Goal: Task Accomplishment & Management: Complete application form

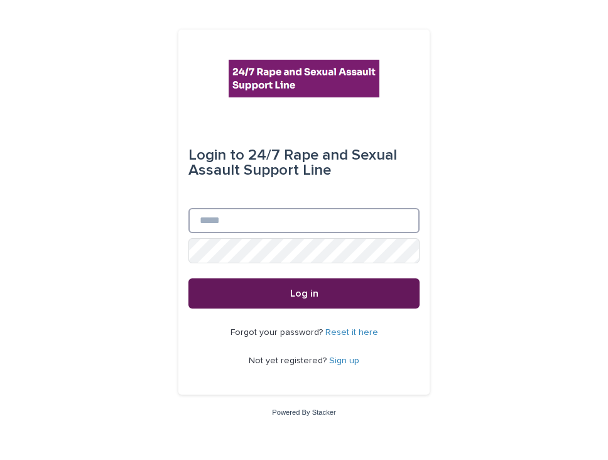
type input "**********"
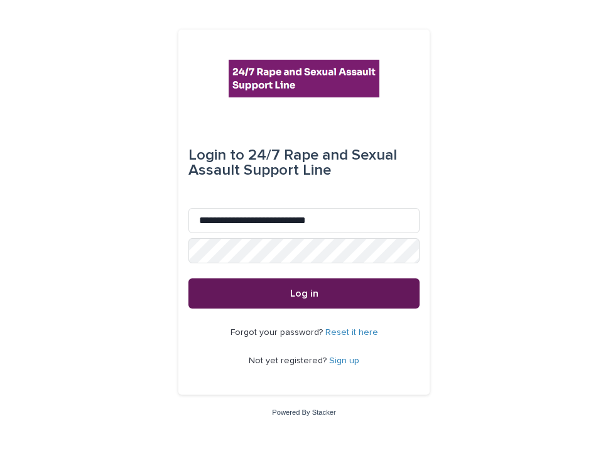
click at [246, 293] on button "Log in" at bounding box center [303, 293] width 231 height 30
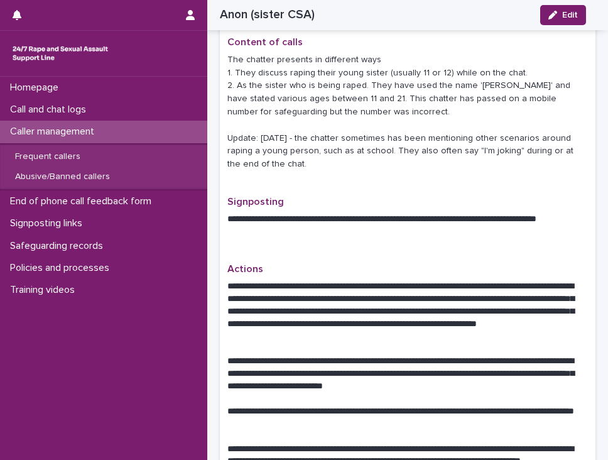
scroll to position [502, 0]
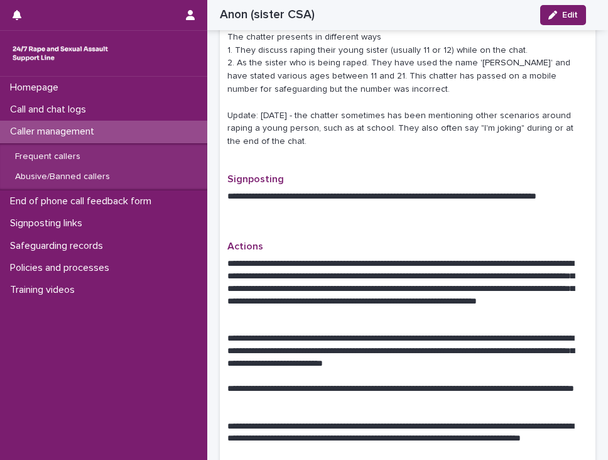
click at [35, 132] on p "Caller management" at bounding box center [54, 132] width 99 height 12
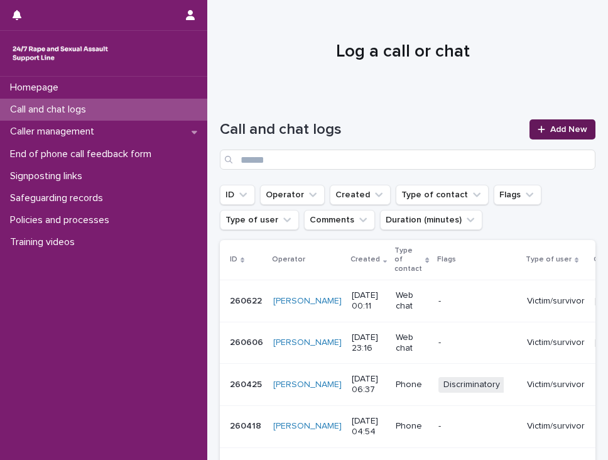
click at [561, 121] on link "Add New" at bounding box center [562, 129] width 66 height 20
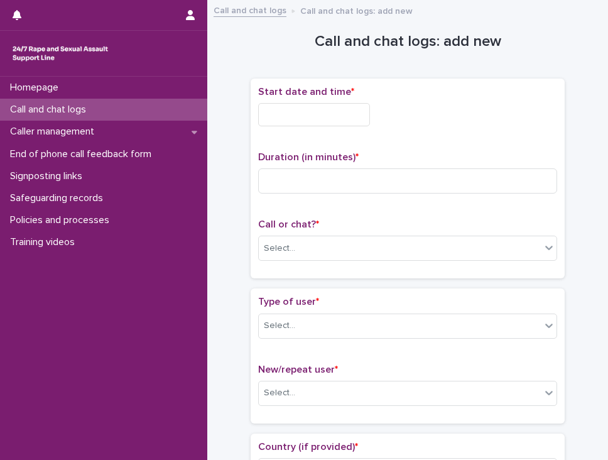
click at [293, 117] on input "text" at bounding box center [314, 114] width 112 height 23
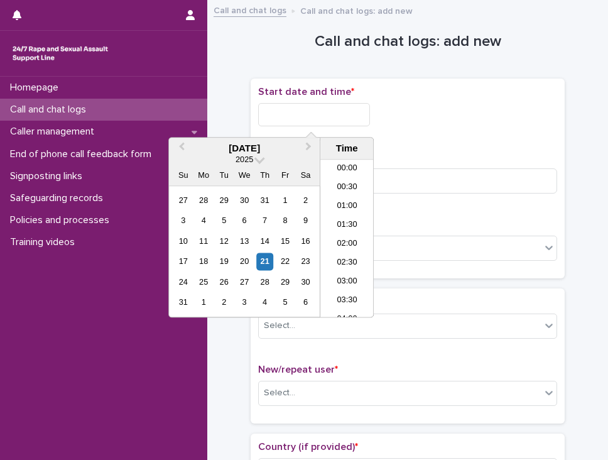
scroll to position [722, 0]
click at [352, 234] on li "21:00" at bounding box center [346, 238] width 53 height 19
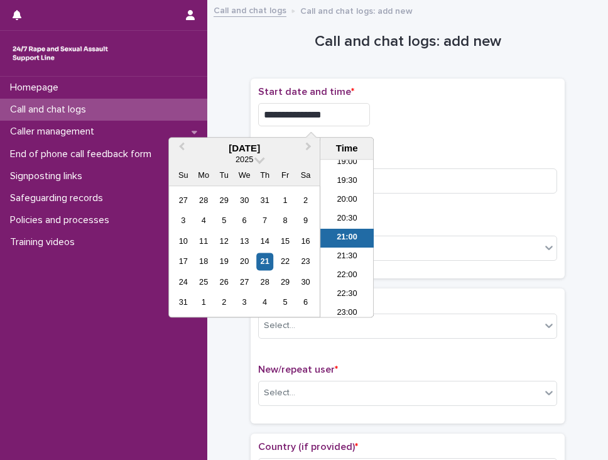
drag, startPoint x: 325, startPoint y: 112, endPoint x: 317, endPoint y: 109, distance: 8.5
click at [317, 109] on input "**********" at bounding box center [314, 114] width 112 height 23
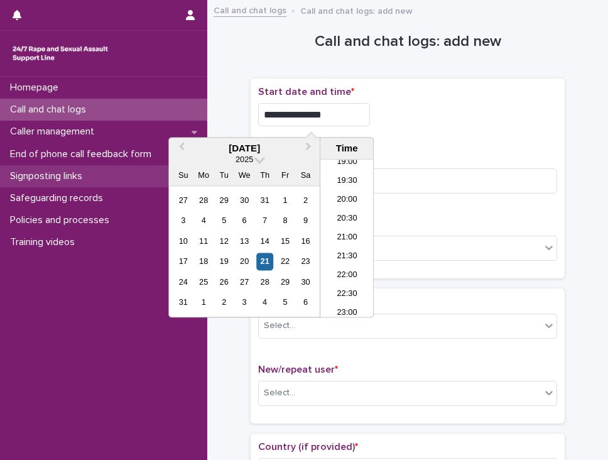
type input "**********"
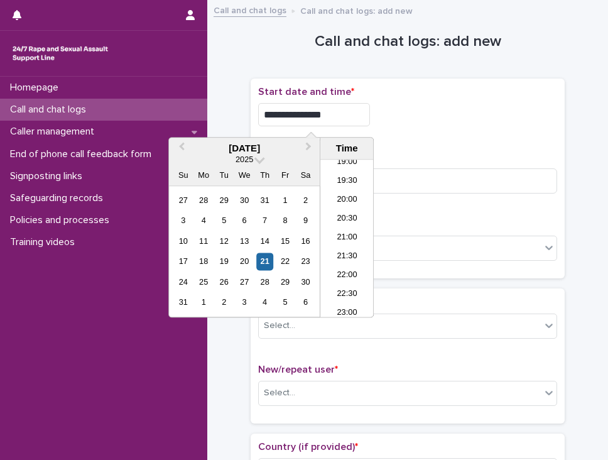
click at [427, 123] on div "**********" at bounding box center [407, 114] width 299 height 23
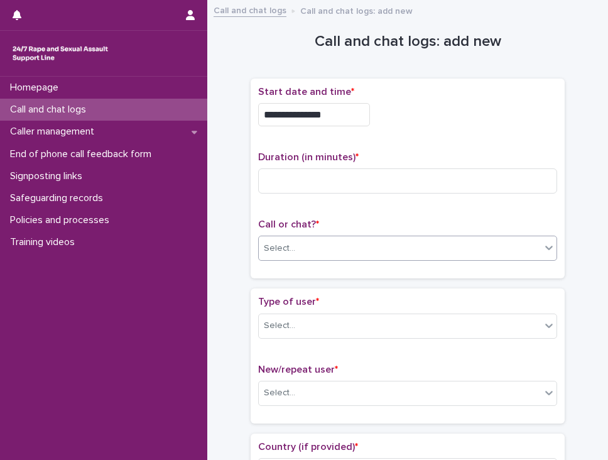
click at [281, 238] on div "Select..." at bounding box center [400, 248] width 282 height 21
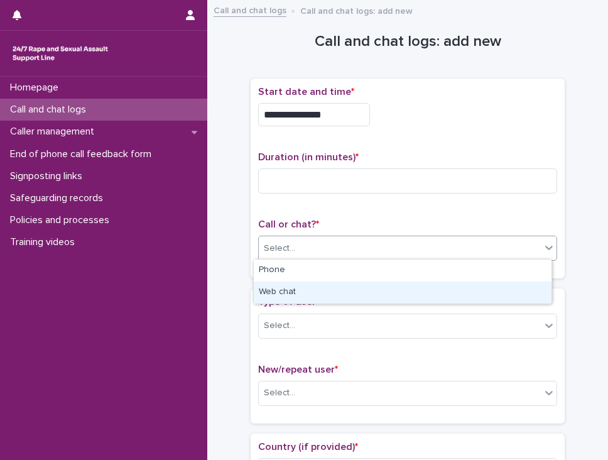
click at [291, 286] on div "Web chat" at bounding box center [403, 292] width 298 height 22
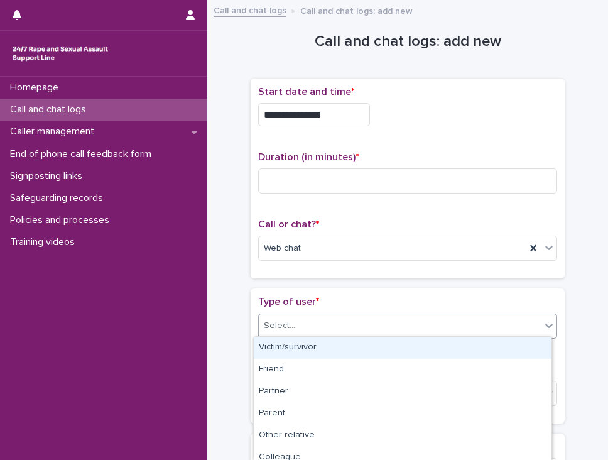
click at [301, 321] on div "Select..." at bounding box center [400, 325] width 282 height 21
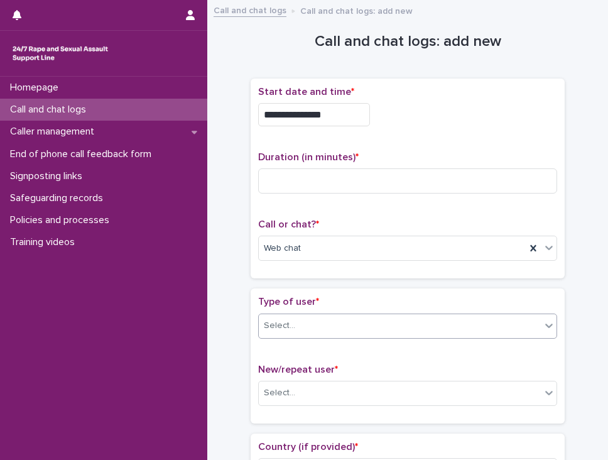
click at [303, 322] on div "Select..." at bounding box center [400, 325] width 282 height 21
click at [289, 389] on div "Select..." at bounding box center [400, 392] width 282 height 21
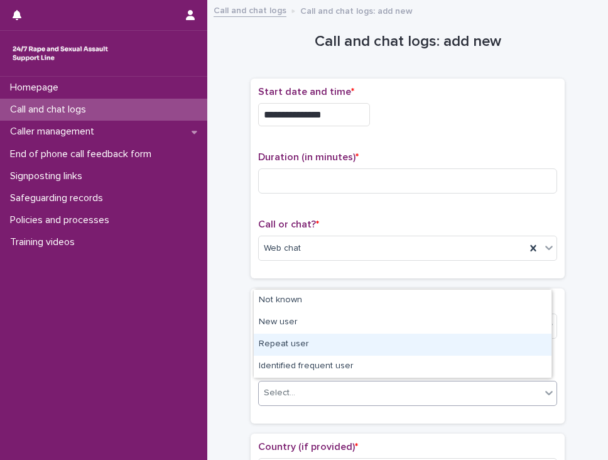
click at [289, 352] on div "Repeat user" at bounding box center [403, 344] width 298 height 22
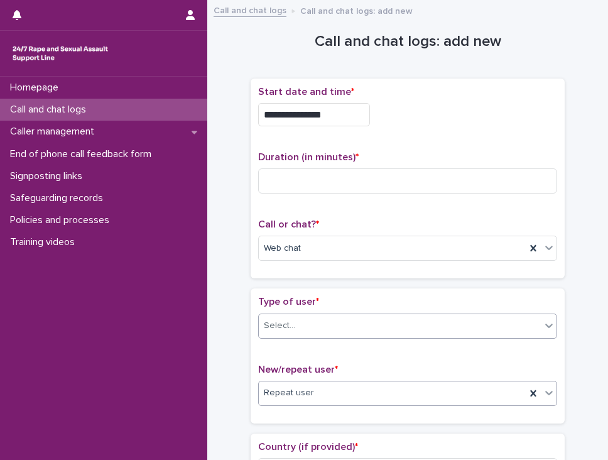
click at [284, 315] on div "Select..." at bounding box center [400, 325] width 282 height 21
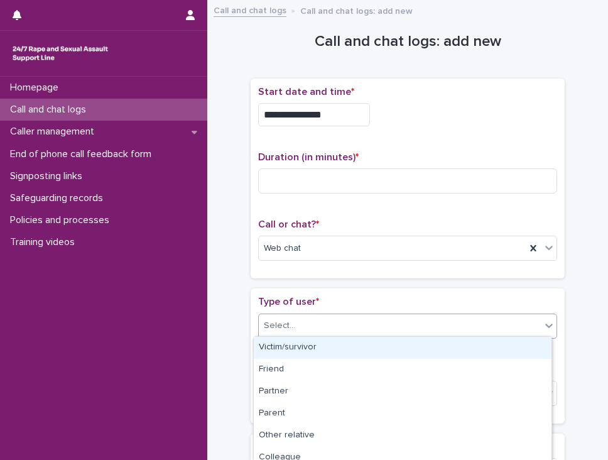
click at [284, 315] on div "Select..." at bounding box center [400, 325] width 282 height 21
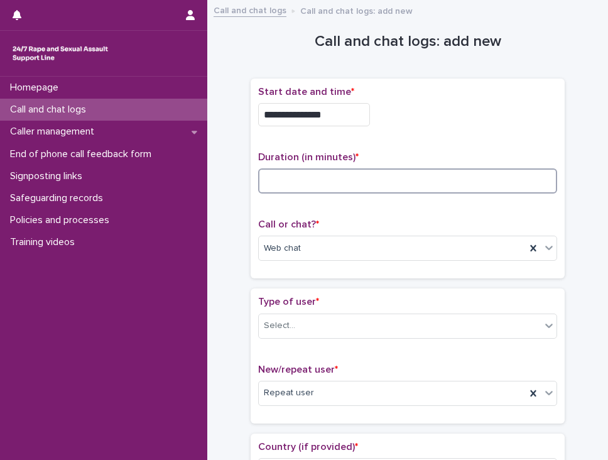
click at [278, 190] on input at bounding box center [407, 180] width 299 height 25
type input "**"
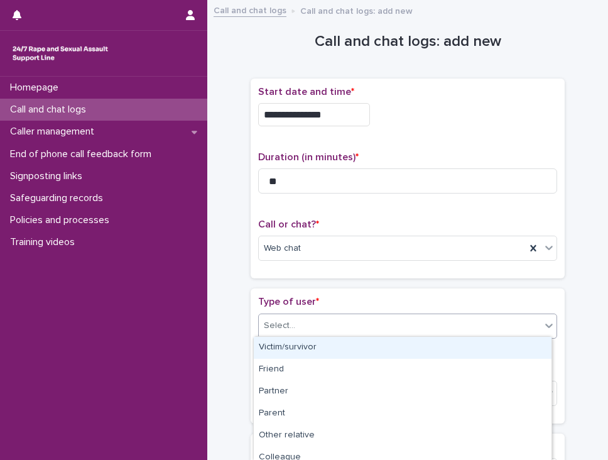
click at [296, 329] on div "Select..." at bounding box center [400, 325] width 282 height 21
click at [283, 345] on div "Victim/survivor" at bounding box center [403, 348] width 298 height 22
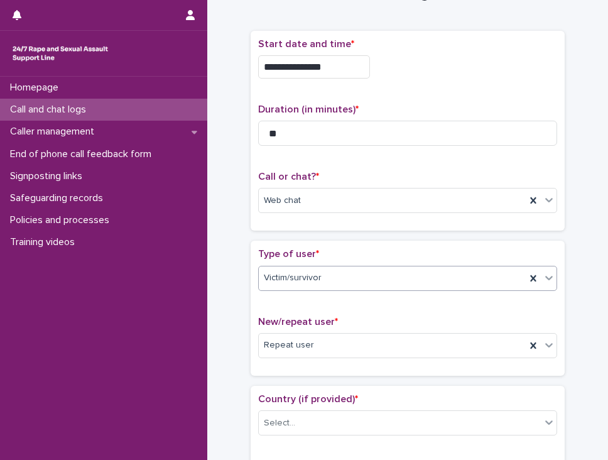
scroll to position [126, 0]
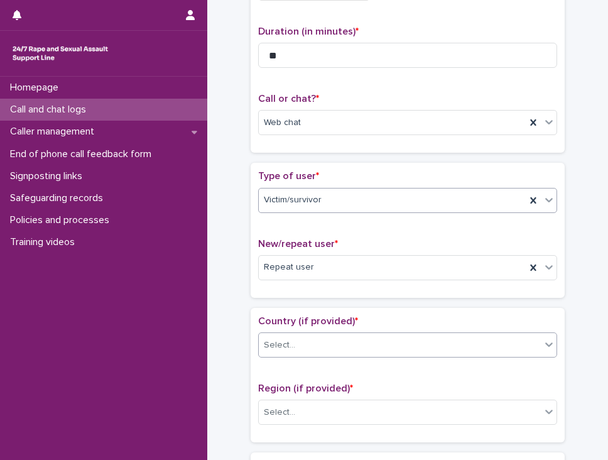
click at [315, 332] on div "Select..." at bounding box center [407, 344] width 299 height 25
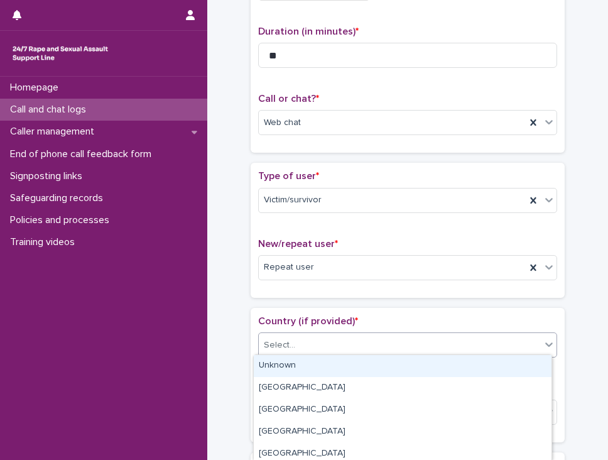
click at [282, 358] on div "Unknown" at bounding box center [403, 366] width 298 height 22
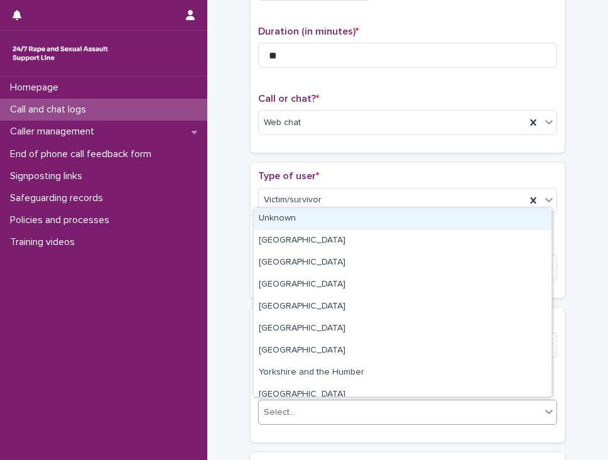
click at [288, 407] on div "Select..." at bounding box center [279, 412] width 31 height 13
click at [370, 223] on div "Unknown" at bounding box center [403, 219] width 298 height 22
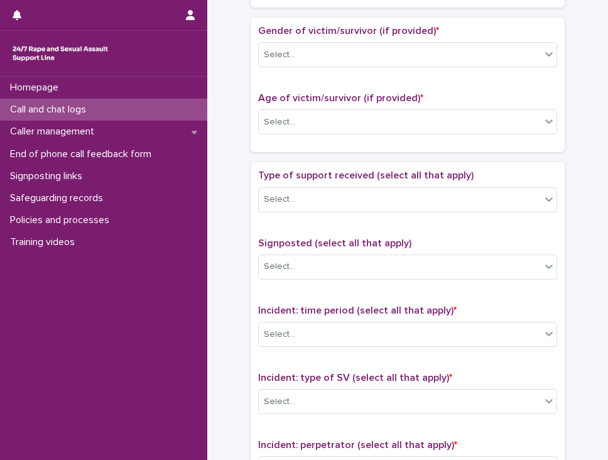
scroll to position [565, 0]
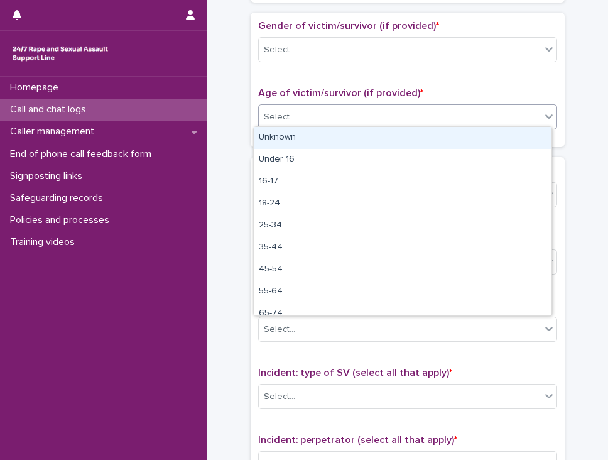
click at [275, 111] on div "Select..." at bounding box center [279, 117] width 31 height 13
click at [285, 141] on div "Unknown" at bounding box center [403, 138] width 298 height 22
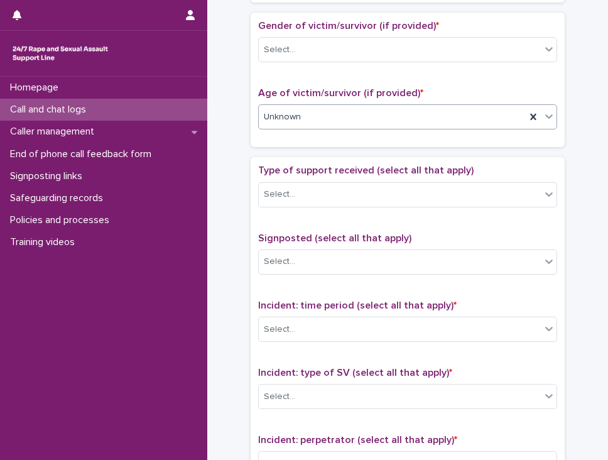
click at [302, 241] on div "Signposted (select all that apply) Select..." at bounding box center [407, 258] width 299 height 52
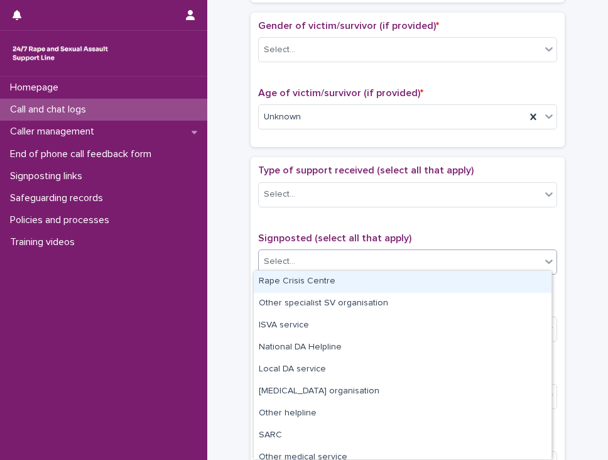
click at [299, 251] on div "Select..." at bounding box center [400, 261] width 282 height 21
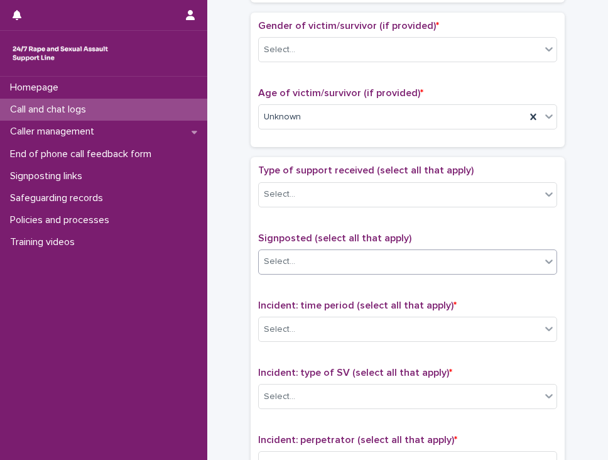
drag, startPoint x: 291, startPoint y: 267, endPoint x: 296, endPoint y: 254, distance: 13.5
click at [294, 260] on div "Select..." at bounding box center [400, 261] width 282 height 21
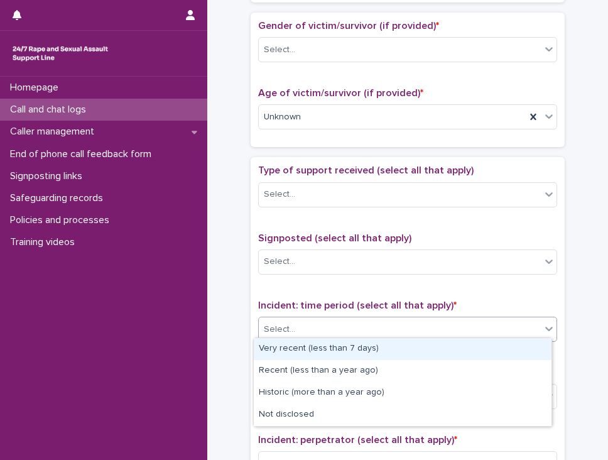
click at [276, 336] on div "Select..." at bounding box center [407, 328] width 299 height 25
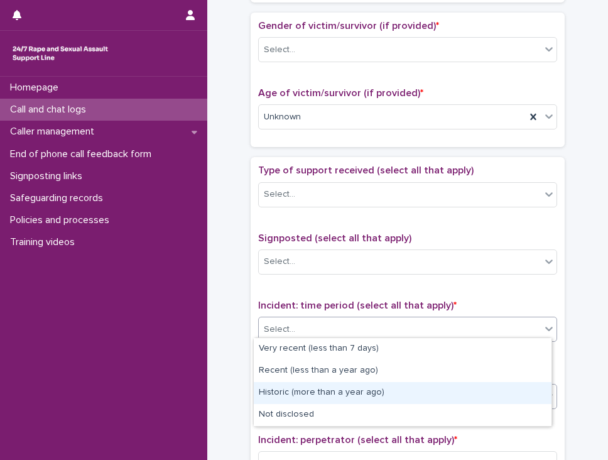
click at [274, 389] on div "Historic (more than a year ago)" at bounding box center [403, 393] width 298 height 22
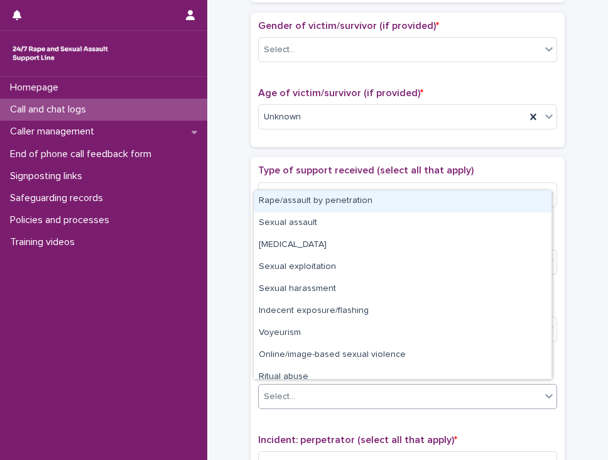
click at [282, 396] on div "Select..." at bounding box center [279, 396] width 31 height 13
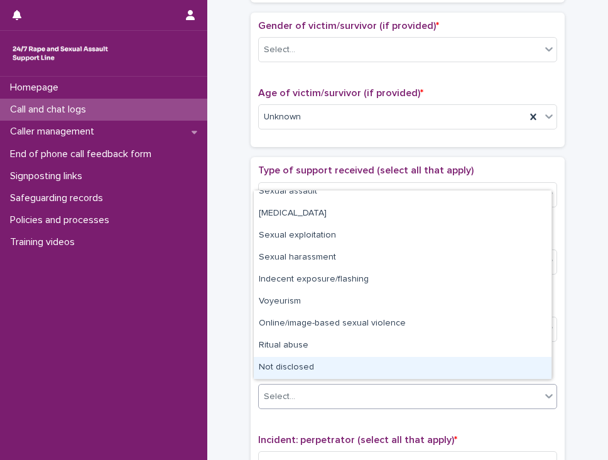
click at [291, 365] on div "Not disclosed" at bounding box center [403, 368] width 298 height 22
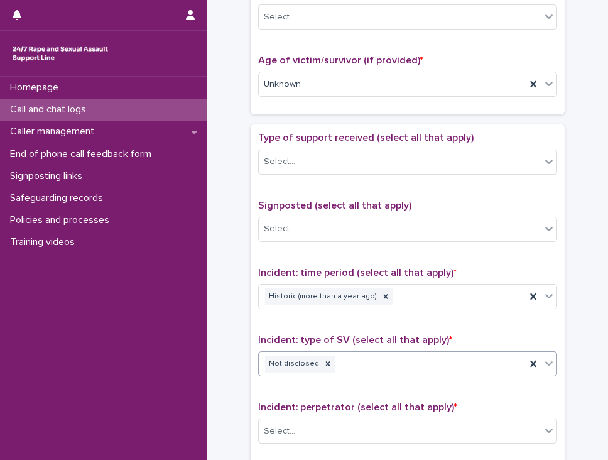
scroll to position [628, 0]
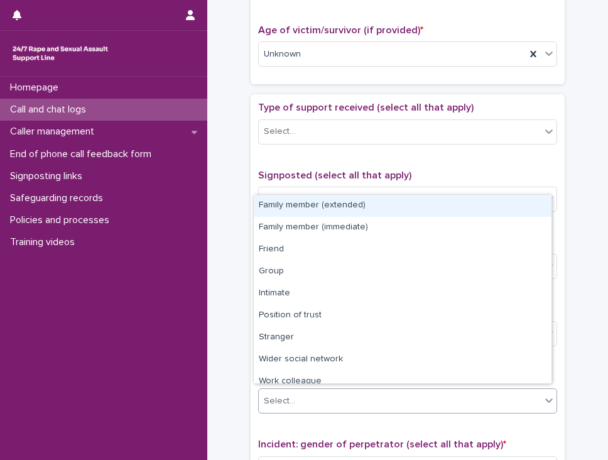
click at [286, 394] on div "Select..." at bounding box center [279, 400] width 31 height 13
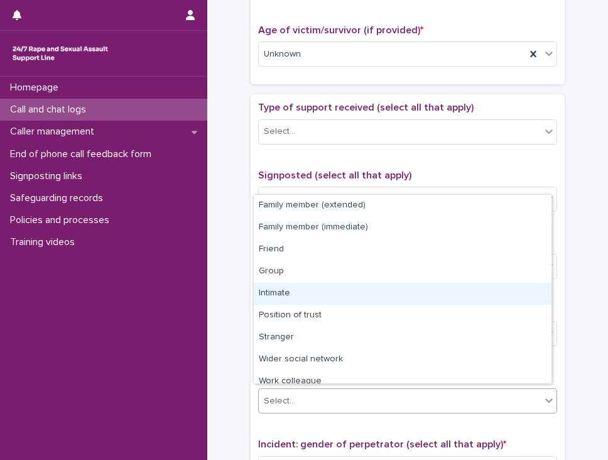
click at [300, 296] on div "Intimate" at bounding box center [403, 294] width 298 height 22
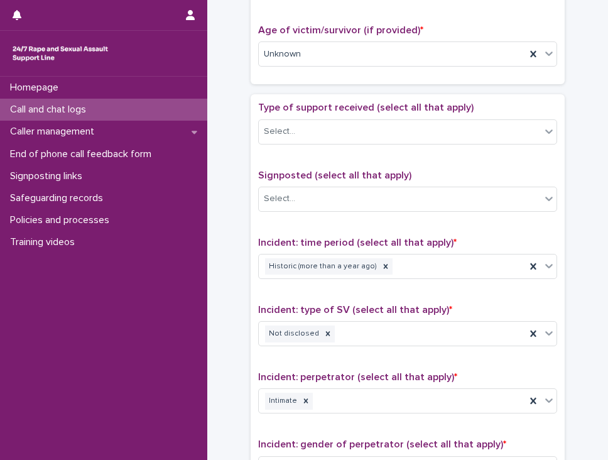
click at [234, 301] on div "**********" at bounding box center [408, 22] width 376 height 1285
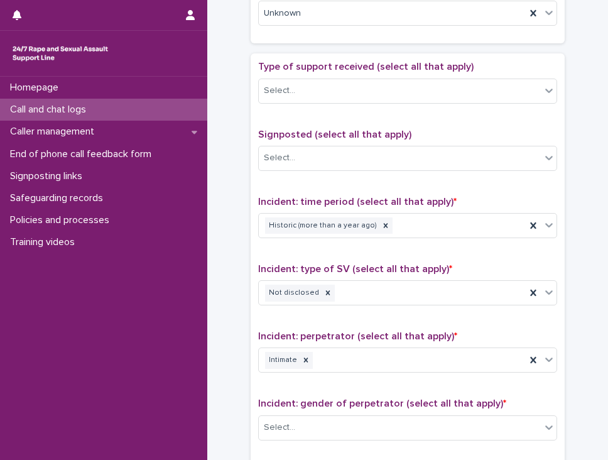
scroll to position [691, 0]
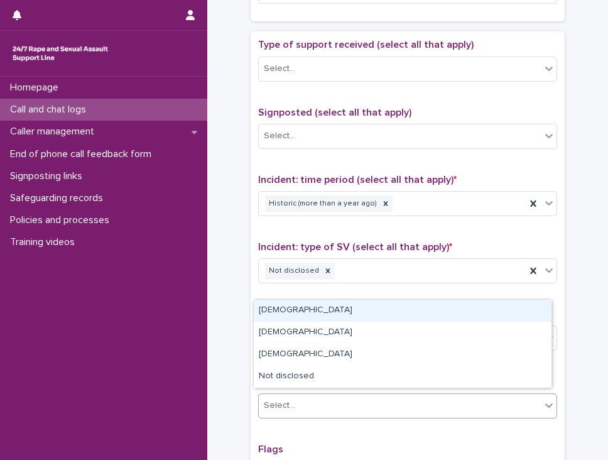
click at [334, 395] on div "Select..." at bounding box center [400, 405] width 282 height 21
click at [316, 310] on div "[DEMOGRAPHIC_DATA]" at bounding box center [403, 311] width 298 height 22
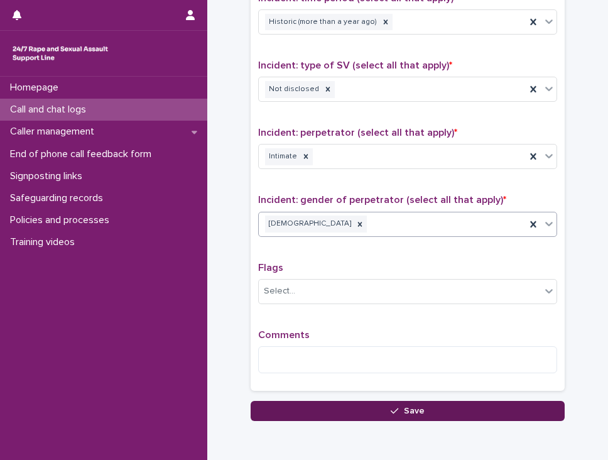
scroll to position [926, 0]
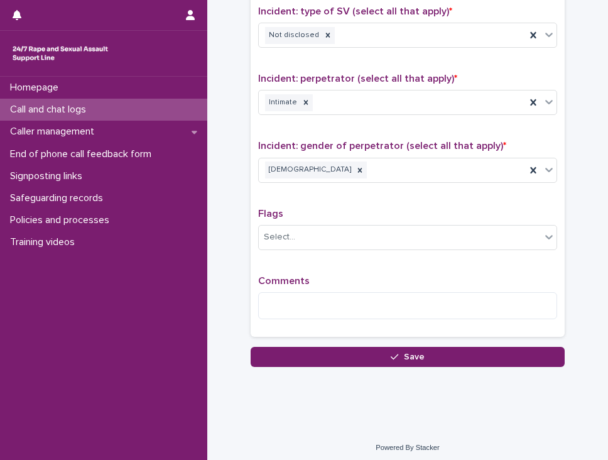
click at [292, 266] on div "Type of support received (select all that apply) Select... Signposted (select a…" at bounding box center [407, 65] width 299 height 525
click at [279, 293] on textarea at bounding box center [407, 305] width 299 height 27
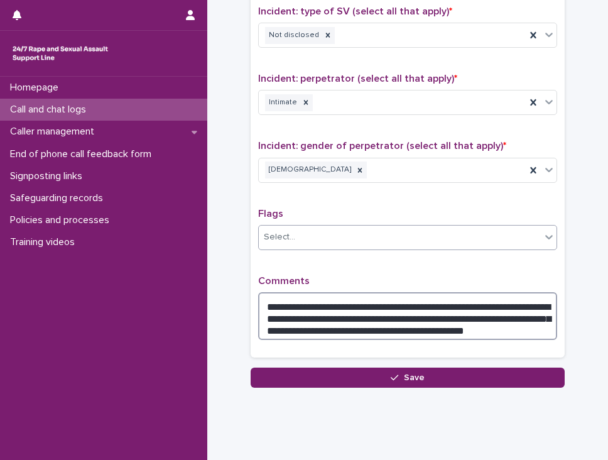
type textarea "**********"
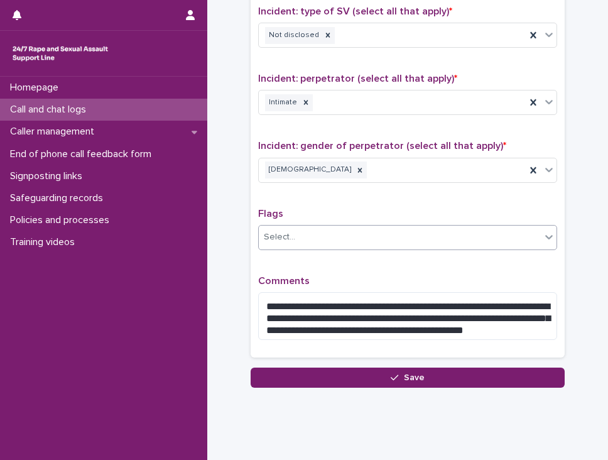
click at [415, 239] on div "Select..." at bounding box center [400, 237] width 282 height 21
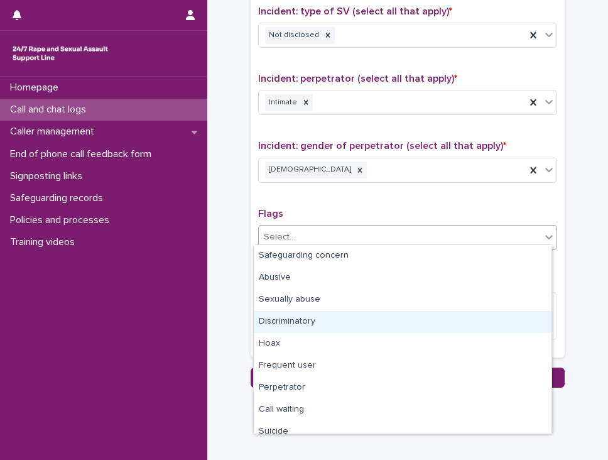
scroll to position [75, 0]
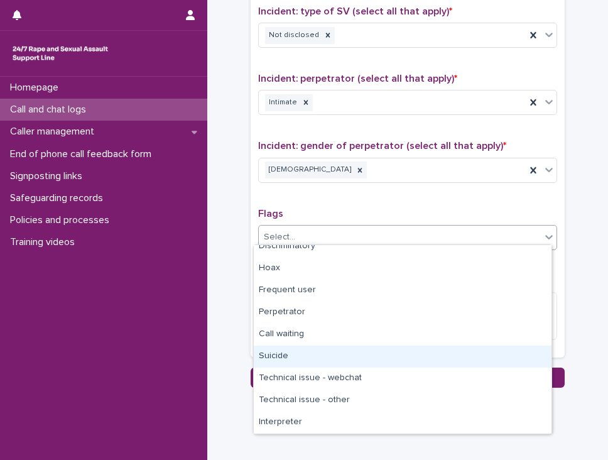
click at [308, 354] on div "Suicide" at bounding box center [403, 356] width 298 height 22
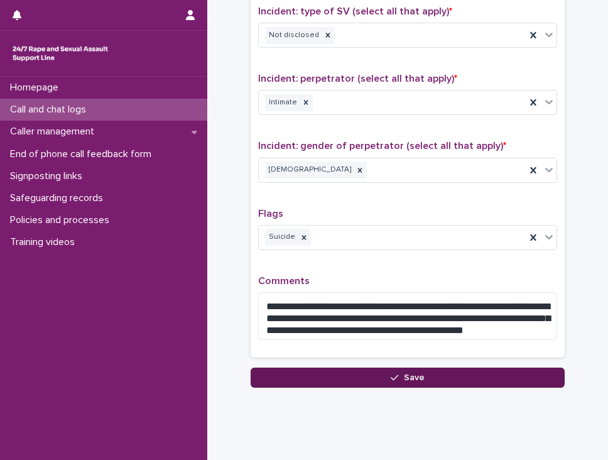
click at [286, 370] on button "Save" at bounding box center [408, 377] width 314 height 20
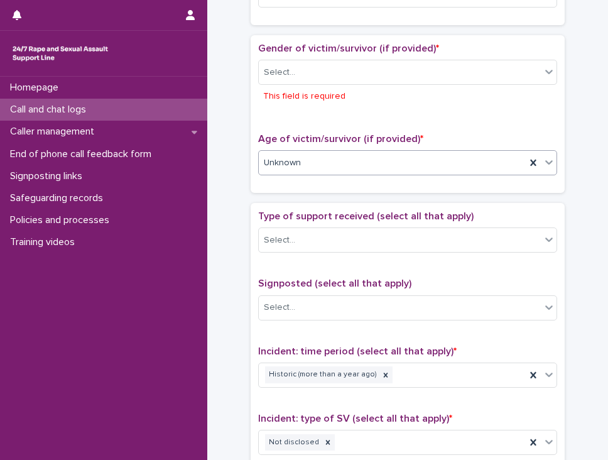
scroll to position [465, 0]
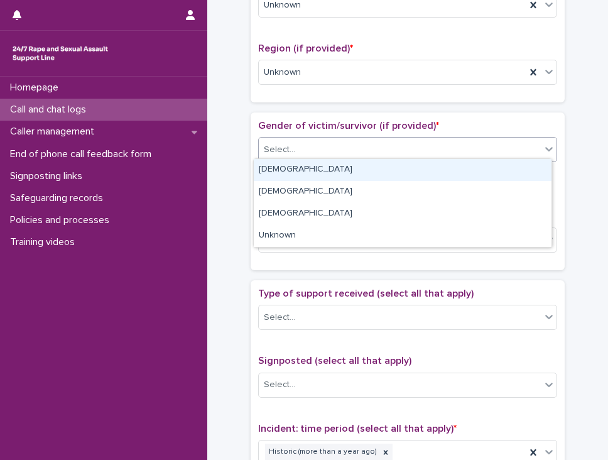
click at [284, 146] on div "Select..." at bounding box center [279, 149] width 31 height 13
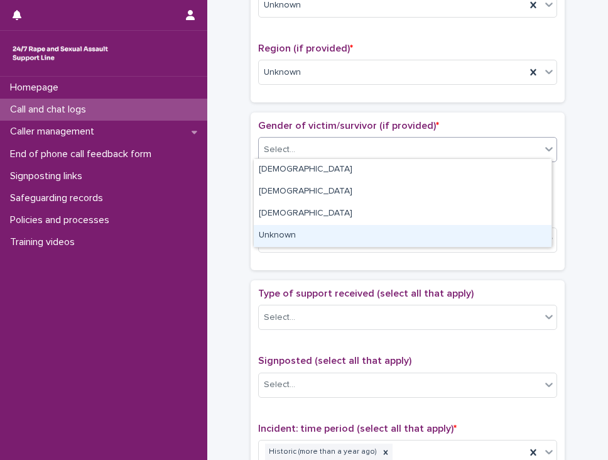
click at [271, 233] on div "Unknown" at bounding box center [403, 236] width 298 height 22
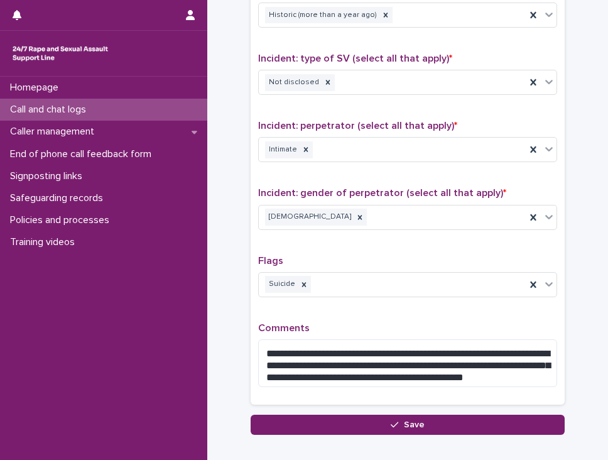
scroll to position [947, 0]
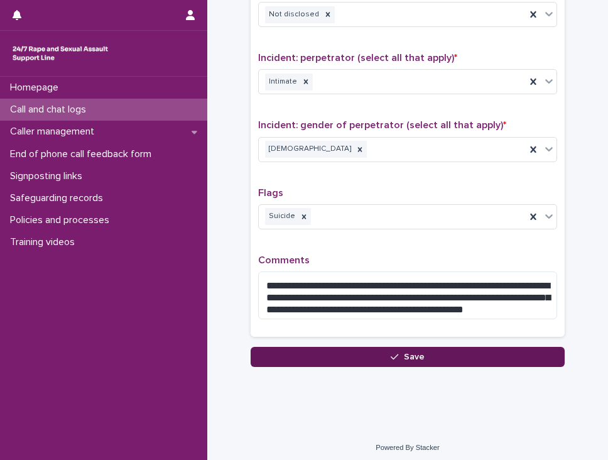
click at [321, 353] on button "Save" at bounding box center [408, 357] width 314 height 20
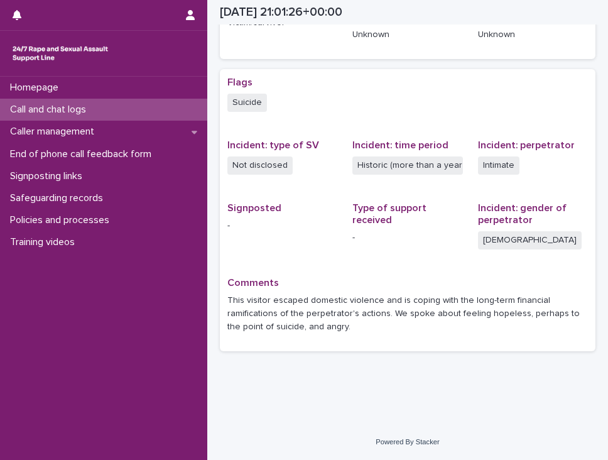
scroll to position [216, 0]
click at [156, 107] on div "Call and chat logs" at bounding box center [103, 110] width 207 height 22
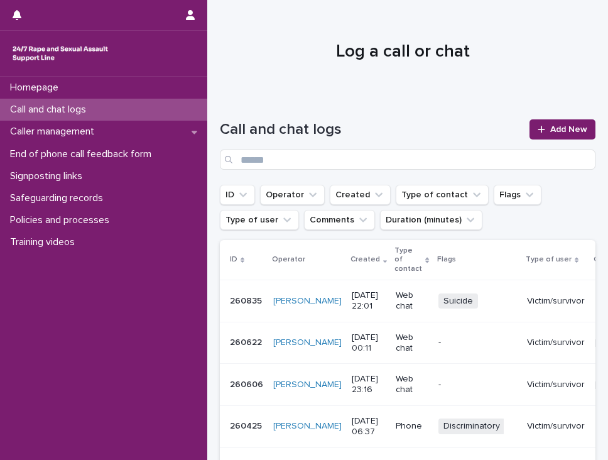
click at [554, 117] on div "Call and chat logs Add New" at bounding box center [408, 139] width 376 height 90
click at [538, 129] on icon at bounding box center [541, 129] width 7 height 7
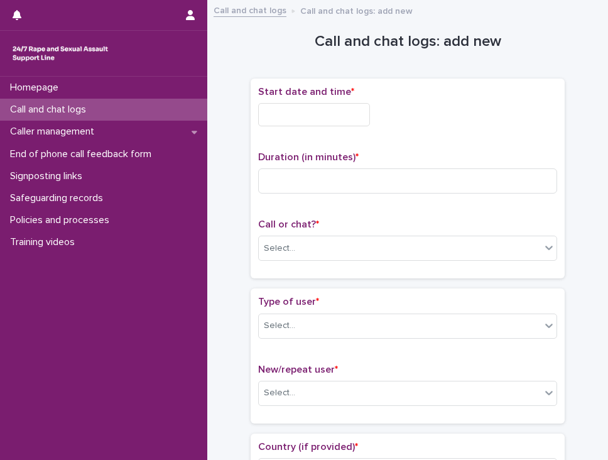
click at [291, 133] on div "Start date and time *" at bounding box center [407, 111] width 299 height 50
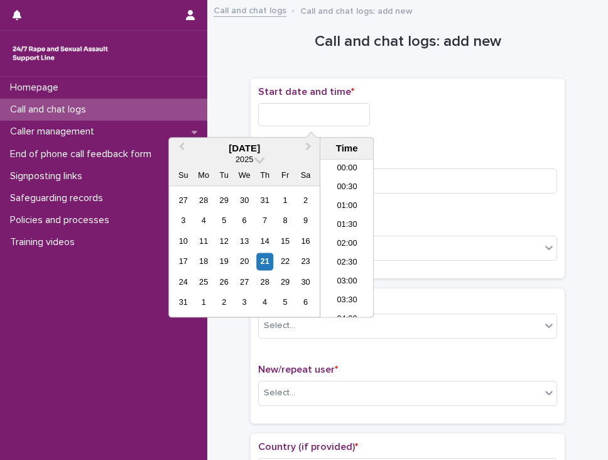
click at [288, 112] on input "text" at bounding box center [314, 114] width 112 height 23
drag, startPoint x: 335, startPoint y: 251, endPoint x: 332, endPoint y: 196, distance: 54.7
click at [335, 250] on li "22:00" at bounding box center [346, 251] width 53 height 19
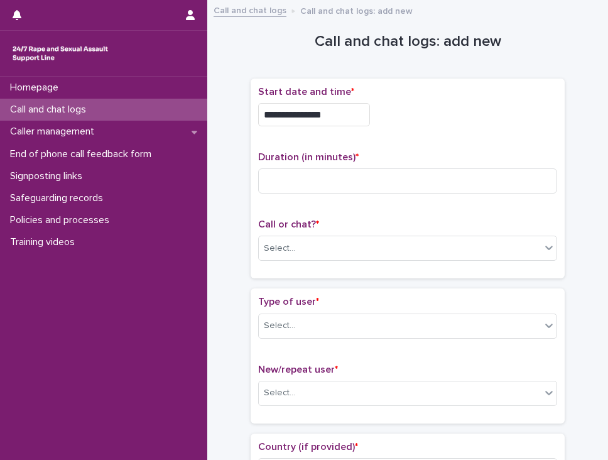
click at [315, 112] on input "**********" at bounding box center [314, 114] width 112 height 23
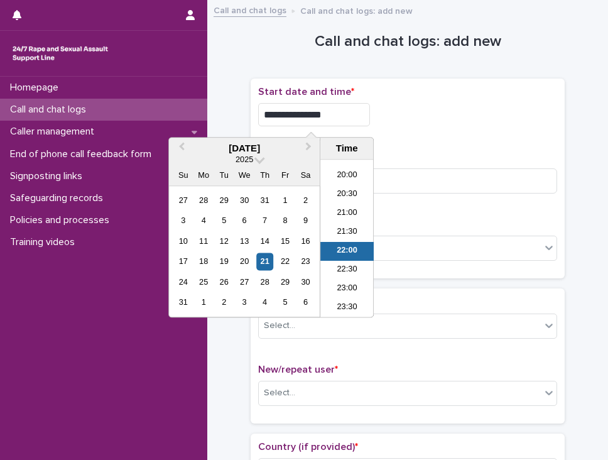
click at [332, 114] on input "**********" at bounding box center [314, 114] width 112 height 23
type input "**********"
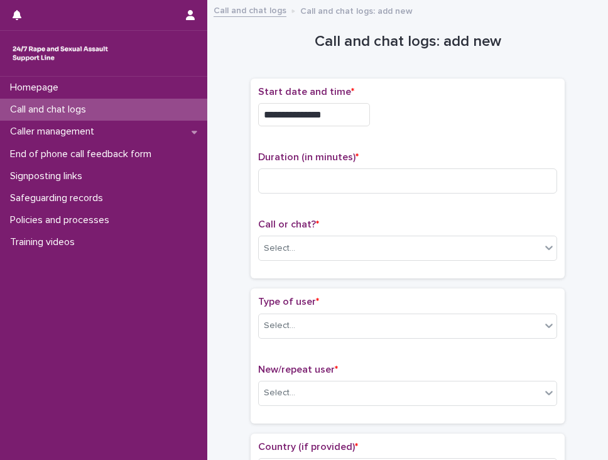
click at [416, 126] on div "**********" at bounding box center [407, 111] width 299 height 50
click at [279, 180] on input at bounding box center [407, 180] width 299 height 25
type input "**"
click at [301, 238] on div "Select..." at bounding box center [400, 248] width 282 height 21
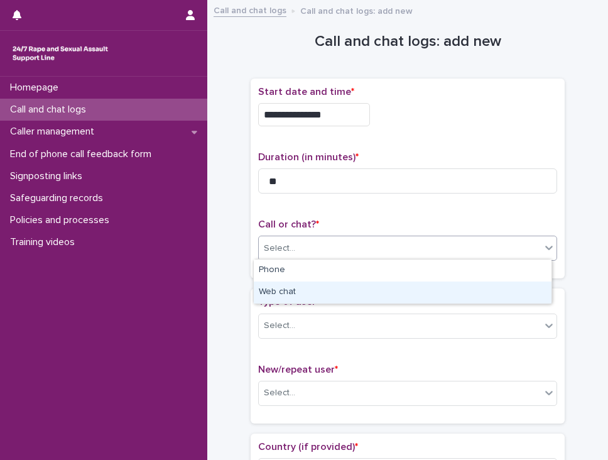
click at [298, 291] on div "Web chat" at bounding box center [403, 292] width 298 height 22
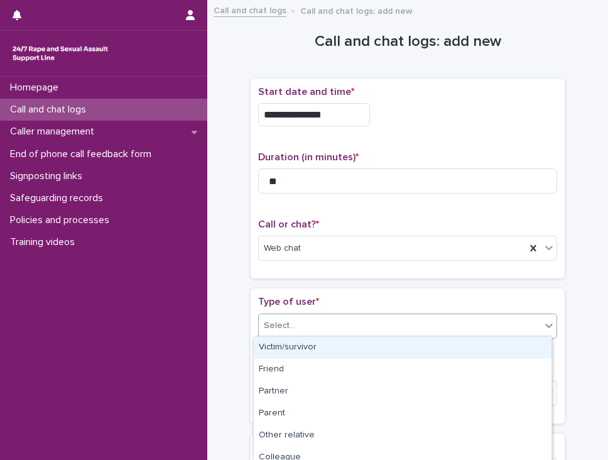
click at [292, 318] on div "Select..." at bounding box center [400, 325] width 282 height 21
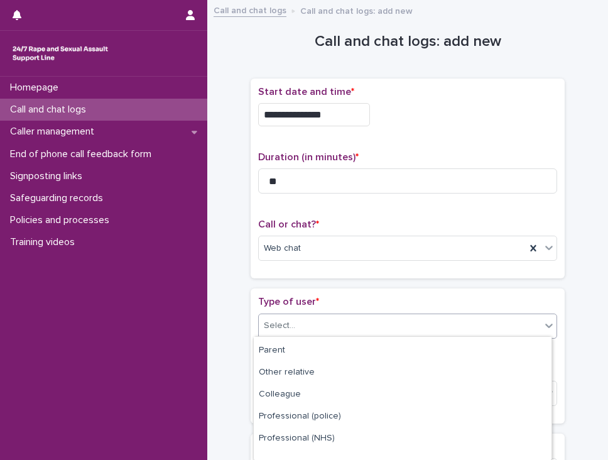
scroll to position [0, 0]
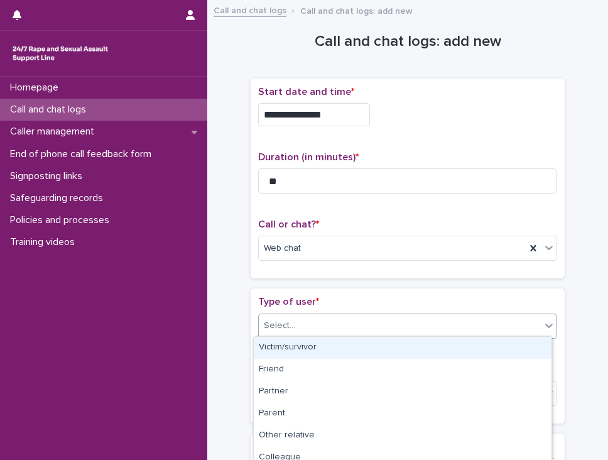
click at [289, 350] on div "Victim/survivor" at bounding box center [403, 348] width 298 height 22
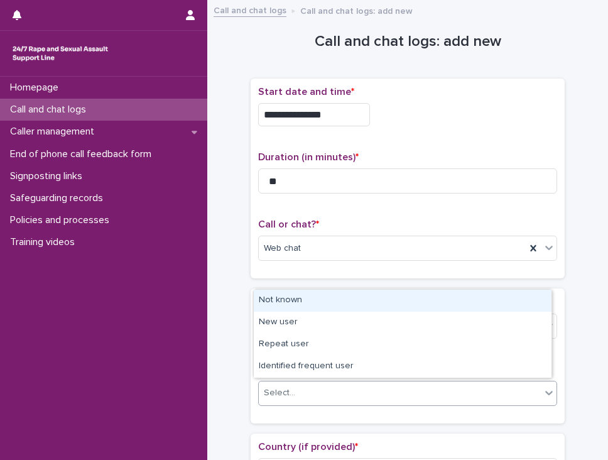
click at [301, 391] on div "Select..." at bounding box center [400, 392] width 282 height 21
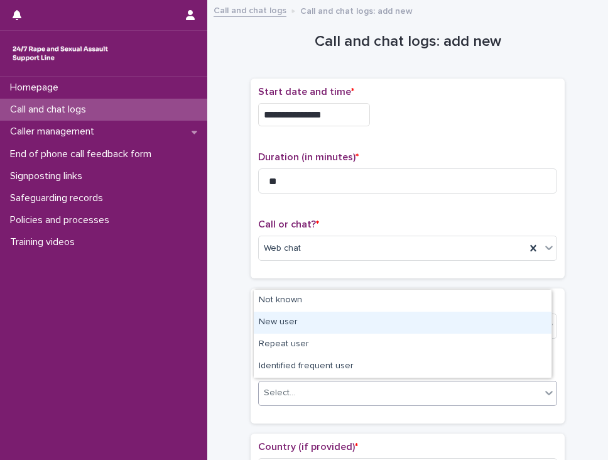
drag, startPoint x: 284, startPoint y: 311, endPoint x: 283, endPoint y: 317, distance: 6.3
click at [284, 317] on div "New user" at bounding box center [403, 322] width 298 height 22
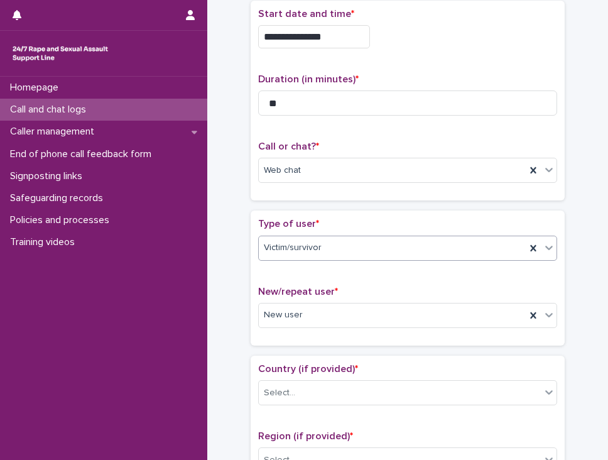
scroll to position [126, 0]
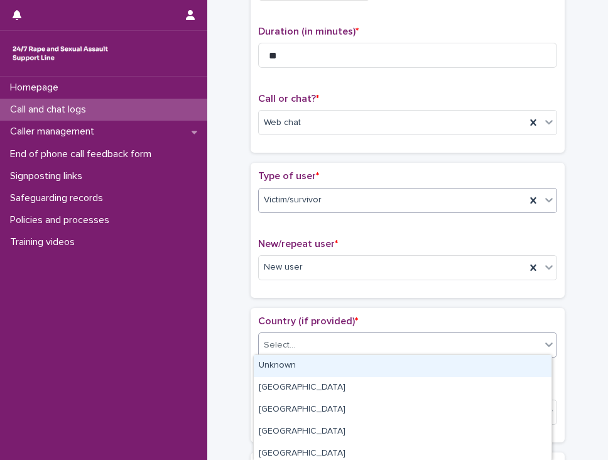
click at [288, 346] on div "Select..." at bounding box center [279, 344] width 31 height 13
drag, startPoint x: 279, startPoint y: 362, endPoint x: 273, endPoint y: 403, distance: 42.0
click at [279, 364] on div "Unknown" at bounding box center [403, 366] width 298 height 22
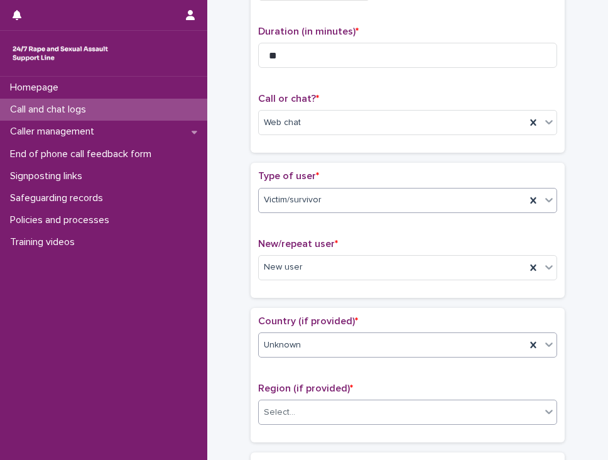
click at [271, 419] on div "Select..." at bounding box center [407, 411] width 299 height 25
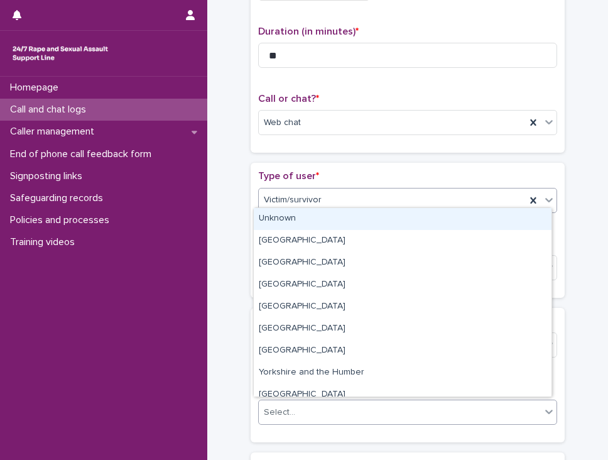
click at [269, 215] on div "Unknown" at bounding box center [403, 219] width 298 height 22
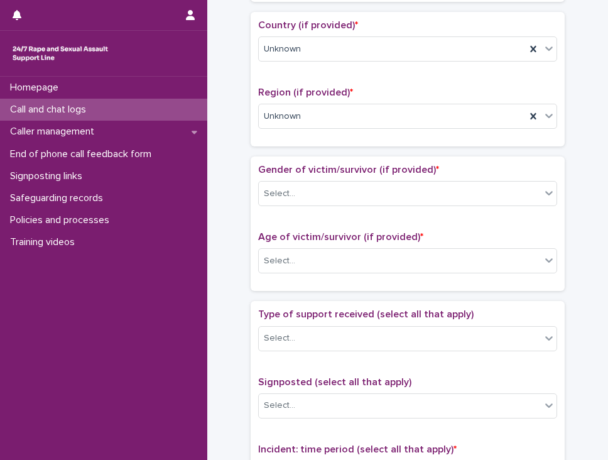
scroll to position [440, 0]
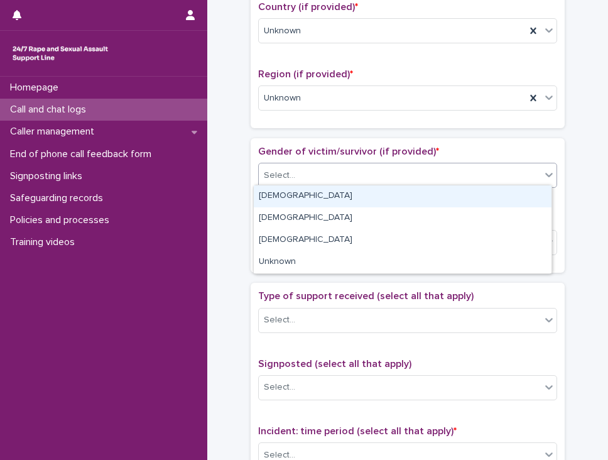
click at [307, 170] on div "Select..." at bounding box center [400, 175] width 282 height 21
click at [278, 187] on div "[DEMOGRAPHIC_DATA]" at bounding box center [403, 196] width 298 height 22
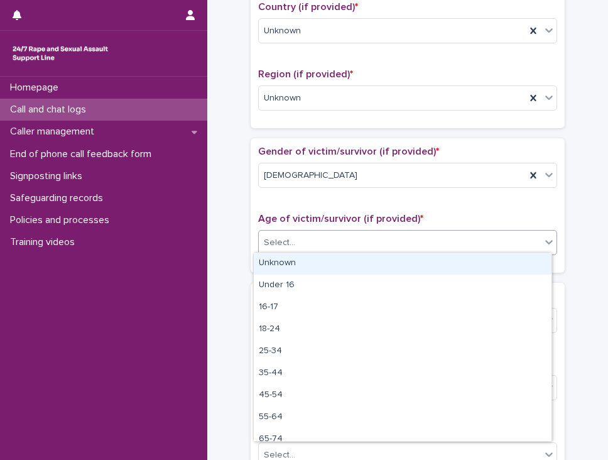
click at [271, 241] on div "Select..." at bounding box center [279, 242] width 31 height 13
click at [274, 258] on div "Unknown" at bounding box center [403, 263] width 298 height 22
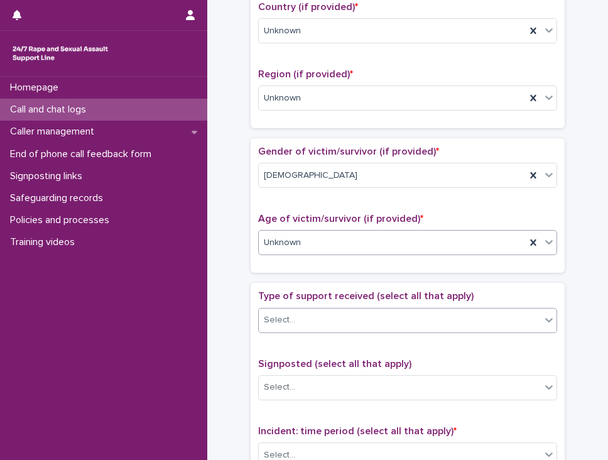
click at [281, 316] on div "Select..." at bounding box center [279, 319] width 31 height 13
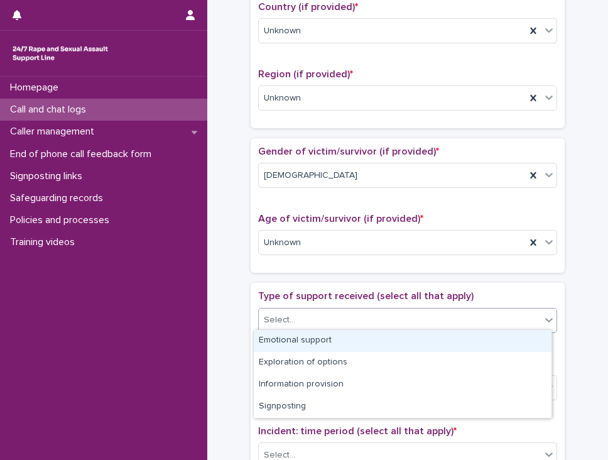
click at [282, 344] on div "Emotional support" at bounding box center [403, 341] width 298 height 22
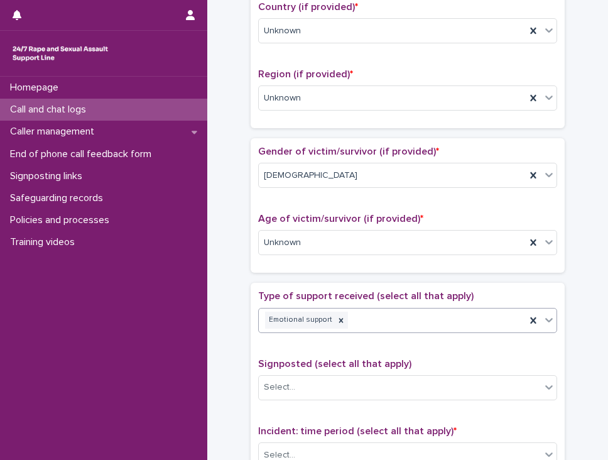
click at [357, 320] on div "Emotional support" at bounding box center [392, 320] width 267 height 22
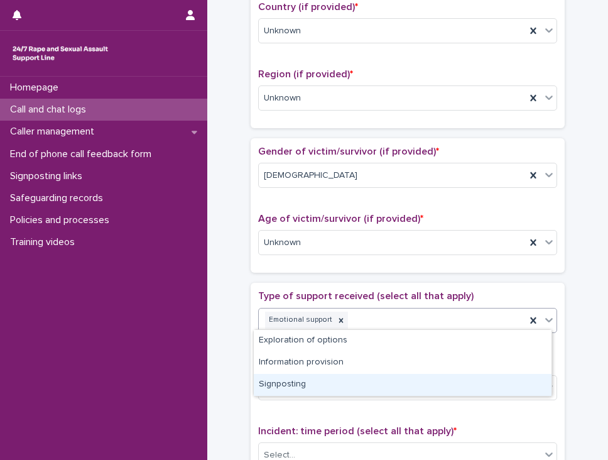
click at [284, 381] on div "Signposting" at bounding box center [403, 385] width 298 height 22
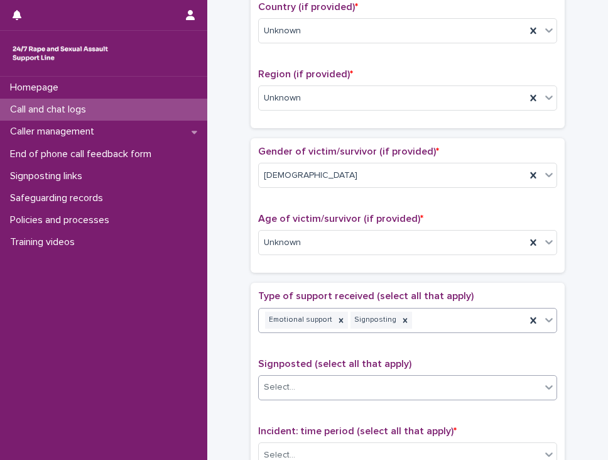
click at [288, 382] on div "Select..." at bounding box center [279, 387] width 31 height 13
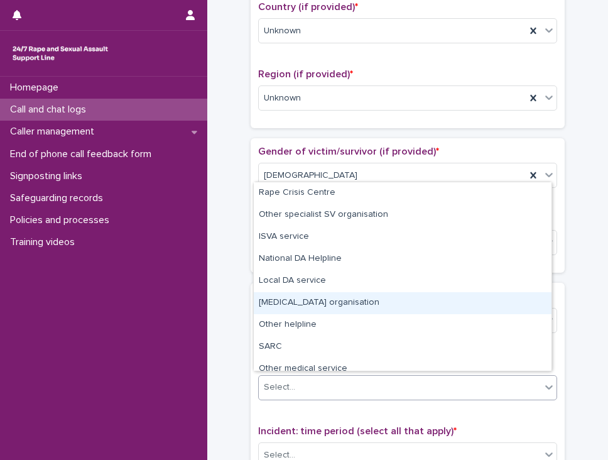
scroll to position [75, 0]
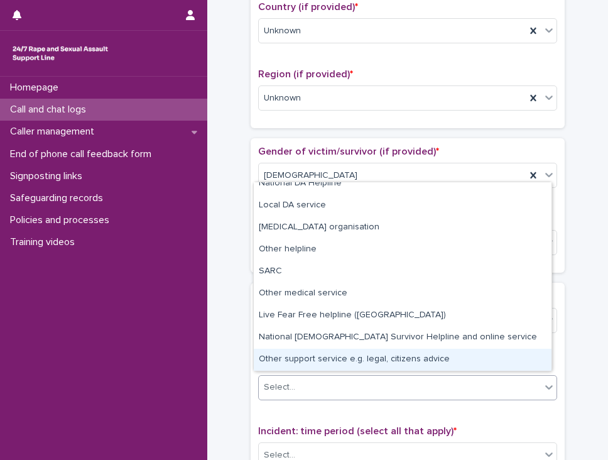
drag, startPoint x: 314, startPoint y: 348, endPoint x: 308, endPoint y: 355, distance: 9.3
click at [308, 355] on div "Other support service e.g. legal, citizens advice" at bounding box center [403, 360] width 298 height 22
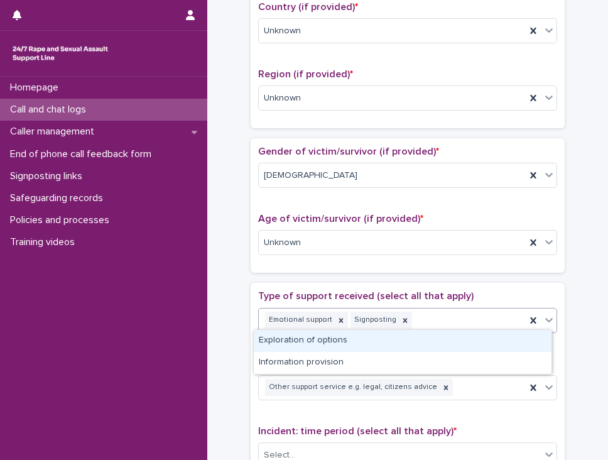
click at [443, 309] on div "Emotional support Signposting" at bounding box center [392, 320] width 267 height 22
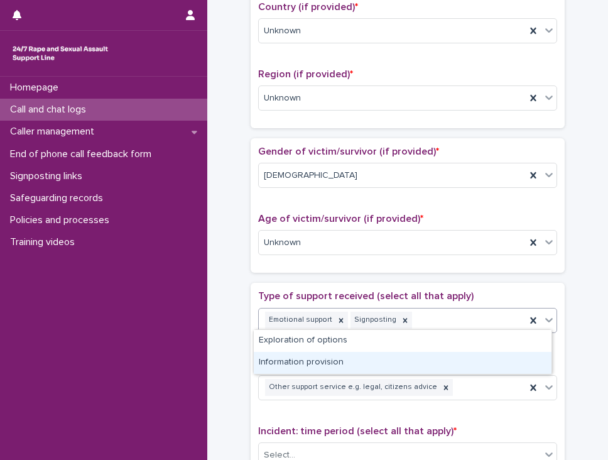
click at [354, 354] on div "Information provision" at bounding box center [403, 363] width 298 height 22
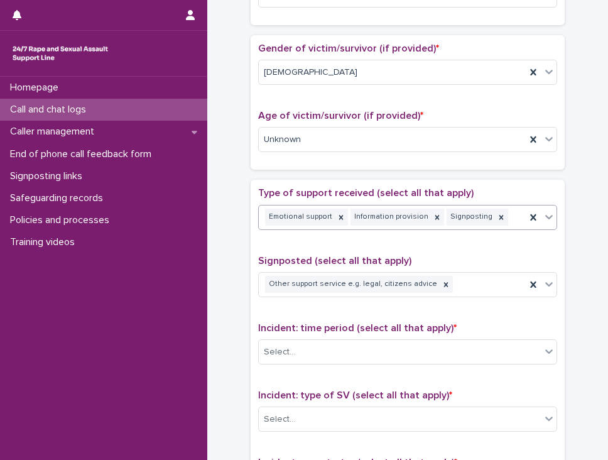
scroll to position [565, 0]
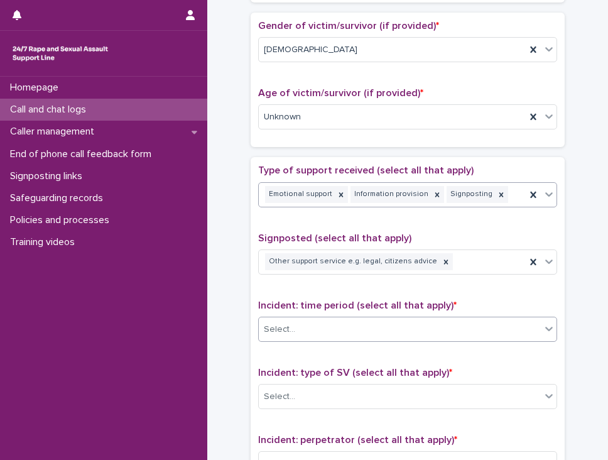
click at [311, 330] on div "Select..." at bounding box center [400, 329] width 282 height 21
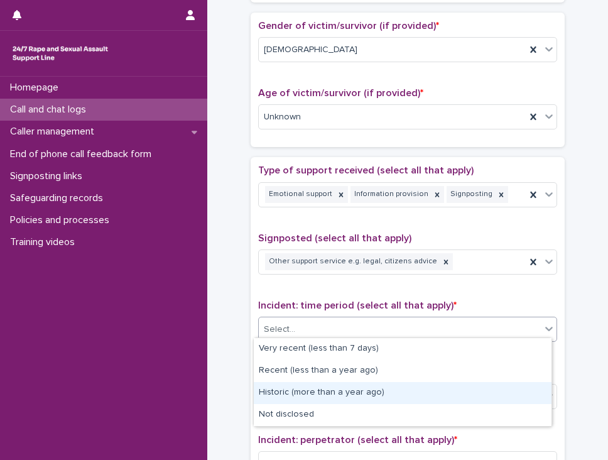
click at [296, 389] on div "Historic (more than a year ago)" at bounding box center [403, 393] width 298 height 22
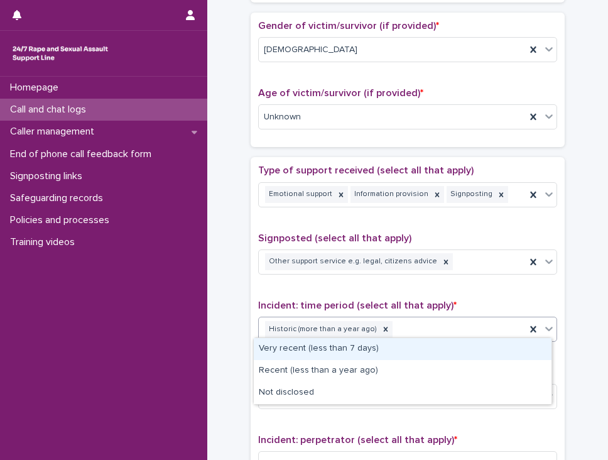
click at [431, 321] on div "Historic (more than a year ago)" at bounding box center [392, 329] width 267 height 22
drag, startPoint x: 277, startPoint y: 361, endPoint x: 278, endPoint y: 349, distance: 12.6
click at [278, 349] on div "Very recent (less than 7 days)" at bounding box center [403, 349] width 298 height 22
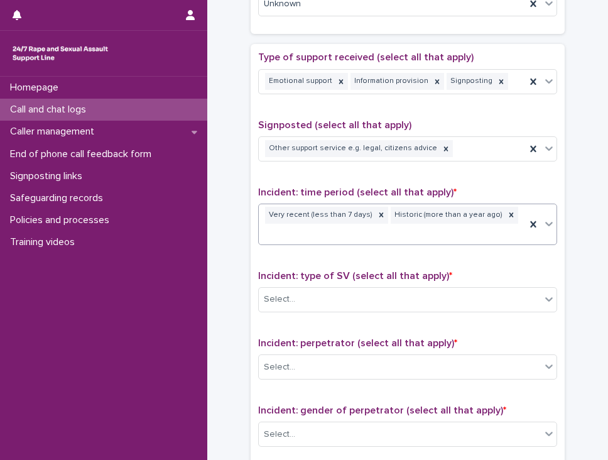
scroll to position [691, 0]
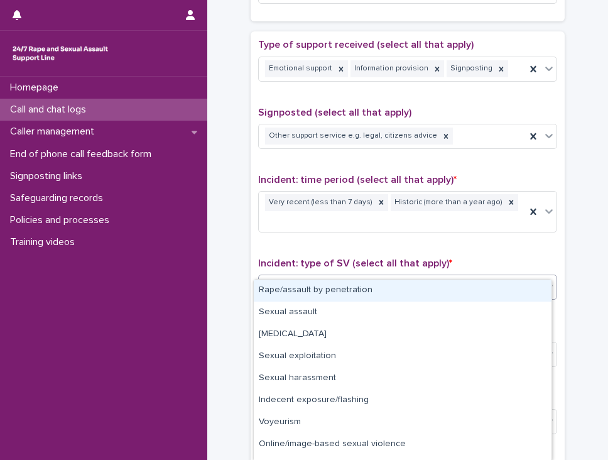
click at [288, 280] on div "Select..." at bounding box center [279, 286] width 31 height 13
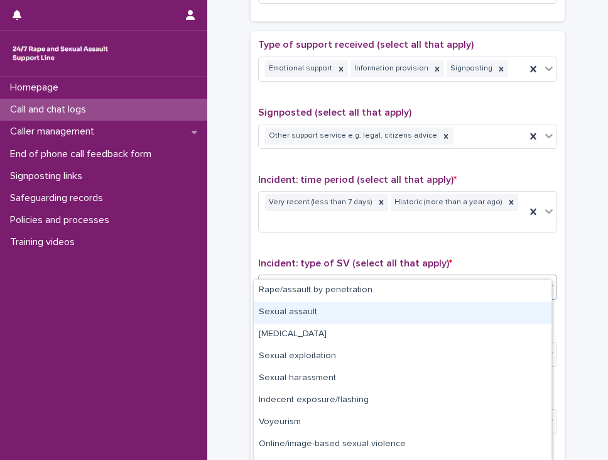
click at [283, 309] on div "Sexual assault" at bounding box center [403, 312] width 298 height 22
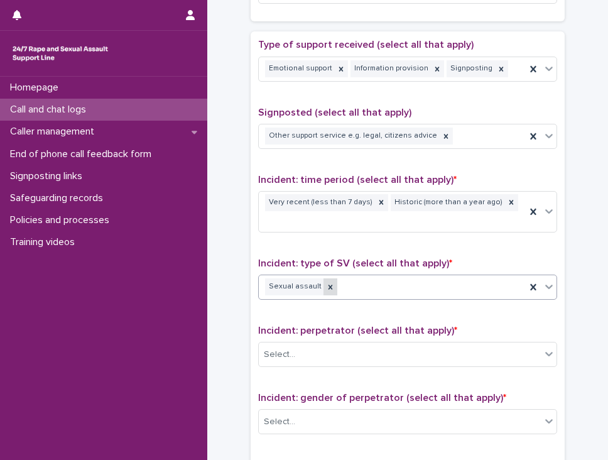
click at [328, 284] on icon at bounding box center [330, 286] width 4 height 4
click at [318, 276] on div "Select..." at bounding box center [400, 286] width 282 height 21
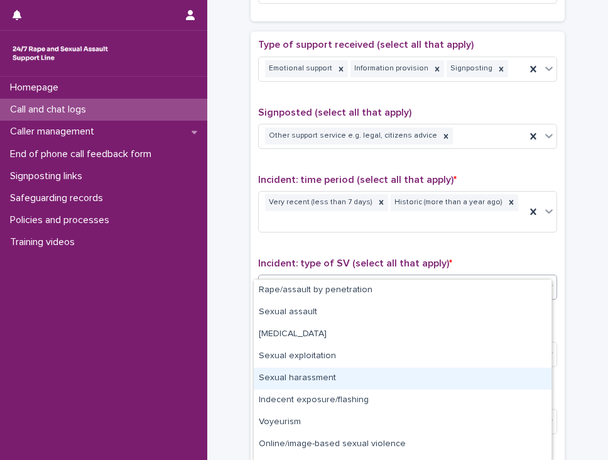
click at [296, 371] on div "Sexual harassment" at bounding box center [403, 378] width 298 height 22
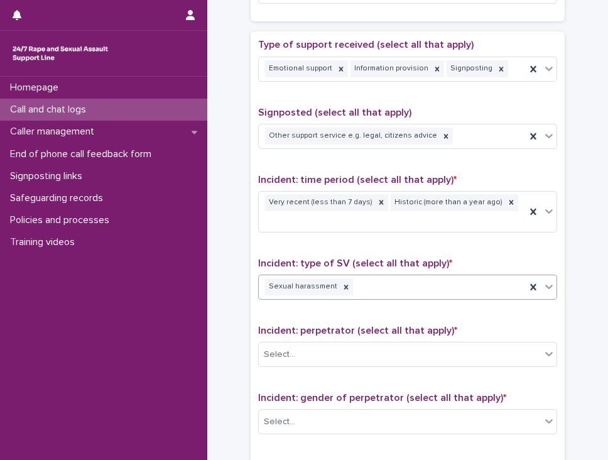
click at [409, 276] on div "Sexual harassment" at bounding box center [392, 287] width 267 height 22
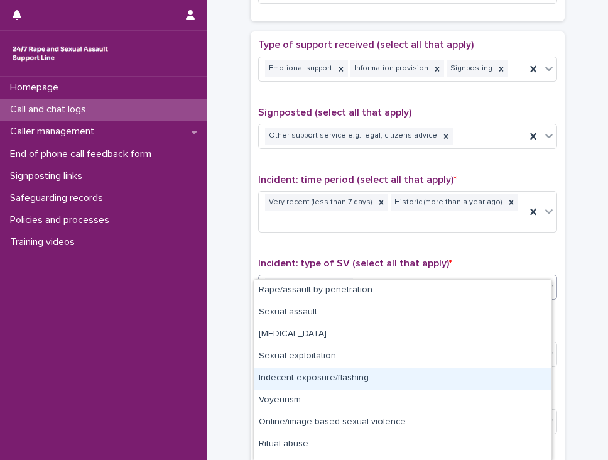
scroll to position [17, 0]
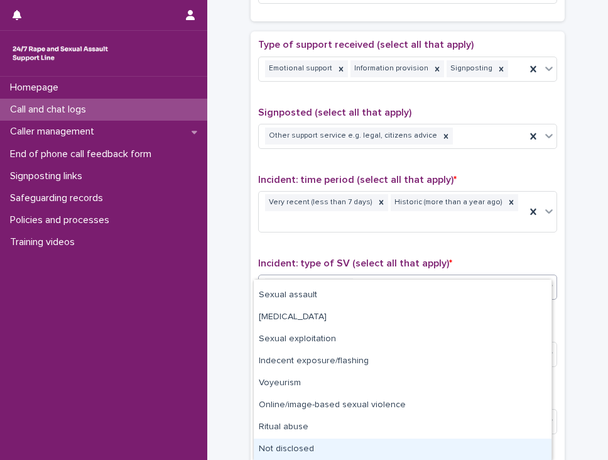
click at [286, 445] on div "Not disclosed" at bounding box center [403, 449] width 298 height 22
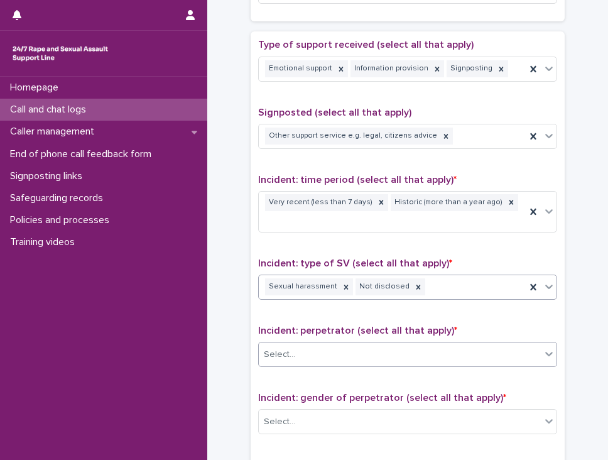
click at [295, 344] on div "Select..." at bounding box center [400, 354] width 282 height 21
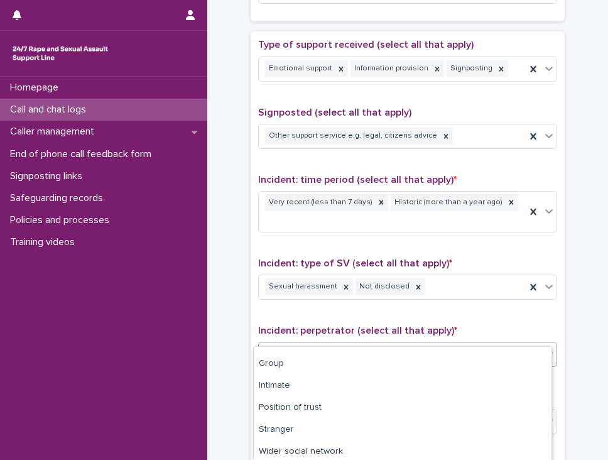
scroll to position [127, 0]
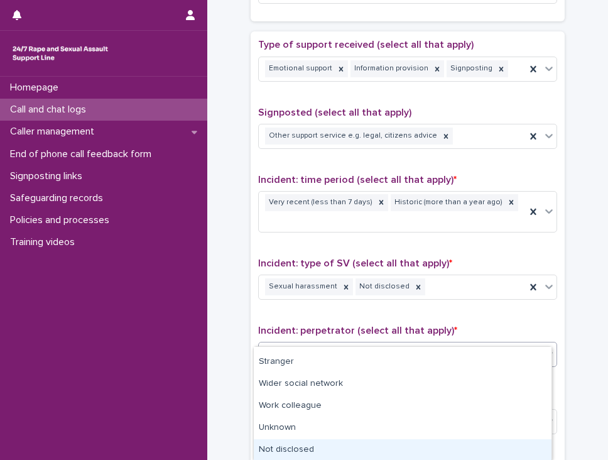
click at [273, 446] on div "Not disclosed" at bounding box center [403, 450] width 298 height 22
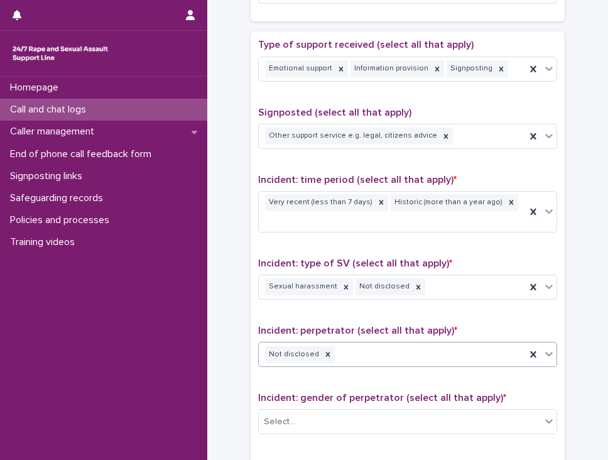
click at [389, 343] on div "Not disclosed" at bounding box center [392, 354] width 267 height 22
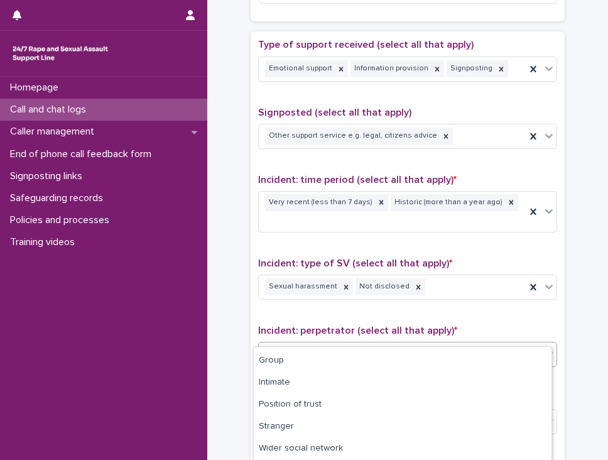
scroll to position [105, 0]
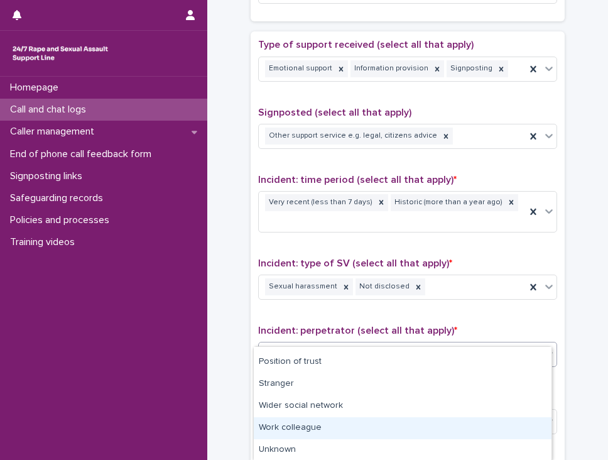
click at [293, 428] on div "Work colleague" at bounding box center [403, 428] width 298 height 22
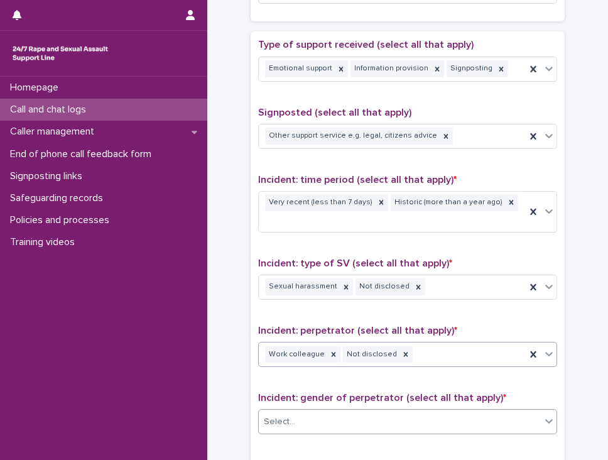
click at [284, 415] on div "Select..." at bounding box center [279, 421] width 31 height 13
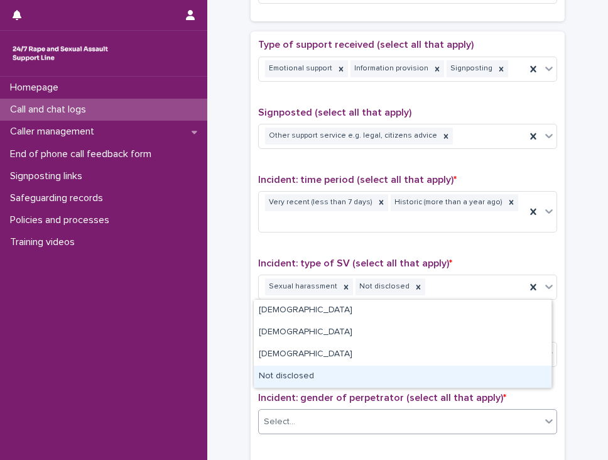
click at [293, 368] on div "Not disclosed" at bounding box center [403, 376] width 298 height 22
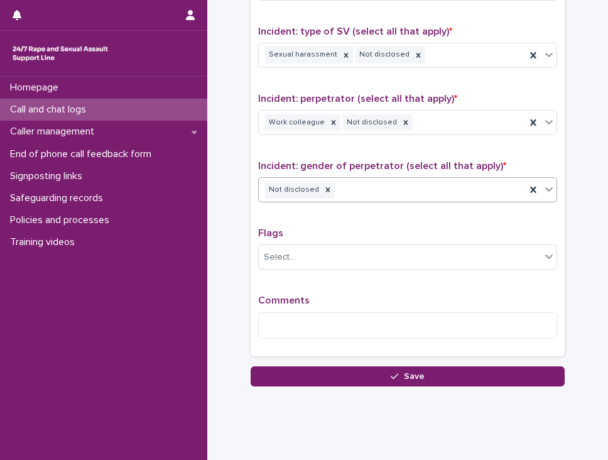
scroll to position [926, 0]
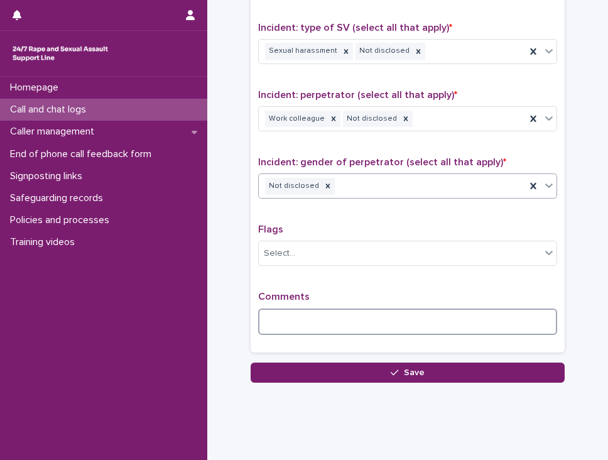
click at [289, 308] on textarea at bounding box center [407, 321] width 299 height 27
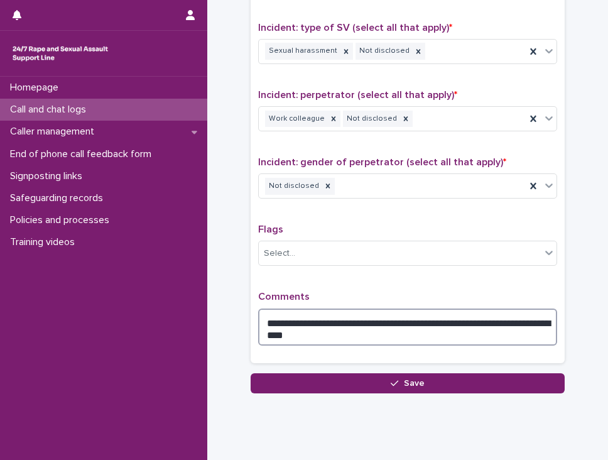
click at [372, 308] on textarea "**********" at bounding box center [407, 327] width 299 height 38
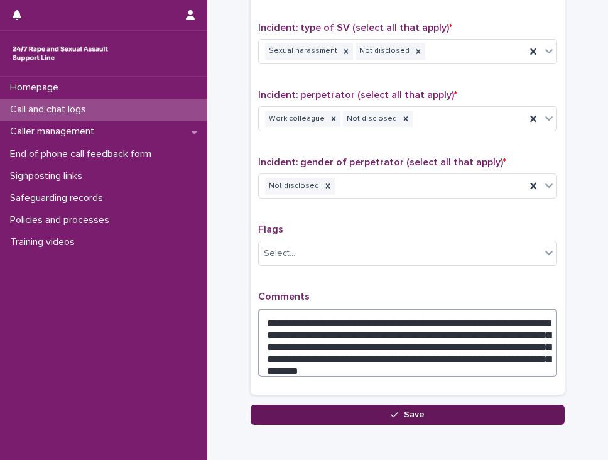
type textarea "**********"
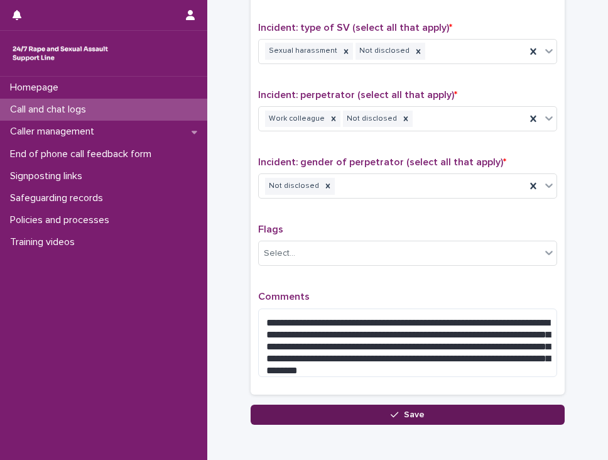
click at [384, 404] on button "Save" at bounding box center [408, 414] width 314 height 20
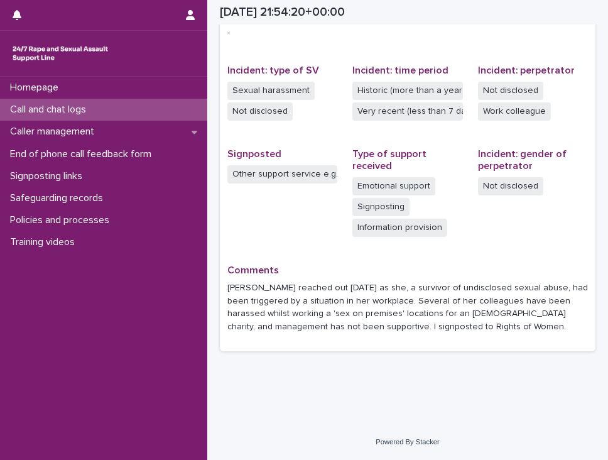
scroll to position [283, 0]
click at [41, 109] on p "Call and chat logs" at bounding box center [50, 110] width 91 height 12
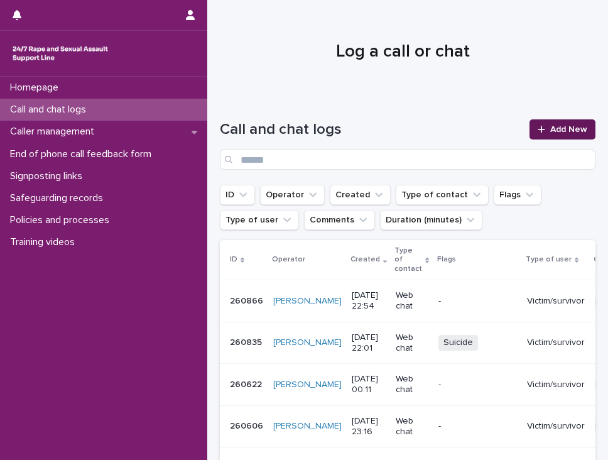
click at [550, 127] on span "Add New" at bounding box center [568, 129] width 37 height 9
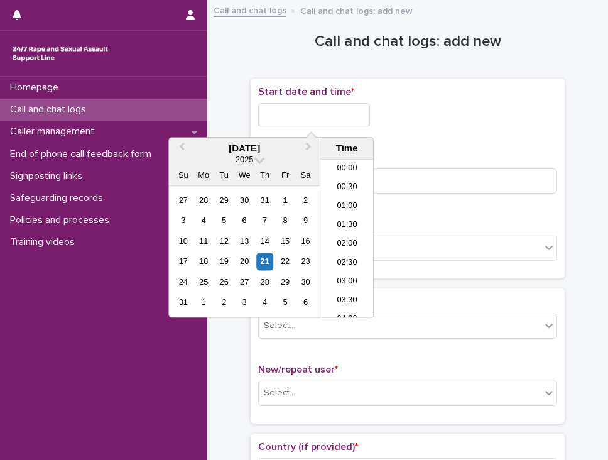
click at [325, 105] on input "text" at bounding box center [314, 114] width 112 height 23
click at [333, 262] on li "22:30" at bounding box center [346, 270] width 53 height 19
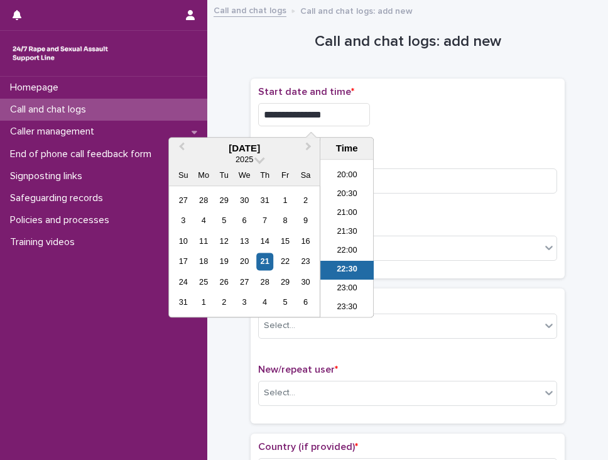
drag, startPoint x: 314, startPoint y: 112, endPoint x: 352, endPoint y: 117, distance: 38.6
click at [352, 117] on input "**********" at bounding box center [314, 114] width 112 height 23
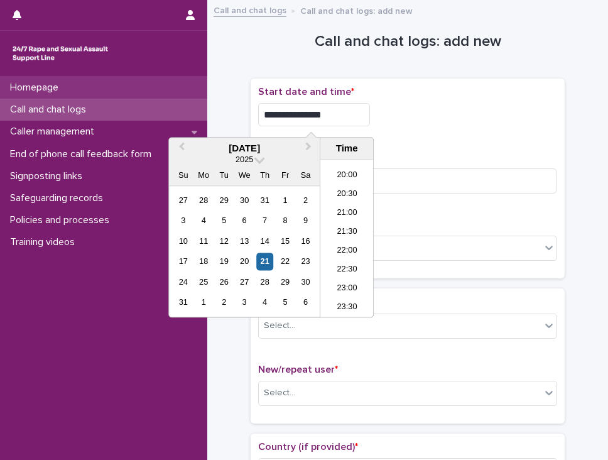
type input "**********"
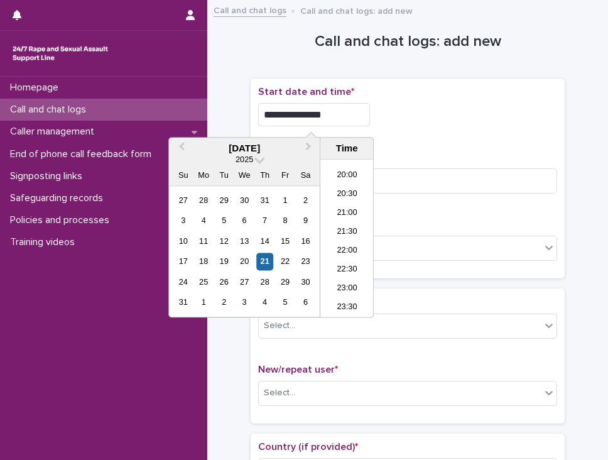
click at [85, 389] on div "Homepage Call and chat logs Caller management End of phone call feedback form S…" at bounding box center [103, 268] width 207 height 383
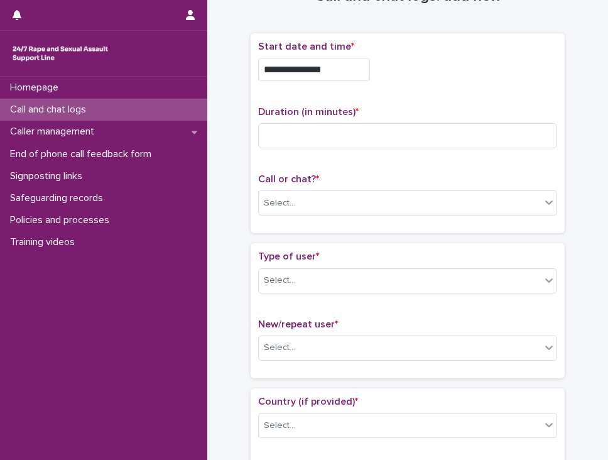
scroll to position [63, 0]
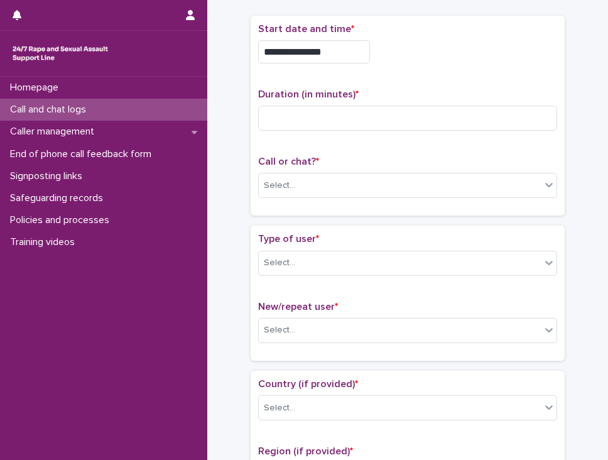
click at [365, 100] on div "Duration (in minutes) *" at bounding box center [407, 115] width 299 height 52
click at [338, 113] on input at bounding box center [407, 117] width 299 height 25
type input "**"
drag, startPoint x: 271, startPoint y: 207, endPoint x: 278, endPoint y: 206, distance: 6.3
click at [278, 206] on div "**********" at bounding box center [408, 116] width 314 height 200
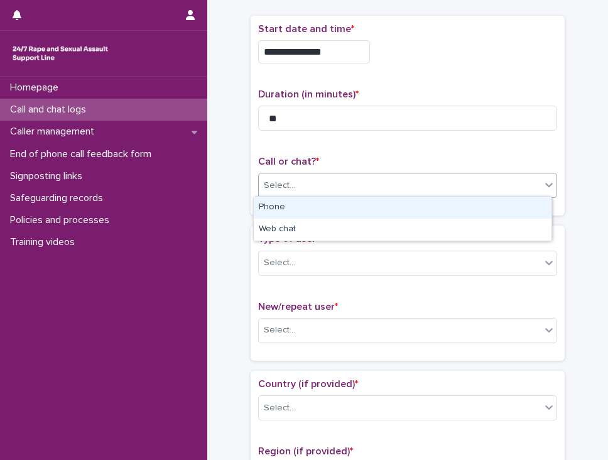
click at [350, 176] on div "Select..." at bounding box center [400, 185] width 282 height 21
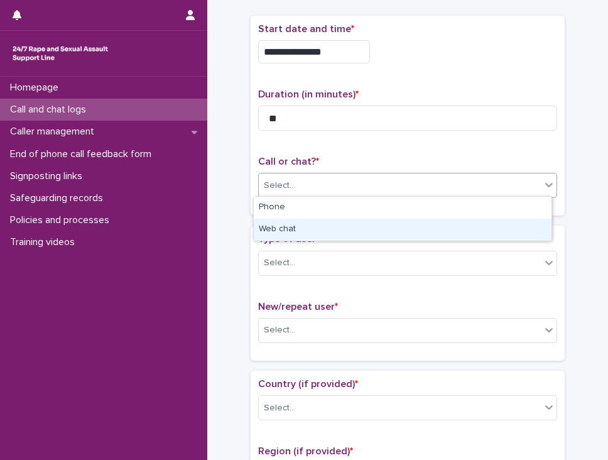
drag, startPoint x: 309, startPoint y: 216, endPoint x: 302, endPoint y: 241, distance: 25.4
click at [302, 234] on div "Web chat" at bounding box center [403, 230] width 298 height 22
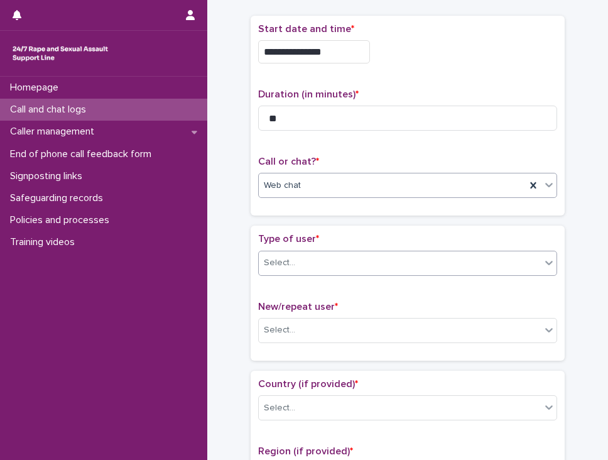
click at [296, 256] on div "Select..." at bounding box center [400, 262] width 282 height 21
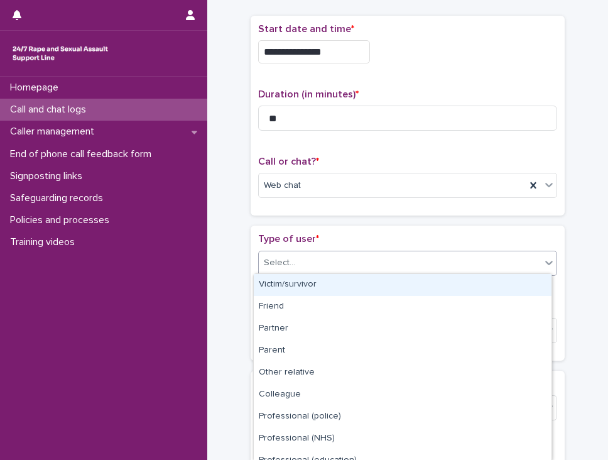
click at [278, 276] on div "Victim/survivor" at bounding box center [403, 285] width 298 height 22
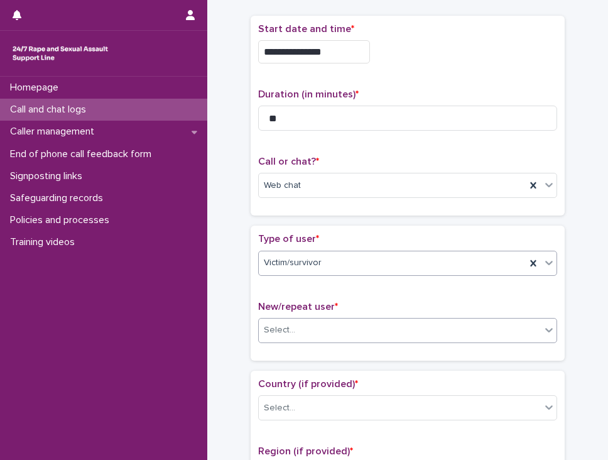
click at [281, 330] on div "Select..." at bounding box center [279, 329] width 31 height 13
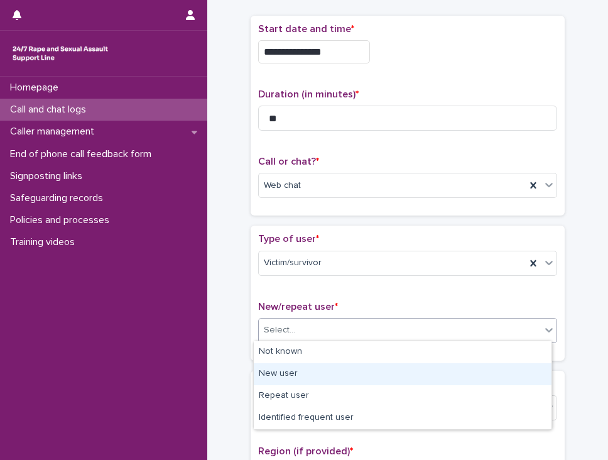
click at [293, 369] on div "New user" at bounding box center [403, 374] width 298 height 22
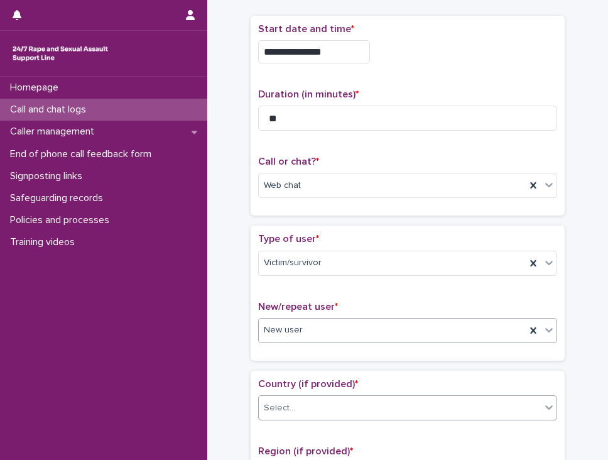
click at [299, 398] on div "Select..." at bounding box center [400, 408] width 282 height 21
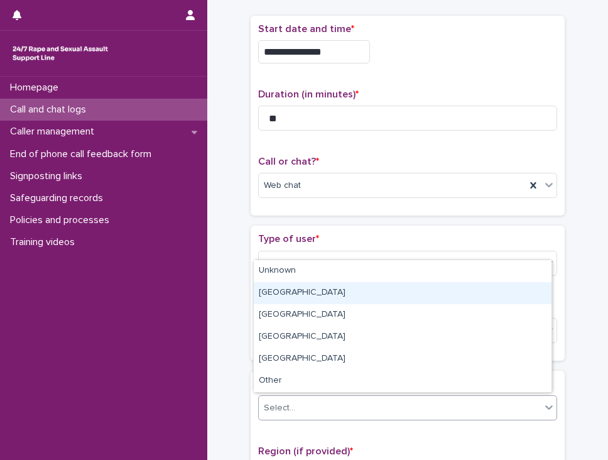
click at [291, 296] on div "[GEOGRAPHIC_DATA]" at bounding box center [403, 293] width 298 height 22
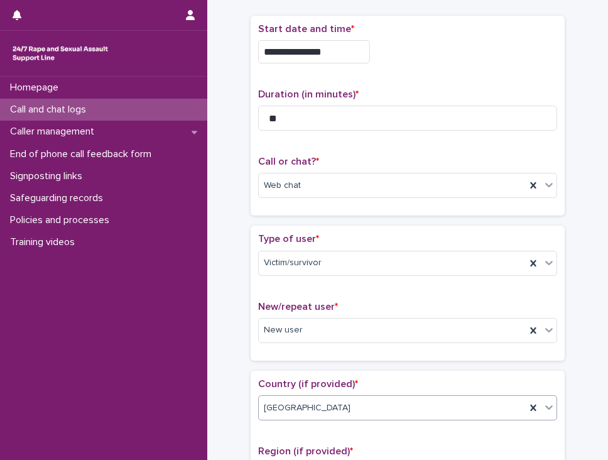
scroll to position [251, 0]
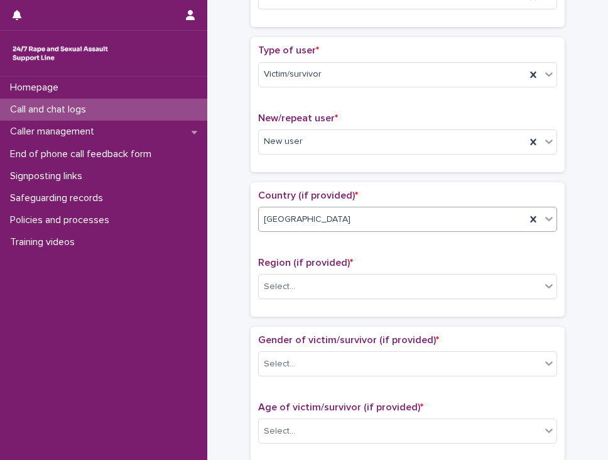
click at [311, 296] on div "Region (if provided) * Select..." at bounding box center [407, 283] width 299 height 52
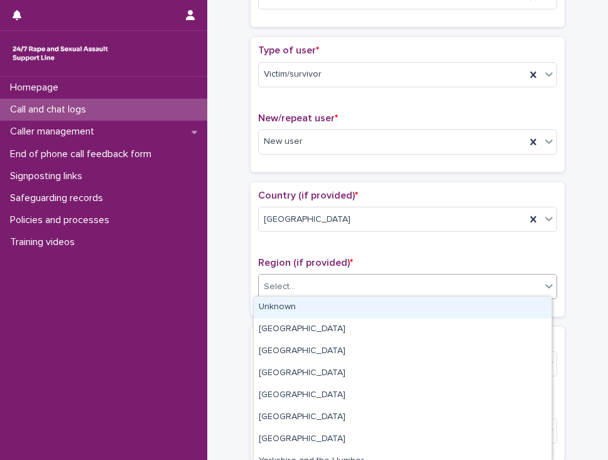
click at [310, 291] on div "Select..." at bounding box center [400, 286] width 282 height 21
drag, startPoint x: 328, startPoint y: 281, endPoint x: 316, endPoint y: 281, distance: 11.9
click at [328, 281] on div "Select..." at bounding box center [400, 286] width 282 height 21
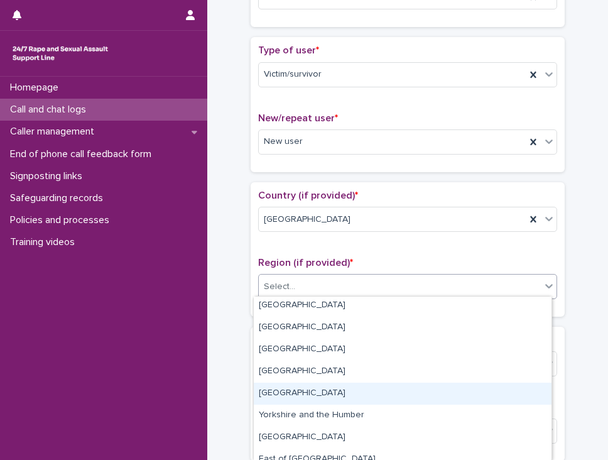
scroll to position [63, 0]
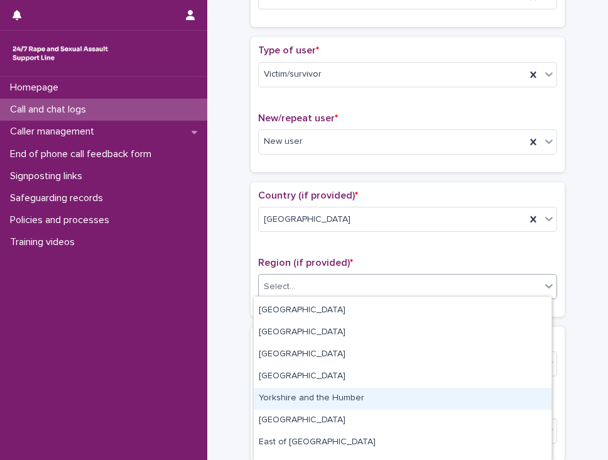
click at [294, 398] on div "Yorkshire and the Humber" at bounding box center [403, 398] width 298 height 22
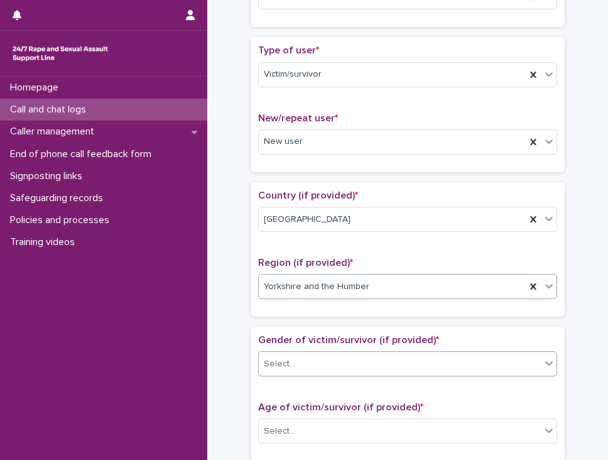
click at [286, 359] on div "Select..." at bounding box center [279, 363] width 31 height 13
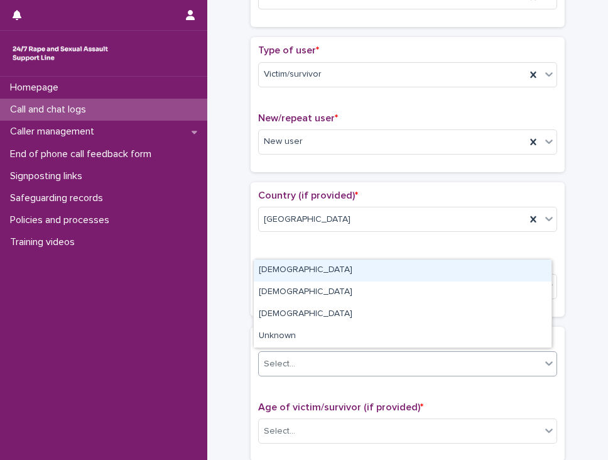
click at [274, 274] on div "[DEMOGRAPHIC_DATA]" at bounding box center [403, 270] width 298 height 22
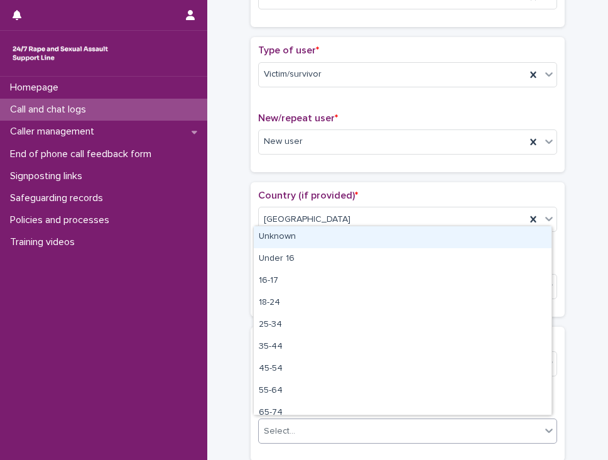
click at [272, 433] on div "Select..." at bounding box center [279, 431] width 31 height 13
drag, startPoint x: 272, startPoint y: 423, endPoint x: 300, endPoint y: 230, distance: 194.1
click at [300, 230] on div "Unknown" at bounding box center [403, 237] width 298 height 22
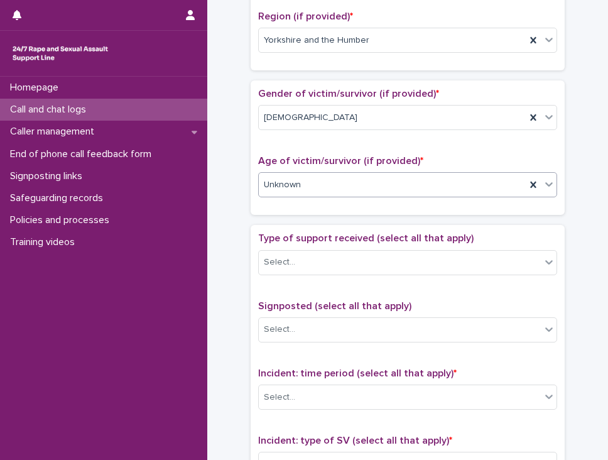
scroll to position [502, 0]
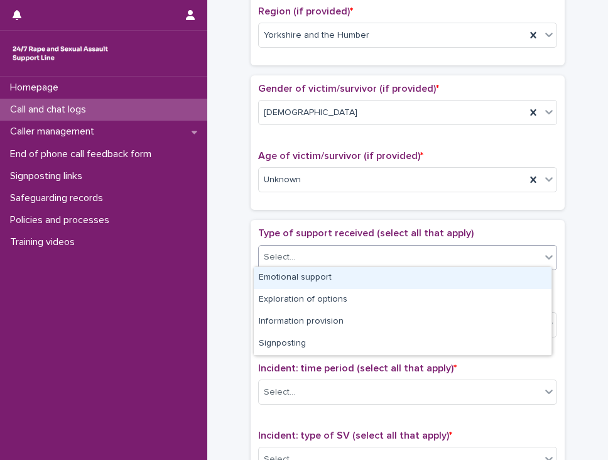
click at [298, 248] on div "Select..." at bounding box center [400, 257] width 282 height 21
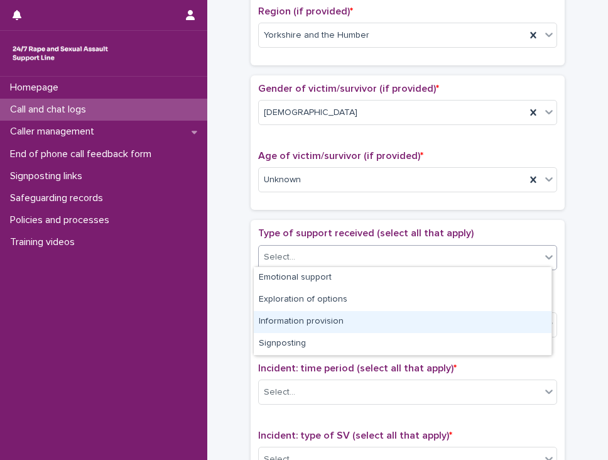
drag, startPoint x: 289, startPoint y: 308, endPoint x: 302, endPoint y: 314, distance: 14.3
click at [288, 318] on div "Information provision" at bounding box center [403, 322] width 298 height 22
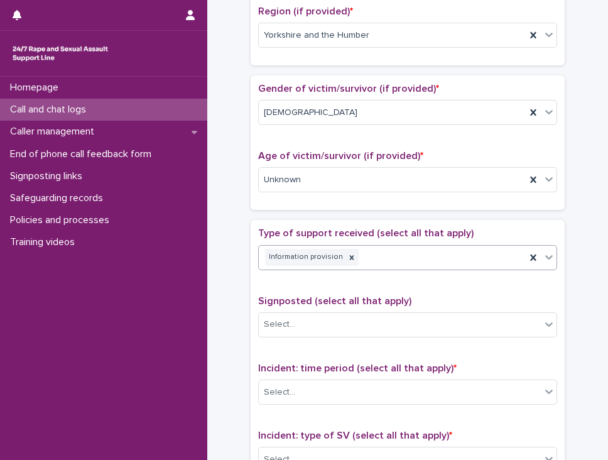
click at [392, 253] on div "Information provision" at bounding box center [392, 257] width 267 height 22
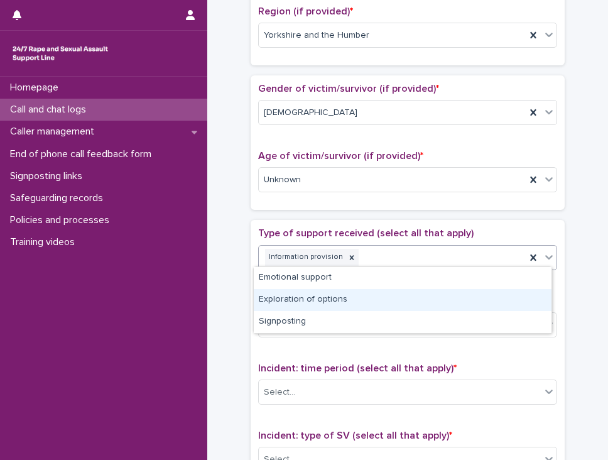
click at [364, 294] on div "Exploration of options" at bounding box center [403, 300] width 298 height 22
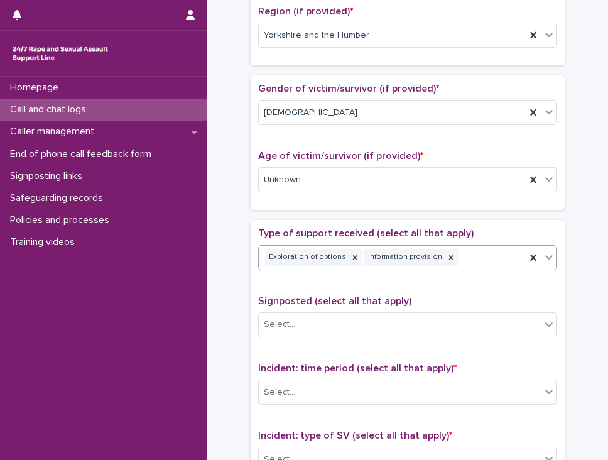
click at [467, 251] on div "Exploration of options Information provision" at bounding box center [392, 257] width 267 height 22
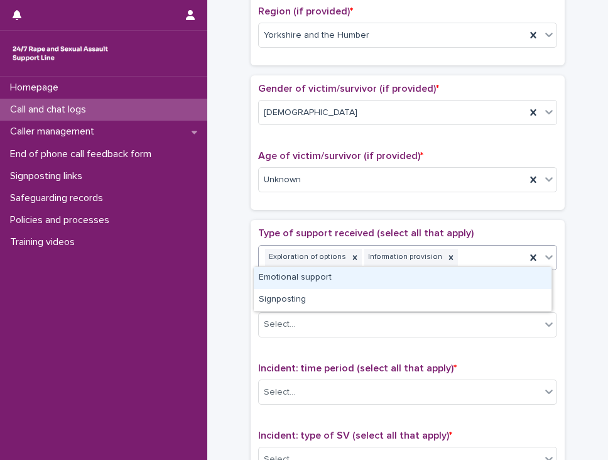
click at [362, 285] on div "Emotional support" at bounding box center [403, 278] width 298 height 22
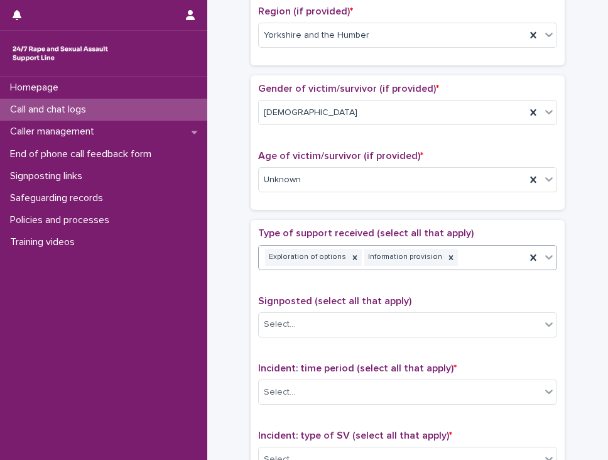
scroll to position [511, 0]
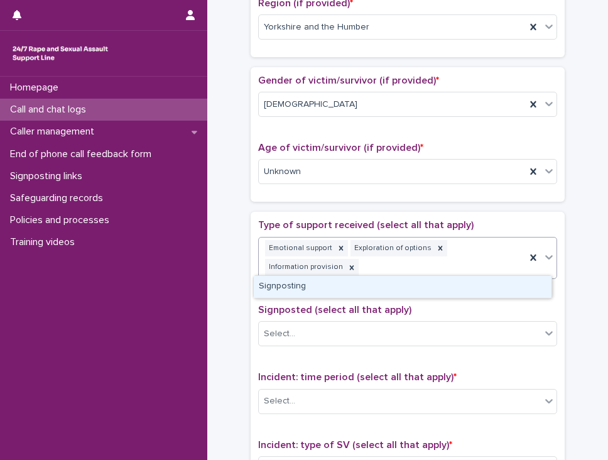
click at [492, 257] on div "Emotional support Exploration of options Information provision" at bounding box center [392, 257] width 267 height 41
click at [394, 288] on div "Signposting" at bounding box center [403, 287] width 298 height 22
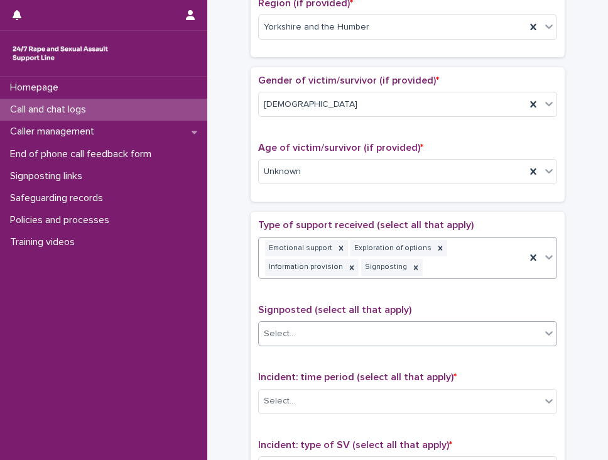
click at [322, 327] on div "Select..." at bounding box center [400, 333] width 282 height 21
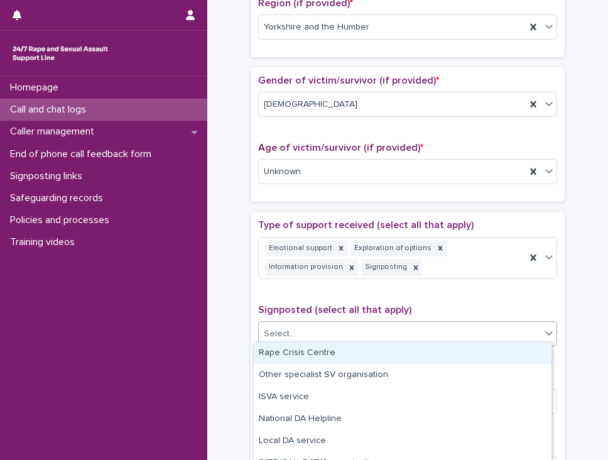
drag, startPoint x: 308, startPoint y: 351, endPoint x: 381, endPoint y: 346, distance: 72.4
click at [309, 351] on div "Rape Crisis Centre" at bounding box center [403, 353] width 298 height 22
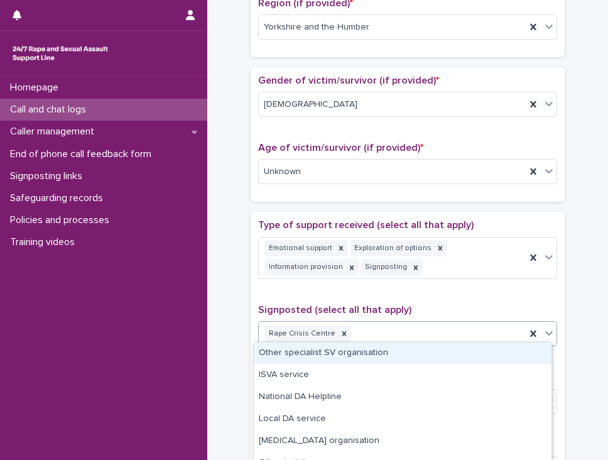
click at [458, 323] on div "Rape Crisis Centre" at bounding box center [392, 334] width 267 height 22
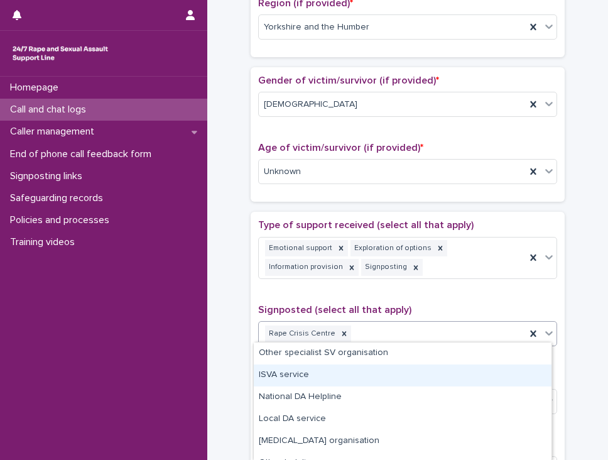
drag, startPoint x: 283, startPoint y: 377, endPoint x: 359, endPoint y: 369, distance: 76.5
click at [283, 379] on div "ISVA service" at bounding box center [403, 375] width 298 height 22
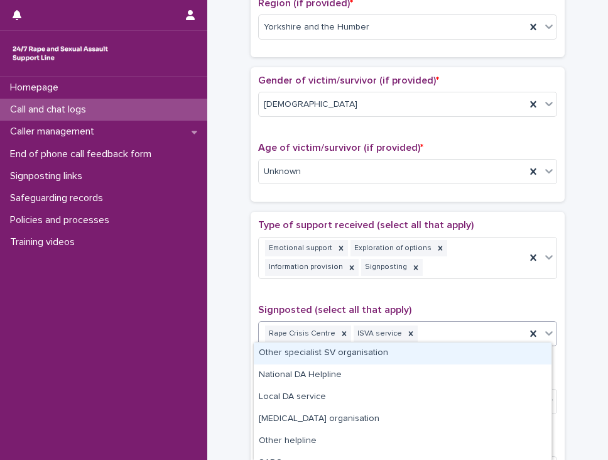
click at [455, 331] on div "Rape Crisis Centre ISVA service" at bounding box center [392, 334] width 267 height 22
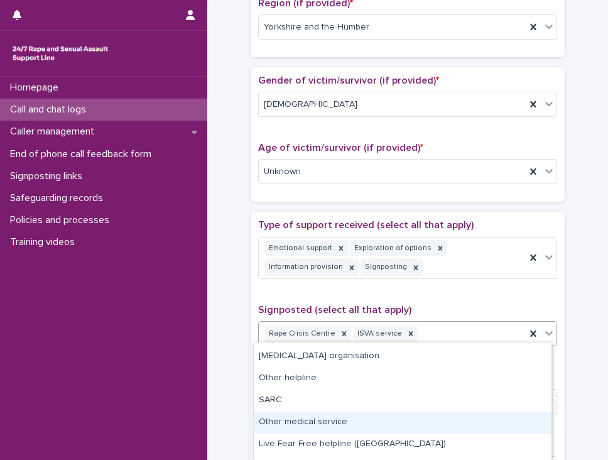
scroll to position [102, 0]
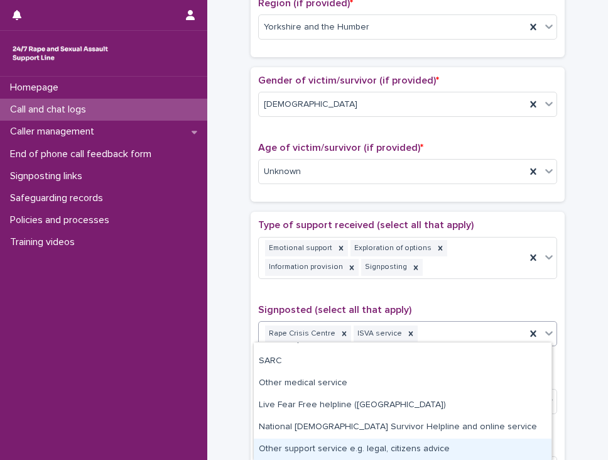
click at [316, 452] on div "Other support service e.g. legal, citizens advice" at bounding box center [403, 449] width 298 height 22
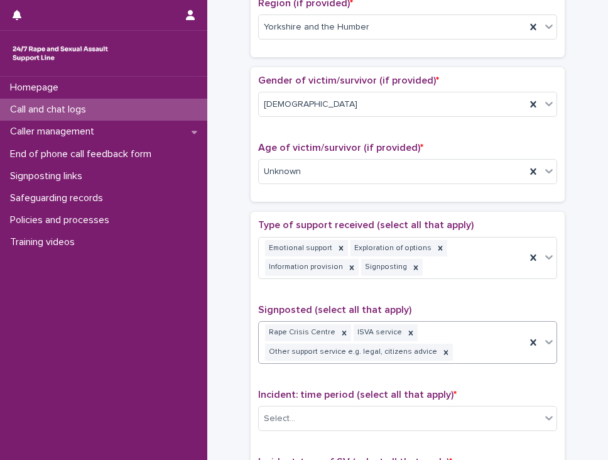
scroll to position [520, 0]
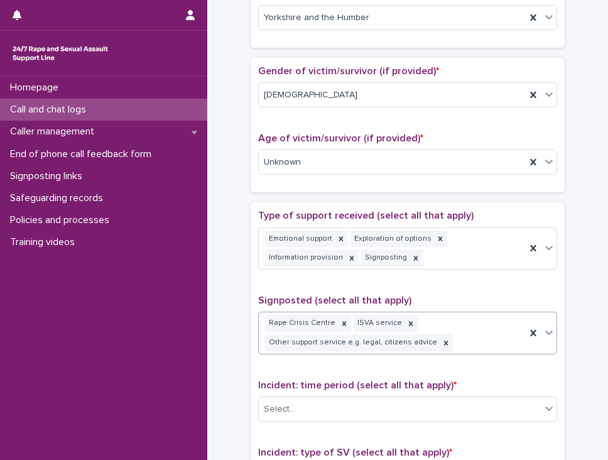
click at [229, 328] on div "**********" at bounding box center [408, 148] width 376 height 1320
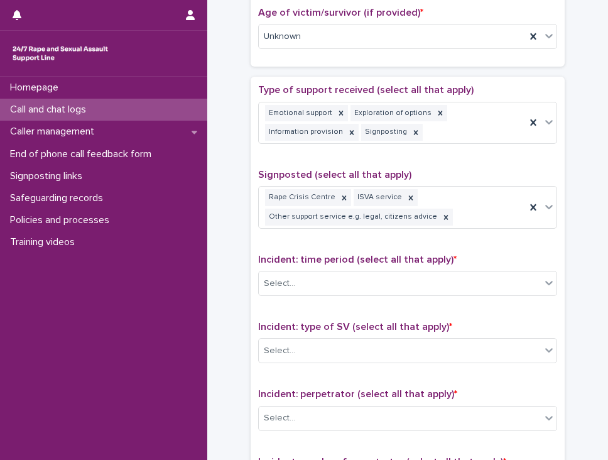
scroll to position [708, 0]
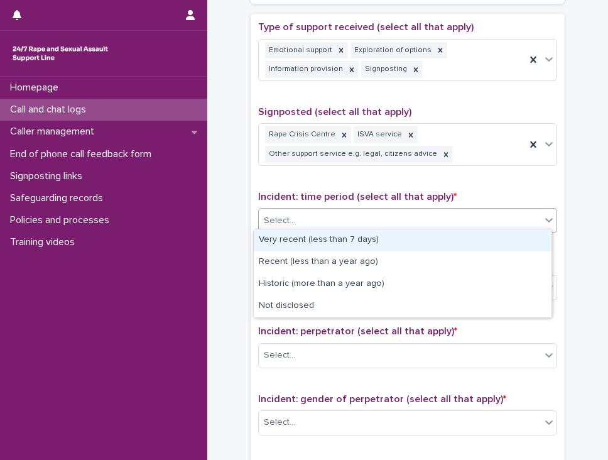
click at [299, 208] on div "Select..." at bounding box center [407, 220] width 299 height 25
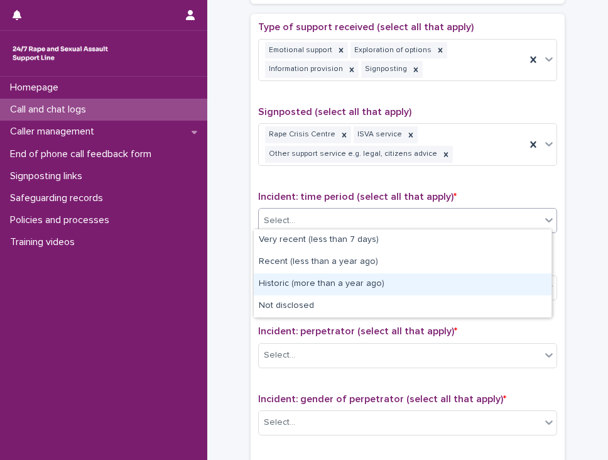
click at [286, 281] on div "Historic (more than a year ago)" at bounding box center [403, 284] width 298 height 22
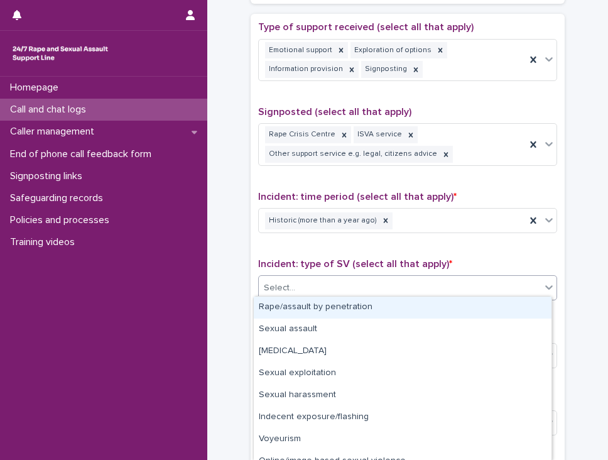
click at [283, 286] on div "Select..." at bounding box center [279, 287] width 31 height 13
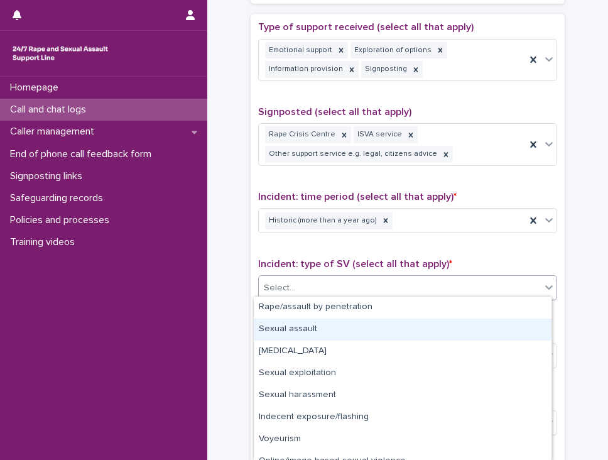
click at [277, 324] on div "Sexual assault" at bounding box center [403, 329] width 298 height 22
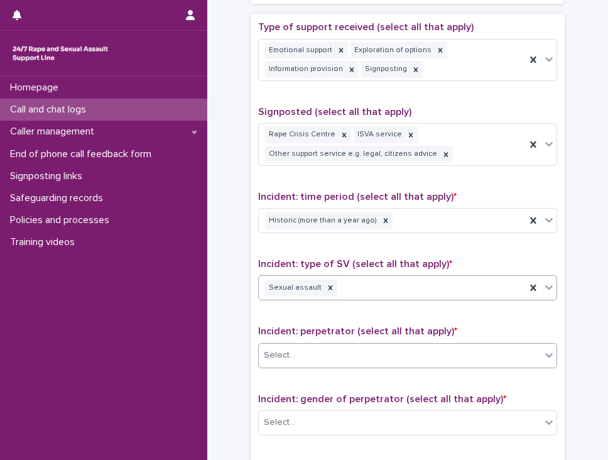
click at [264, 349] on div "Select..." at bounding box center [279, 355] width 31 height 13
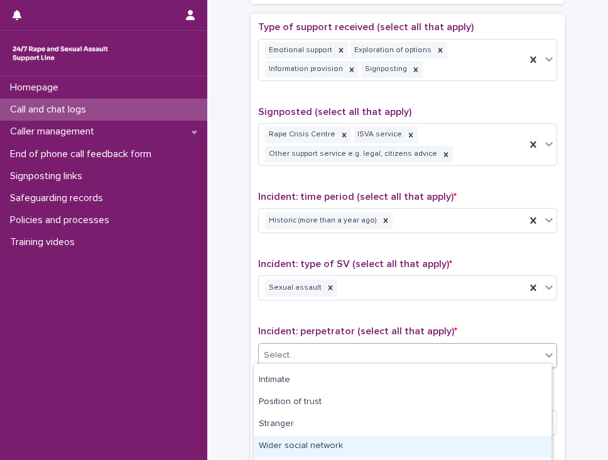
scroll to position [63, 0]
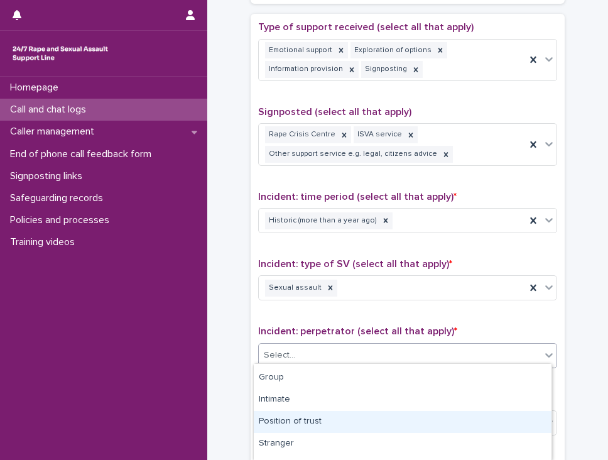
click at [319, 423] on div "Position of trust" at bounding box center [403, 422] width 298 height 22
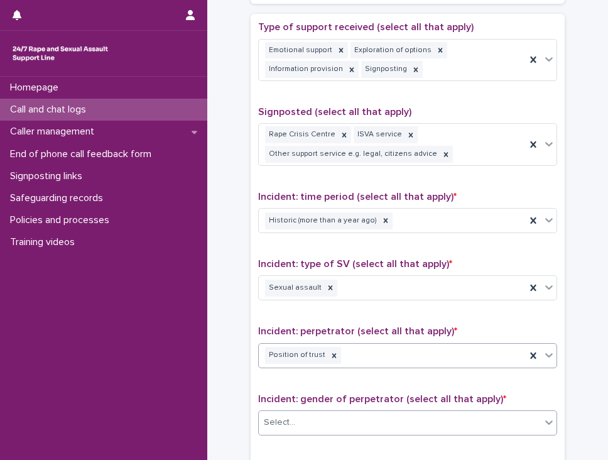
click at [276, 416] on div "Select..." at bounding box center [279, 422] width 31 height 13
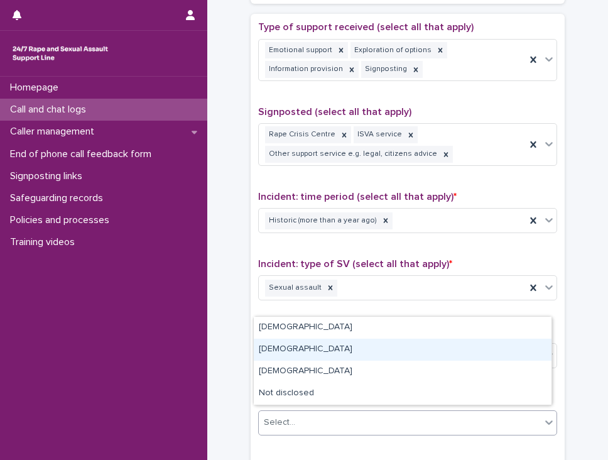
click at [294, 345] on div "[DEMOGRAPHIC_DATA]" at bounding box center [403, 349] width 298 height 22
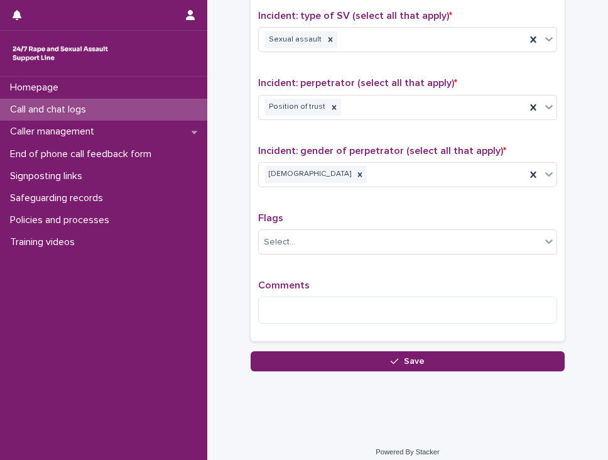
scroll to position [960, 0]
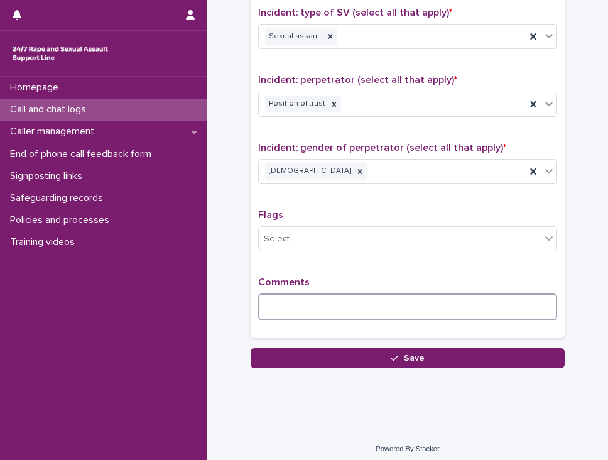
click at [301, 309] on textarea at bounding box center [407, 306] width 299 height 27
type textarea "*"
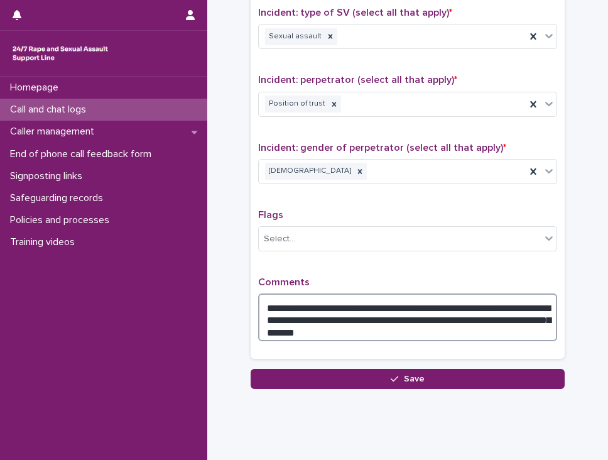
click at [384, 333] on textarea "**********" at bounding box center [407, 317] width 299 height 48
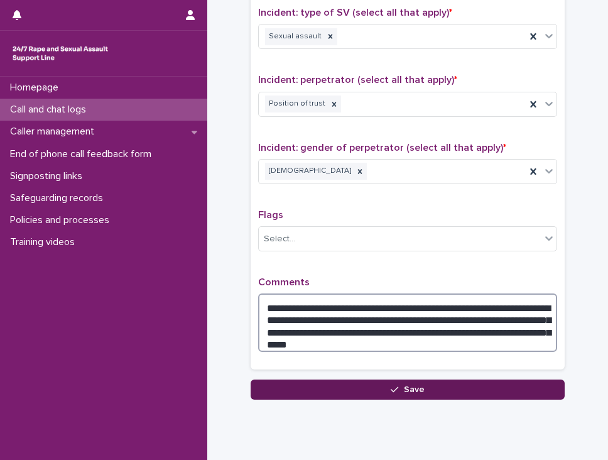
type textarea "**********"
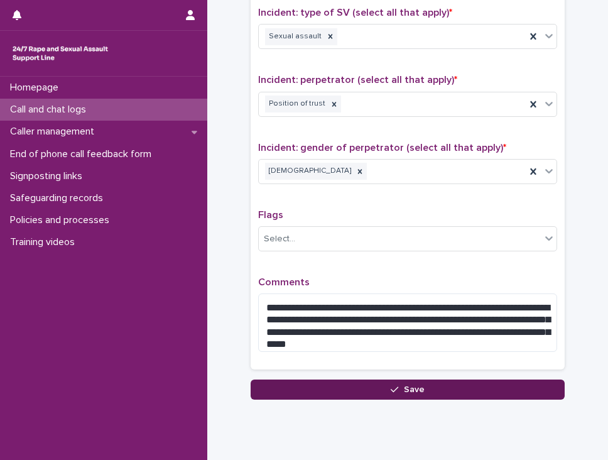
click at [334, 379] on button "Save" at bounding box center [408, 389] width 314 height 20
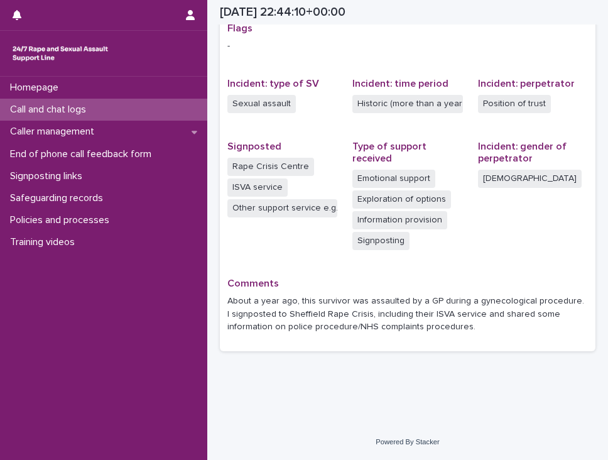
scroll to position [270, 0]
click at [74, 109] on p "Call and chat logs" at bounding box center [50, 110] width 91 height 12
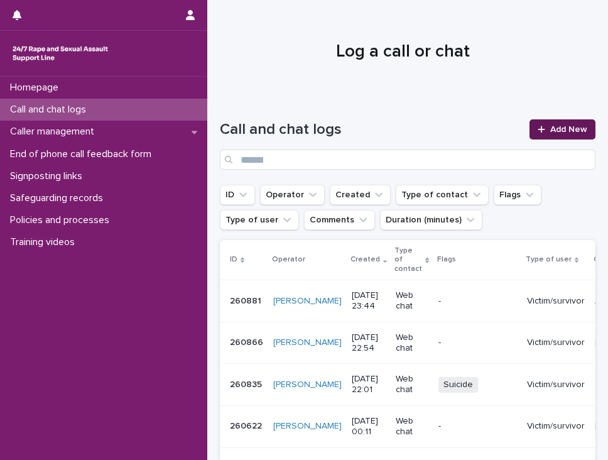
click at [555, 125] on span "Add New" at bounding box center [568, 129] width 37 height 9
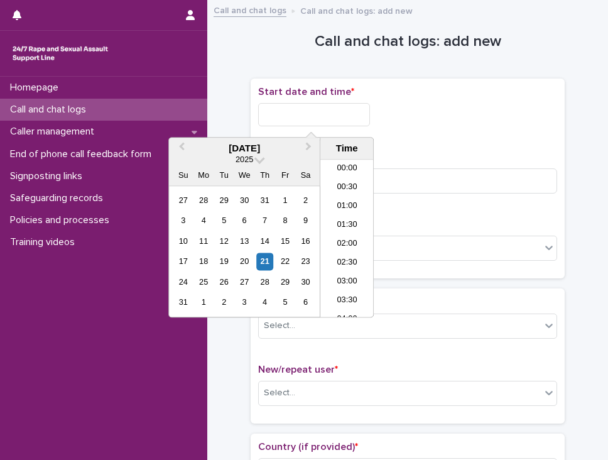
click at [266, 112] on input "text" at bounding box center [314, 114] width 112 height 23
click at [347, 286] on li "23:00" at bounding box center [346, 289] width 53 height 19
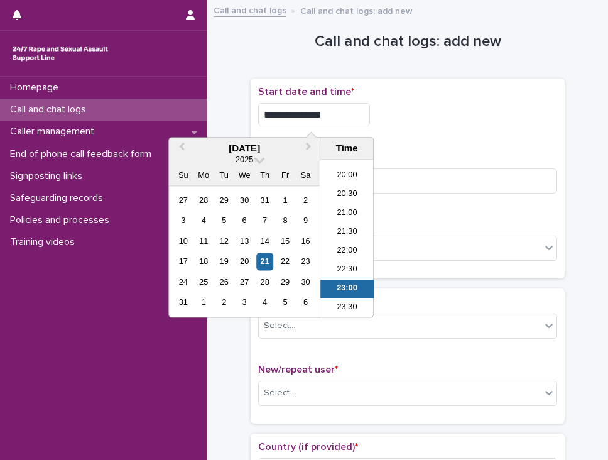
drag, startPoint x: 314, startPoint y: 116, endPoint x: 355, endPoint y: 123, distance: 42.0
click at [355, 123] on input "**********" at bounding box center [314, 114] width 112 height 23
type input "**********"
click at [494, 136] on div "**********" at bounding box center [407, 178] width 299 height 185
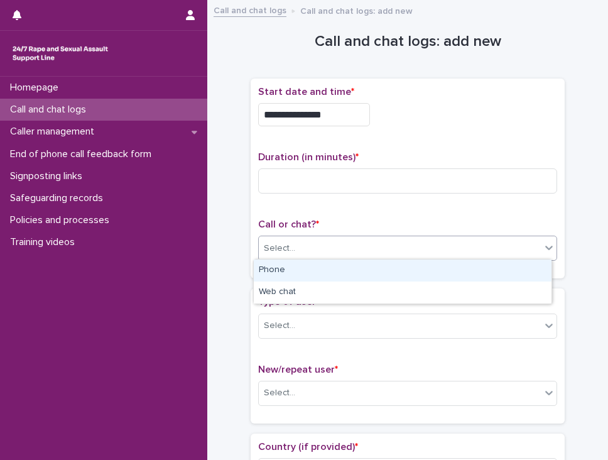
drag, startPoint x: 303, startPoint y: 243, endPoint x: 300, endPoint y: 265, distance: 22.3
click at [303, 246] on div "Select..." at bounding box center [400, 248] width 282 height 21
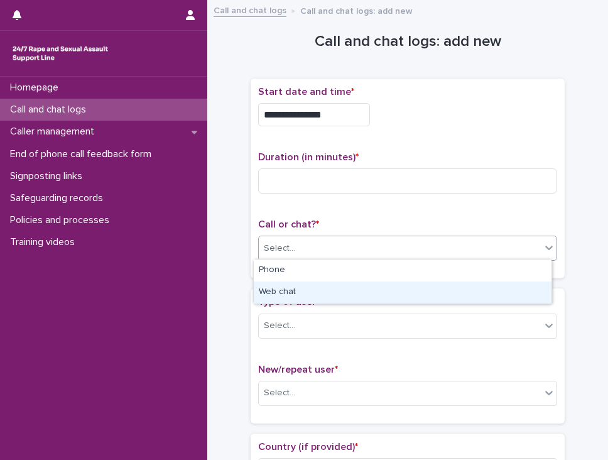
click at [294, 286] on div "Web chat" at bounding box center [403, 292] width 298 height 22
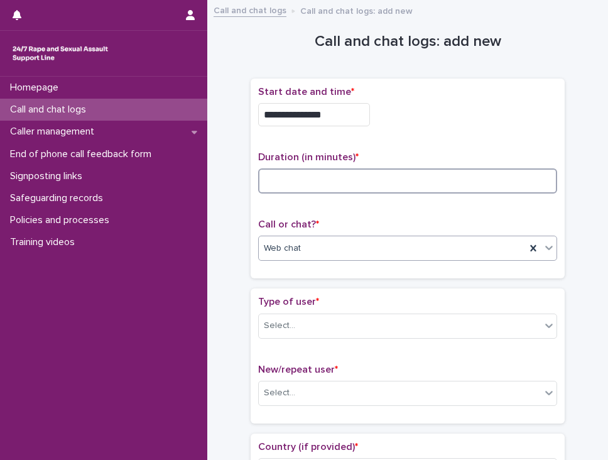
click at [337, 179] on input at bounding box center [407, 180] width 299 height 25
type input "*"
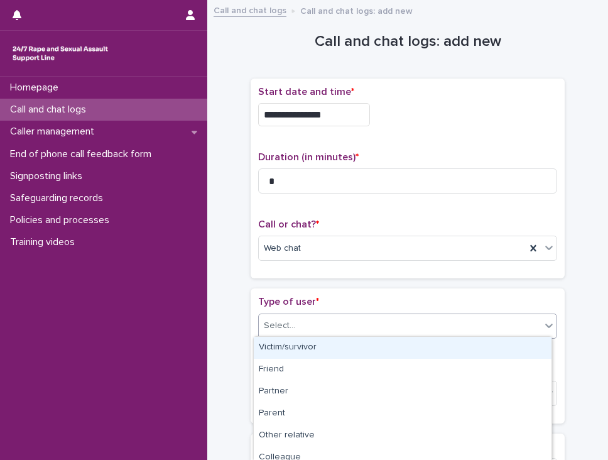
click at [277, 324] on div "Select..." at bounding box center [279, 325] width 31 height 13
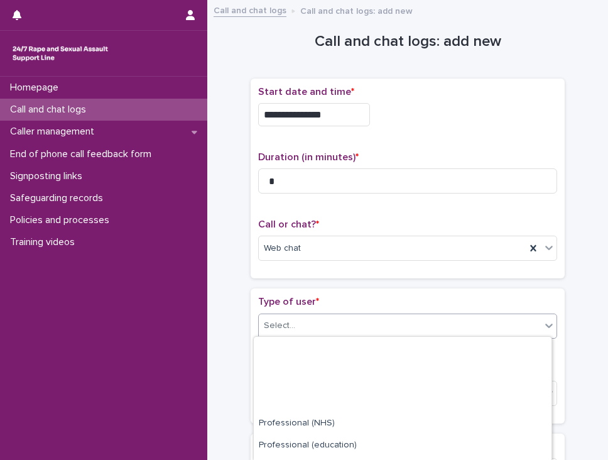
scroll to position [205, 0]
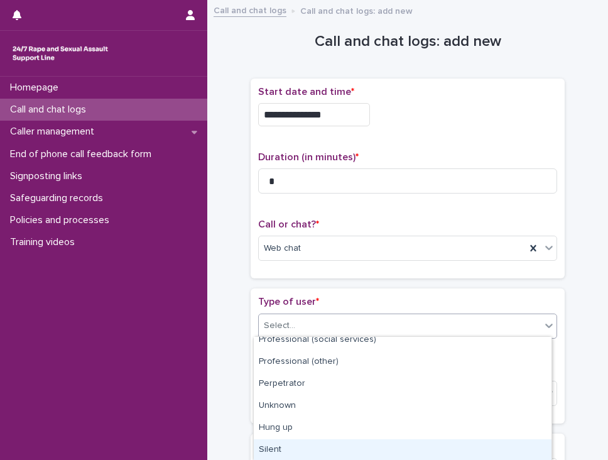
click at [285, 455] on div "Silent" at bounding box center [403, 450] width 298 height 22
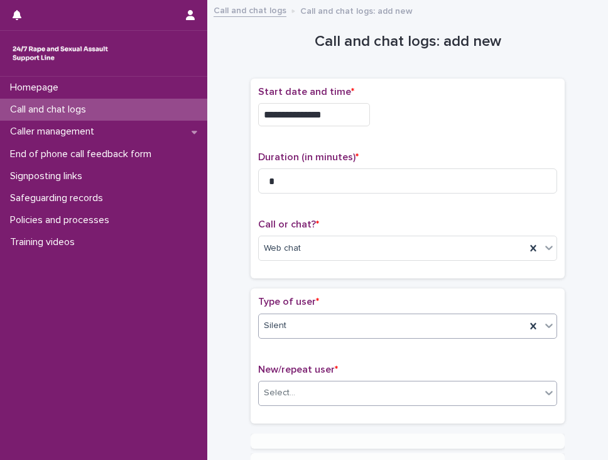
click at [270, 389] on div "Select..." at bounding box center [279, 392] width 31 height 13
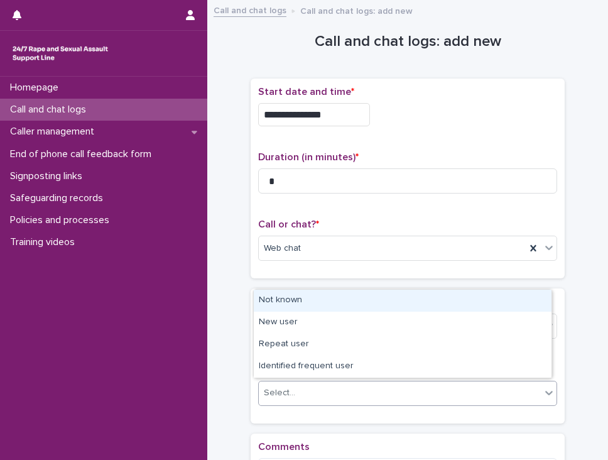
click at [270, 308] on div "Not known" at bounding box center [403, 300] width 298 height 22
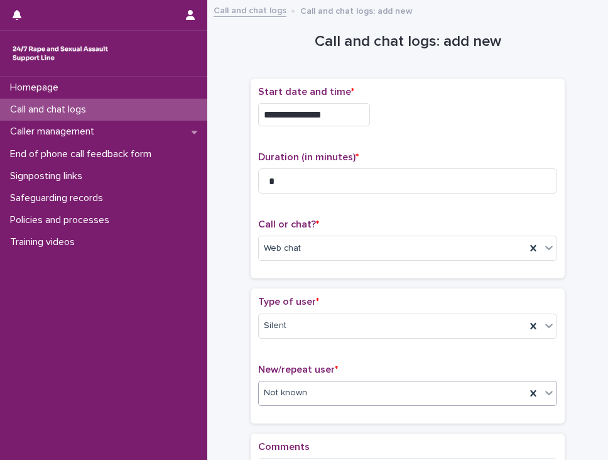
click at [237, 303] on div "**********" at bounding box center [408, 270] width 376 height 525
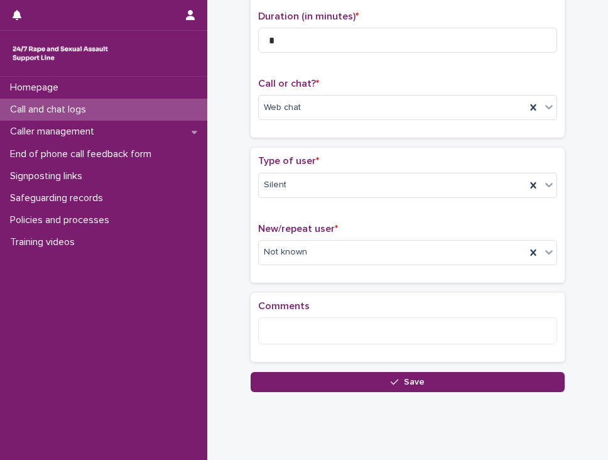
scroll to position [168, 0]
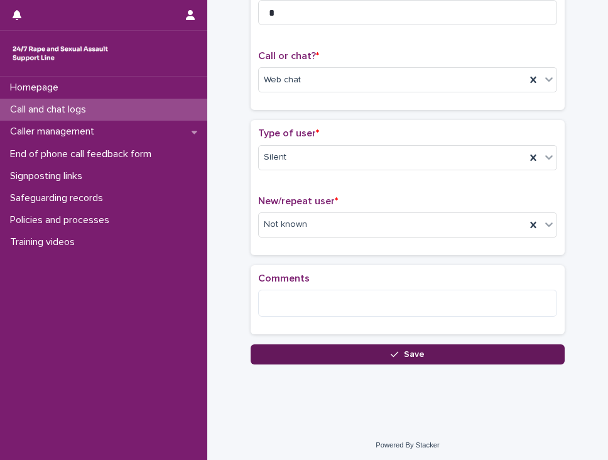
click at [291, 354] on button "Save" at bounding box center [408, 354] width 314 height 20
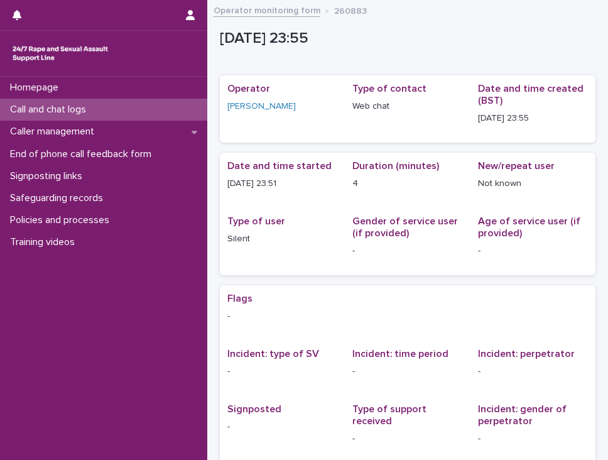
click at [83, 117] on div "Call and chat logs" at bounding box center [103, 110] width 207 height 22
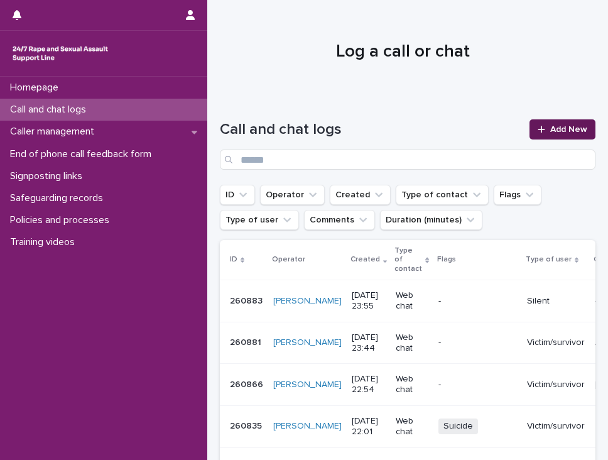
click at [554, 126] on span "Add New" at bounding box center [568, 129] width 37 height 9
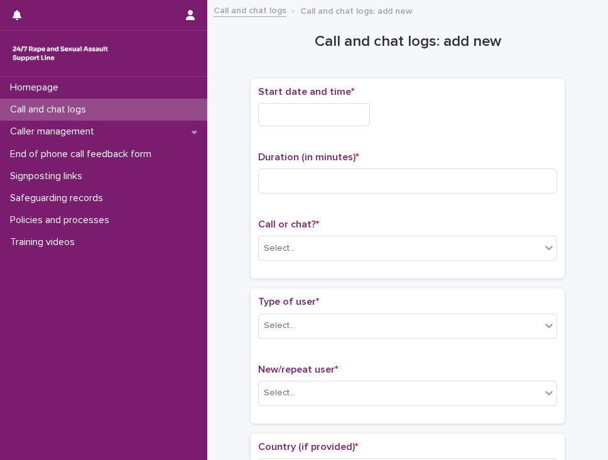
click at [319, 116] on input "text" at bounding box center [314, 114] width 112 height 23
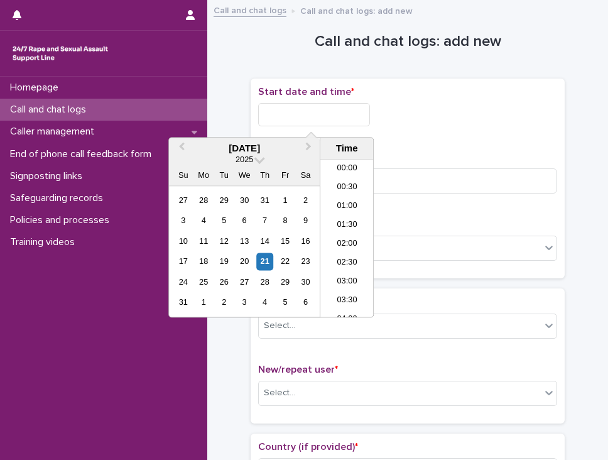
scroll to position [747, 0]
click at [345, 303] on li "23:30" at bounding box center [346, 308] width 53 height 19
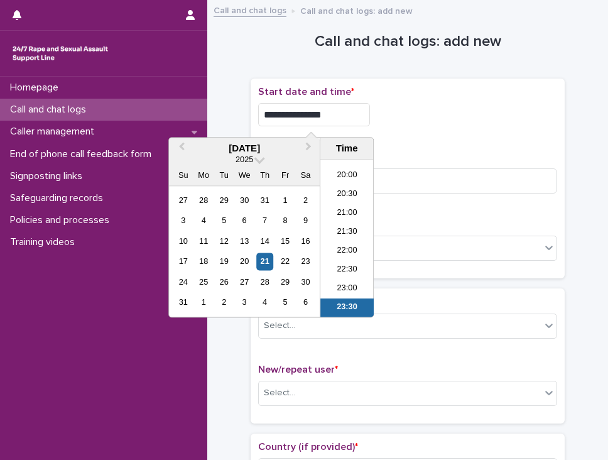
drag, startPoint x: 316, startPoint y: 115, endPoint x: 336, endPoint y: 115, distance: 19.5
click at [336, 115] on input "**********" at bounding box center [314, 114] width 112 height 23
type input "**********"
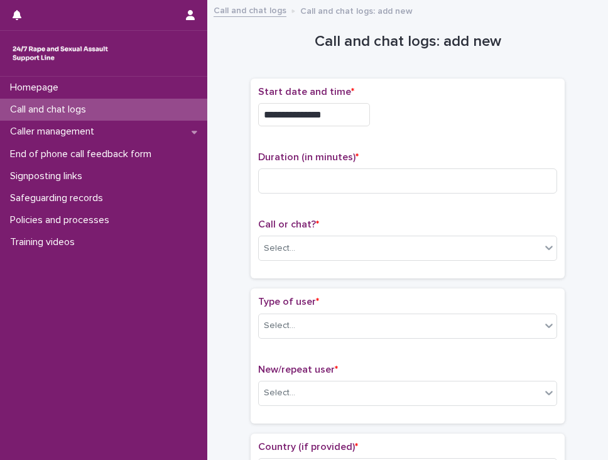
click at [512, 117] on div "**********" at bounding box center [407, 114] width 299 height 23
click at [299, 186] on input at bounding box center [407, 180] width 299 height 25
type input "*"
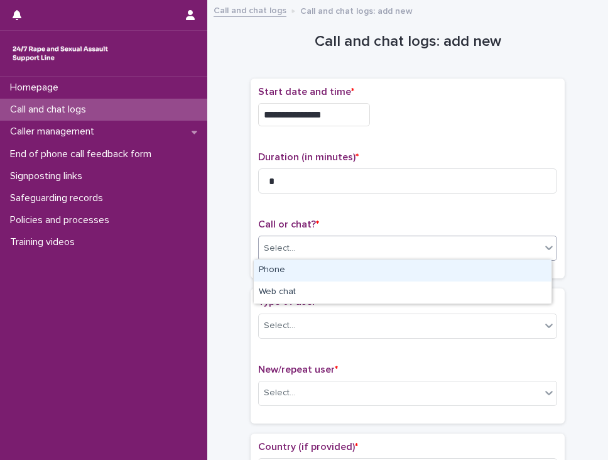
click at [355, 239] on div "Select..." at bounding box center [400, 248] width 282 height 21
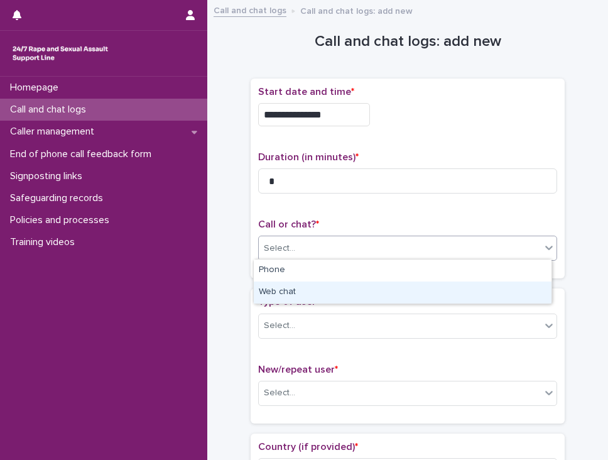
click at [328, 284] on div "Web chat" at bounding box center [403, 292] width 298 height 22
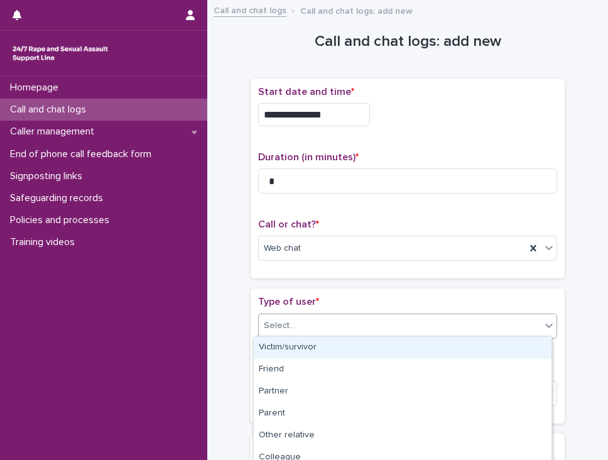
click at [306, 316] on div "Select..." at bounding box center [400, 325] width 282 height 21
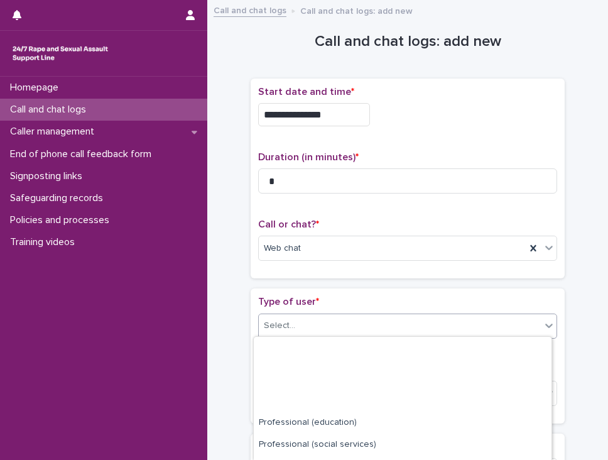
scroll to position [205, 0]
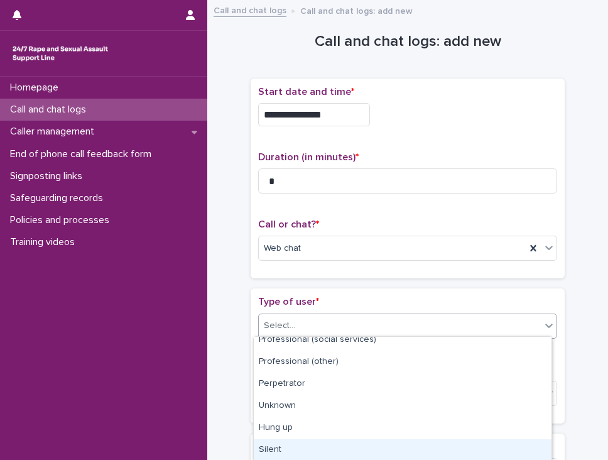
click at [317, 443] on div "Silent" at bounding box center [403, 450] width 298 height 22
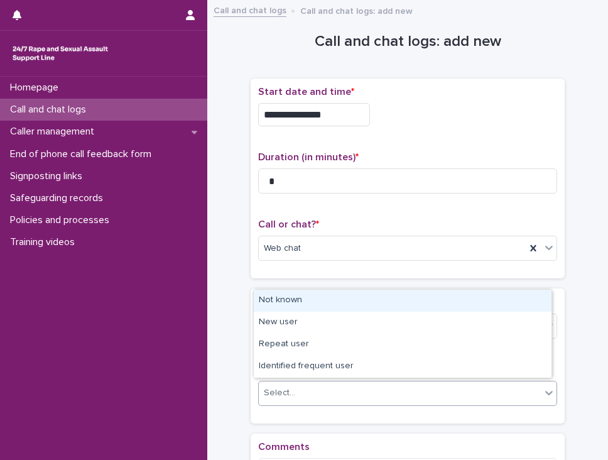
click at [302, 391] on div "Select..." at bounding box center [400, 392] width 282 height 21
click at [289, 300] on div "Not known" at bounding box center [403, 300] width 298 height 22
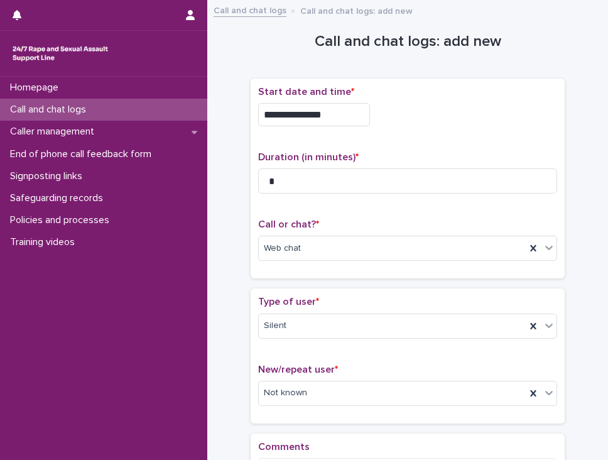
click at [221, 318] on div "**********" at bounding box center [408, 270] width 376 height 525
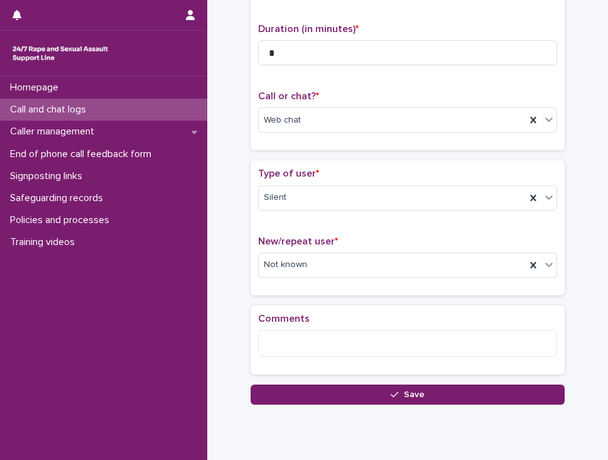
scroll to position [168, 0]
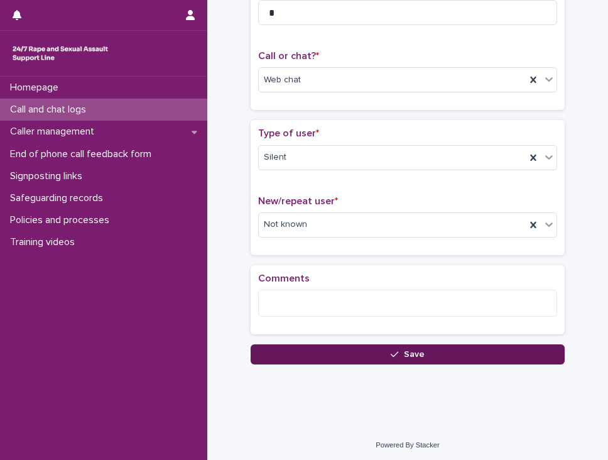
click at [406, 344] on button "Save" at bounding box center [408, 354] width 314 height 20
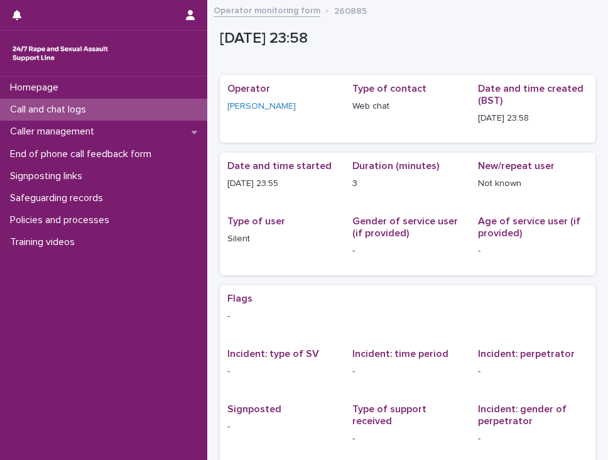
click at [41, 114] on p "Call and chat logs" at bounding box center [50, 110] width 91 height 12
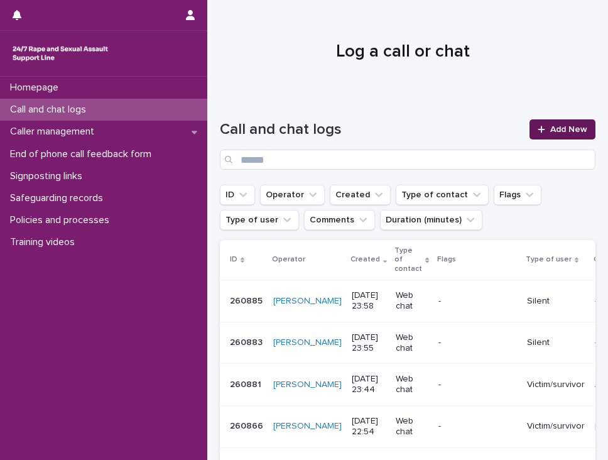
click at [577, 133] on link "Add New" at bounding box center [562, 129] width 66 height 20
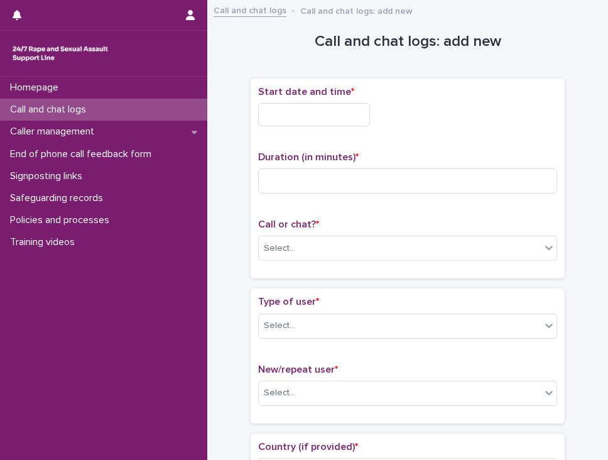
click at [289, 116] on input "text" at bounding box center [314, 114] width 112 height 23
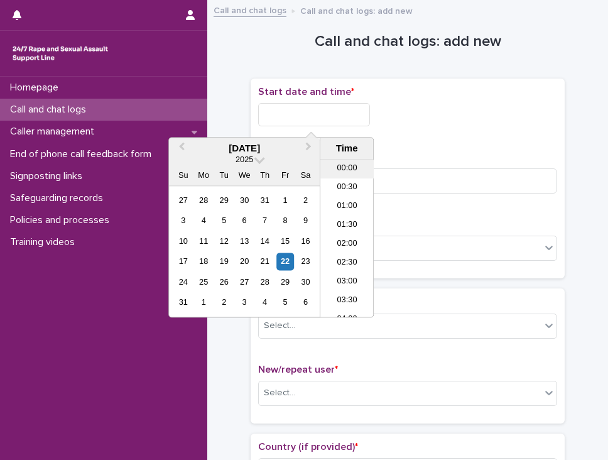
click at [330, 163] on li "00:00" at bounding box center [346, 169] width 53 height 19
click at [319, 110] on input "**********" at bounding box center [314, 114] width 112 height 23
type input "**********"
drag, startPoint x: 470, startPoint y: 139, endPoint x: 455, endPoint y: 143, distance: 15.5
click at [470, 139] on div "**********" at bounding box center [407, 178] width 299 height 185
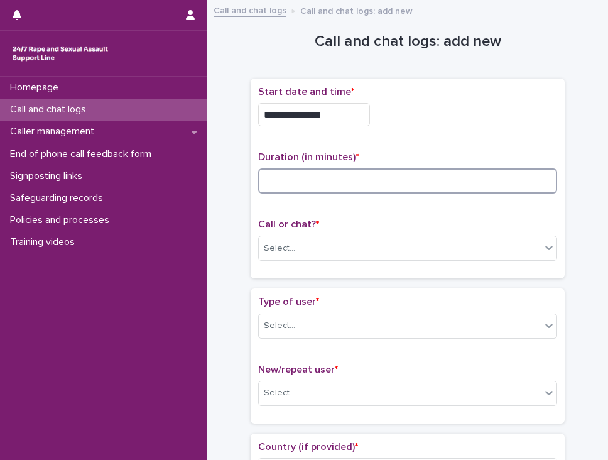
click at [366, 171] on input at bounding box center [407, 180] width 299 height 25
type input "**"
click at [354, 248] on div "Select..." at bounding box center [400, 248] width 282 height 21
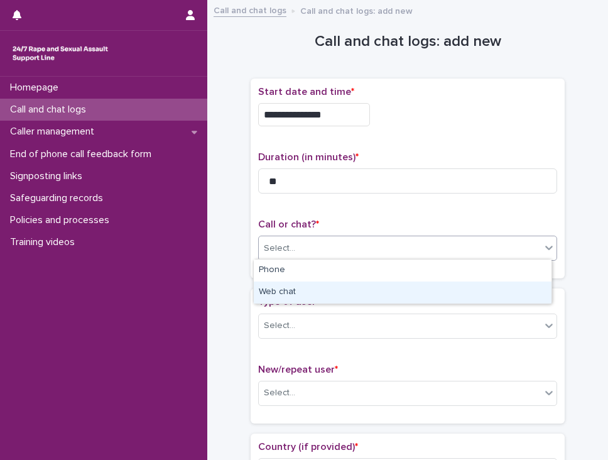
click at [344, 289] on div "Web chat" at bounding box center [403, 292] width 298 height 22
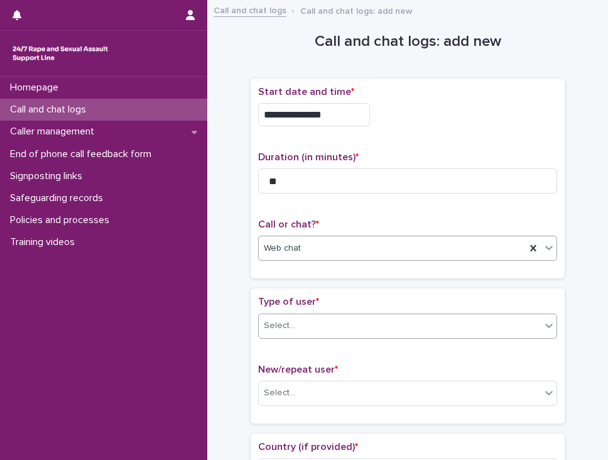
click at [343, 315] on div "Select..." at bounding box center [400, 325] width 282 height 21
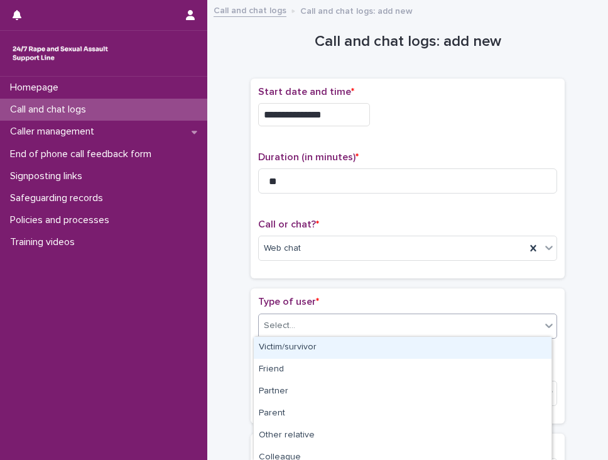
click at [338, 351] on div "Victim/survivor" at bounding box center [403, 348] width 298 height 22
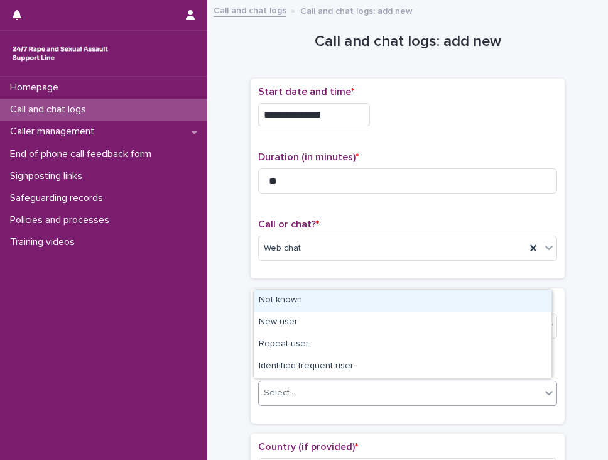
click at [325, 396] on div "Select..." at bounding box center [400, 392] width 282 height 21
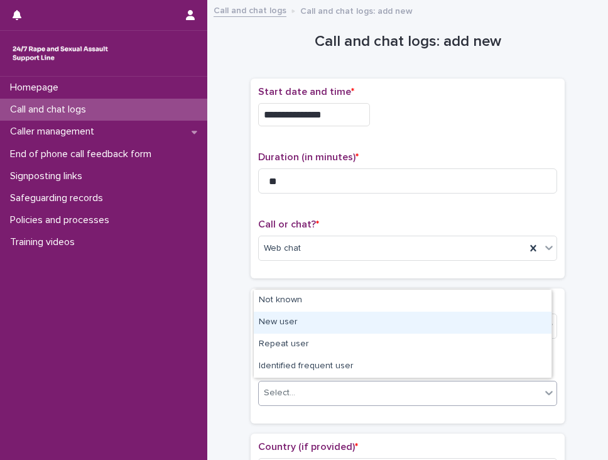
click at [342, 325] on div "New user" at bounding box center [403, 322] width 298 height 22
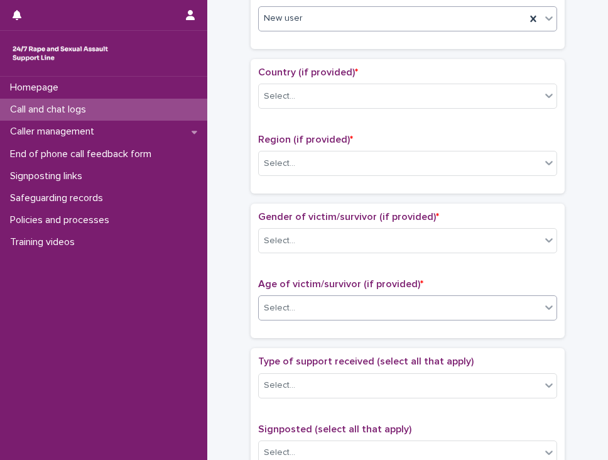
scroll to position [377, 0]
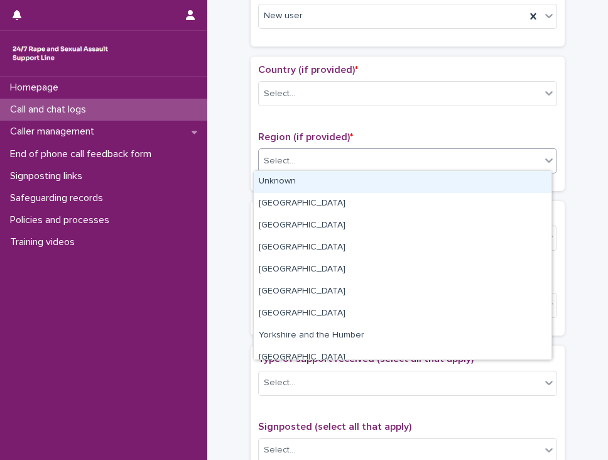
click at [312, 151] on div "Select..." at bounding box center [400, 161] width 282 height 21
click at [296, 176] on div "Unknown" at bounding box center [403, 182] width 298 height 22
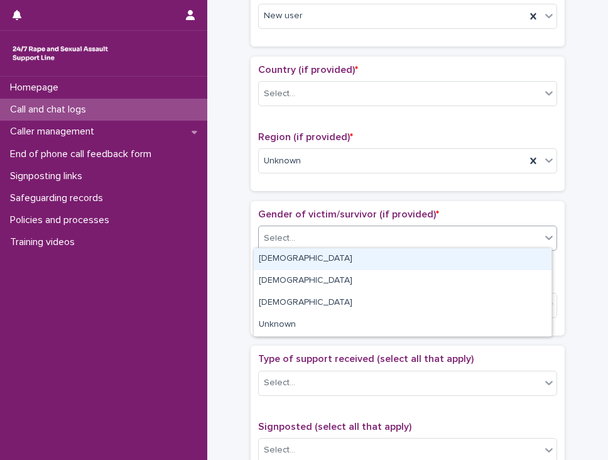
click at [279, 237] on div "Select..." at bounding box center [279, 238] width 31 height 13
click at [273, 259] on div "[DEMOGRAPHIC_DATA]" at bounding box center [403, 259] width 298 height 22
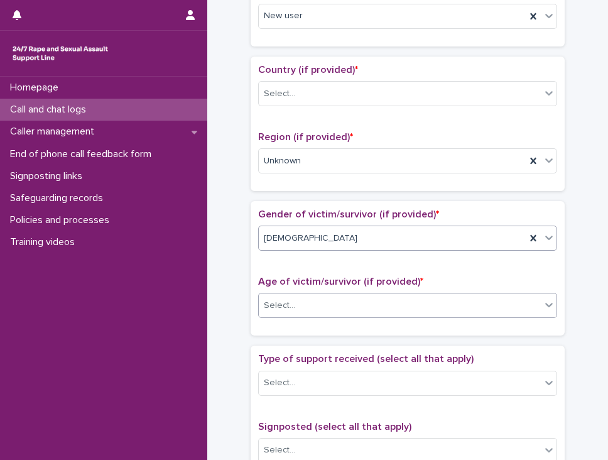
click at [271, 299] on div "Select..." at bounding box center [279, 305] width 31 height 13
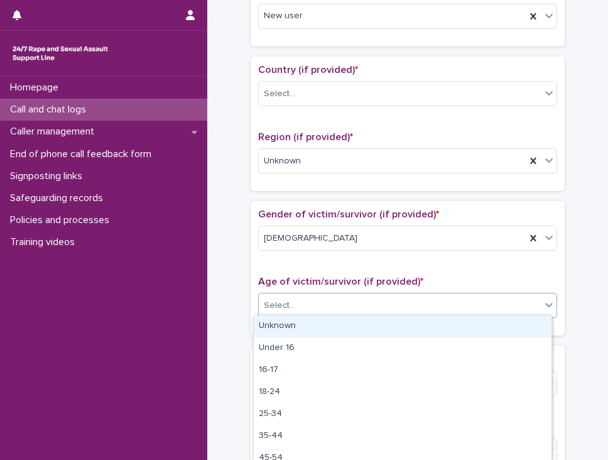
click at [275, 327] on div "Unknown" at bounding box center [403, 326] width 298 height 22
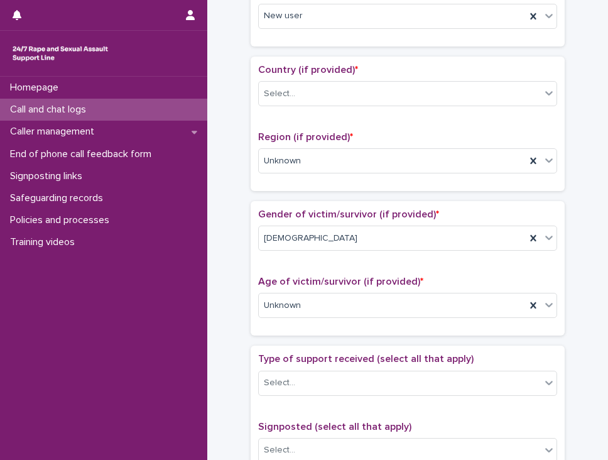
click at [239, 326] on div "**********" at bounding box center [408, 273] width 376 height 1285
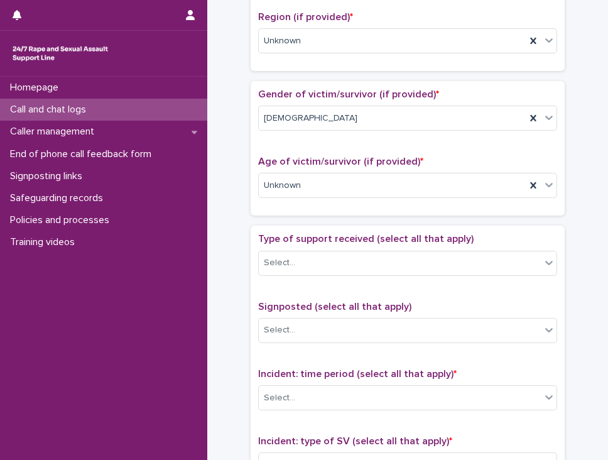
scroll to position [502, 0]
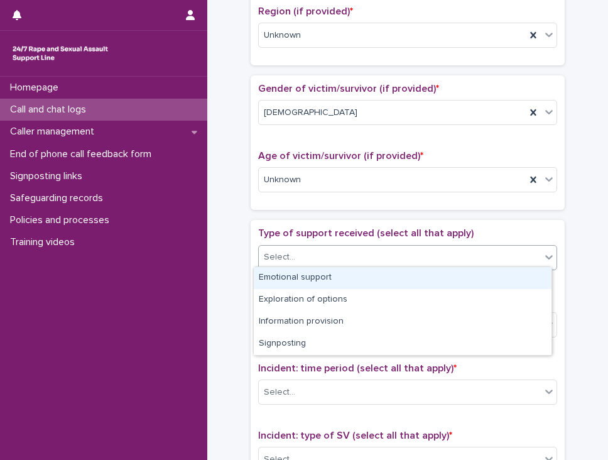
click at [279, 253] on div "Select..." at bounding box center [279, 257] width 31 height 13
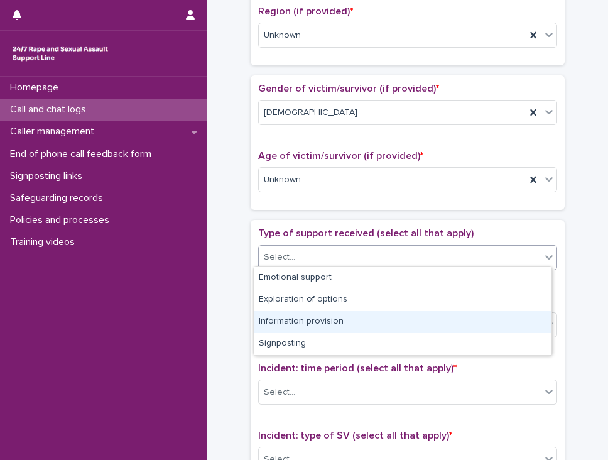
click at [269, 320] on div "Information provision" at bounding box center [403, 322] width 298 height 22
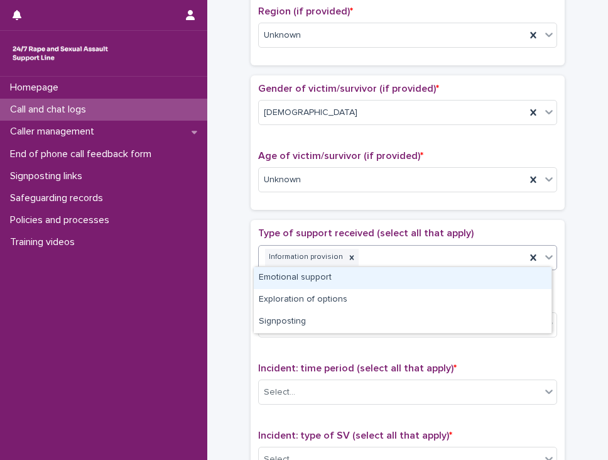
click at [392, 259] on div "Information provision" at bounding box center [392, 257] width 267 height 22
click at [335, 281] on div "Emotional support" at bounding box center [403, 278] width 298 height 22
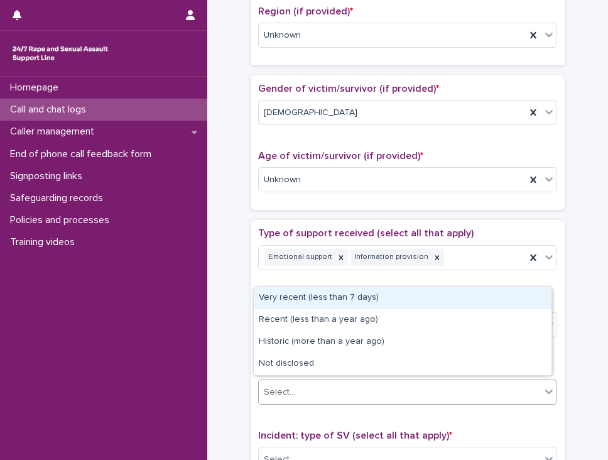
click at [296, 386] on input "text" at bounding box center [296, 392] width 1 height 12
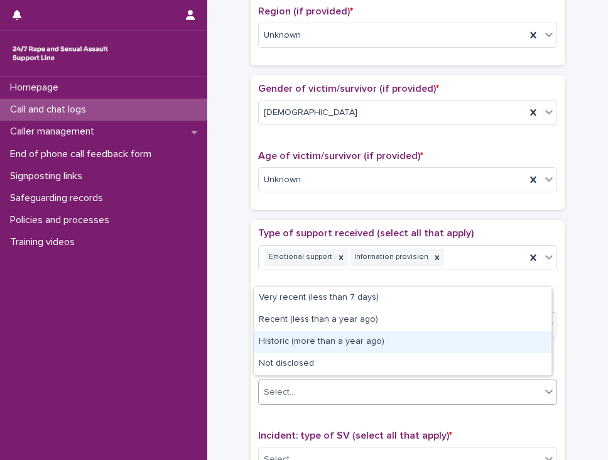
click at [289, 345] on div "Historic (more than a year ago)" at bounding box center [403, 342] width 298 height 22
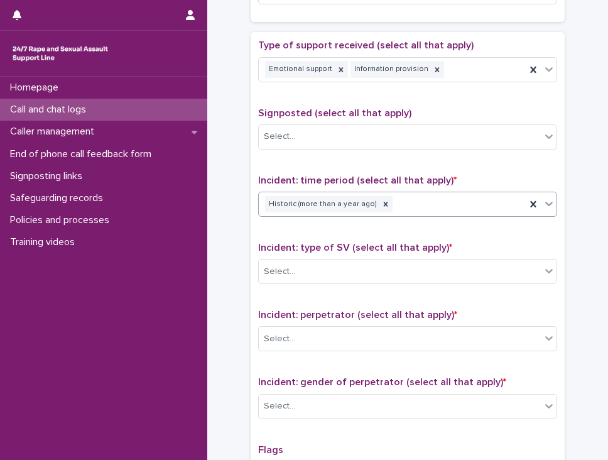
scroll to position [691, 0]
click at [276, 265] on div "Select..." at bounding box center [279, 270] width 31 height 13
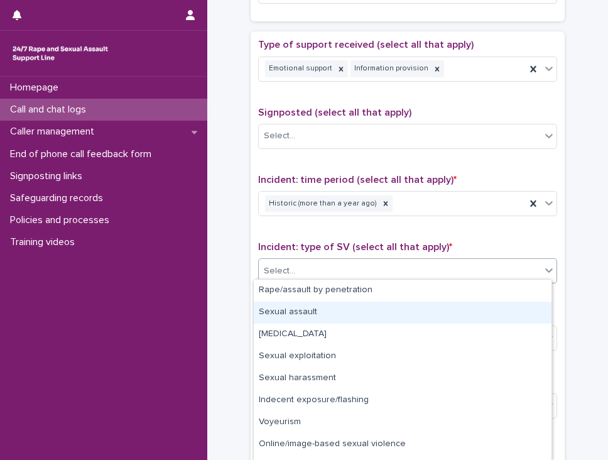
click at [272, 305] on div "Sexual assault" at bounding box center [403, 312] width 298 height 22
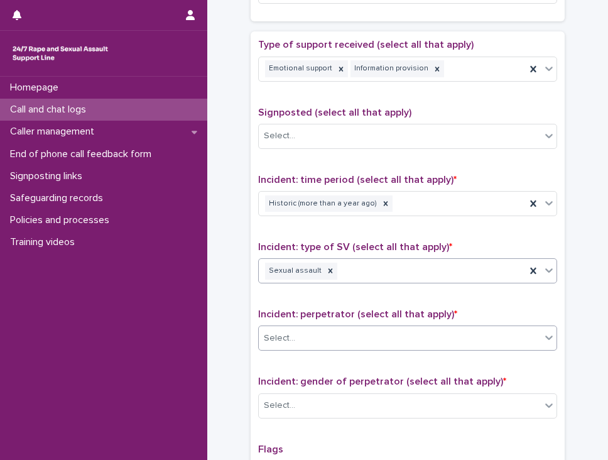
click at [279, 337] on div "Select..." at bounding box center [279, 338] width 31 height 13
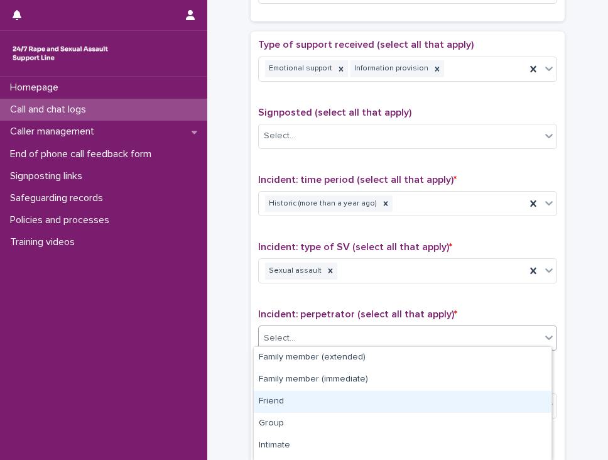
scroll to position [126, 0]
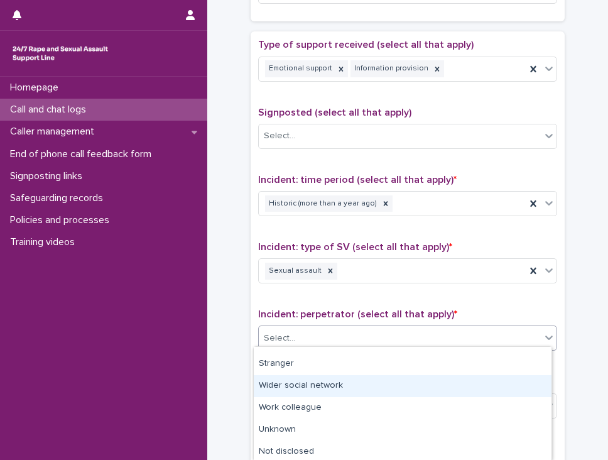
click at [309, 392] on div "Wider social network" at bounding box center [403, 386] width 298 height 22
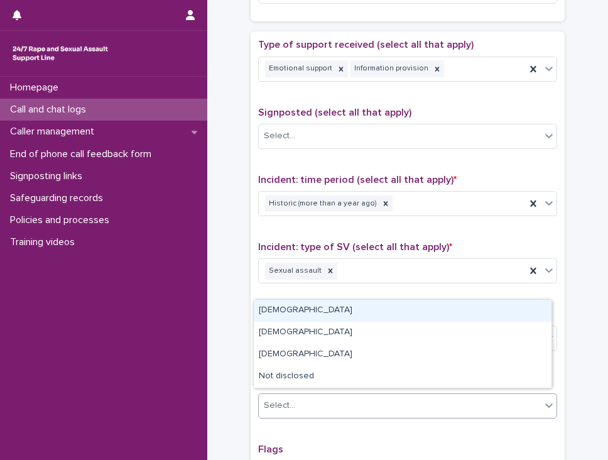
click at [305, 395] on div "Select..." at bounding box center [400, 405] width 282 height 21
click at [274, 318] on div "[DEMOGRAPHIC_DATA]" at bounding box center [403, 311] width 298 height 22
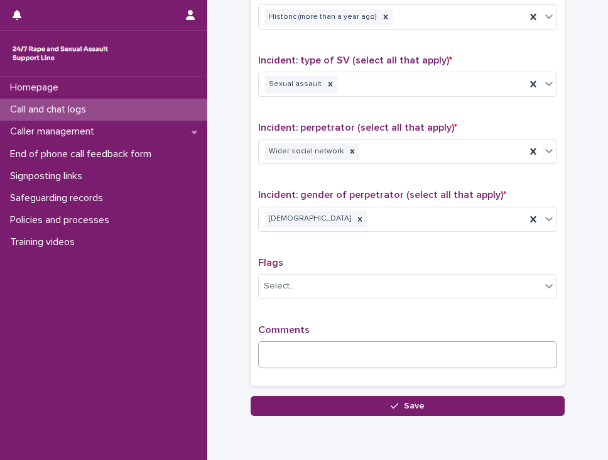
scroll to position [879, 0]
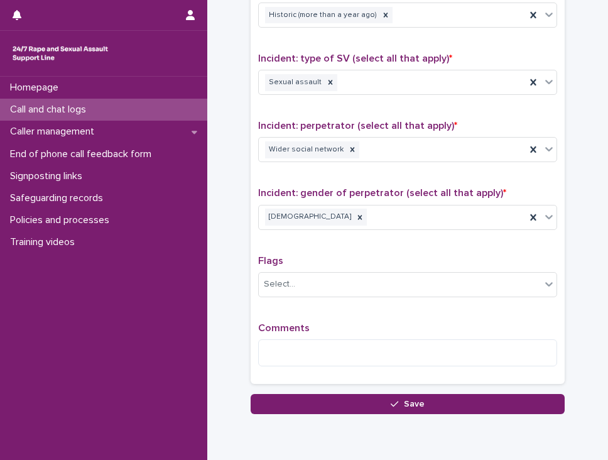
click at [298, 324] on span "Comments" at bounding box center [283, 328] width 51 height 10
click at [286, 342] on textarea at bounding box center [407, 352] width 299 height 27
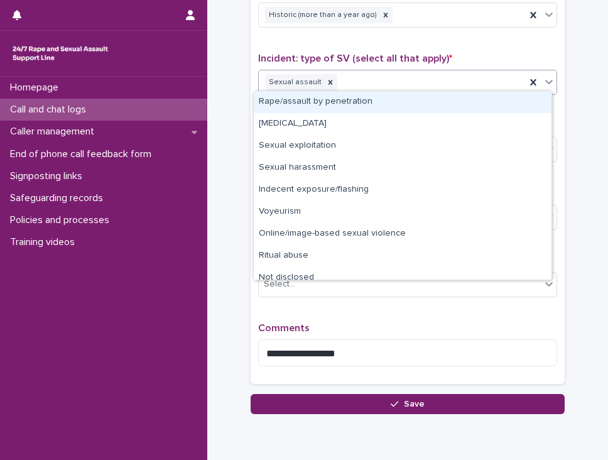
click at [364, 72] on div "Sexual assault" at bounding box center [392, 83] width 267 height 22
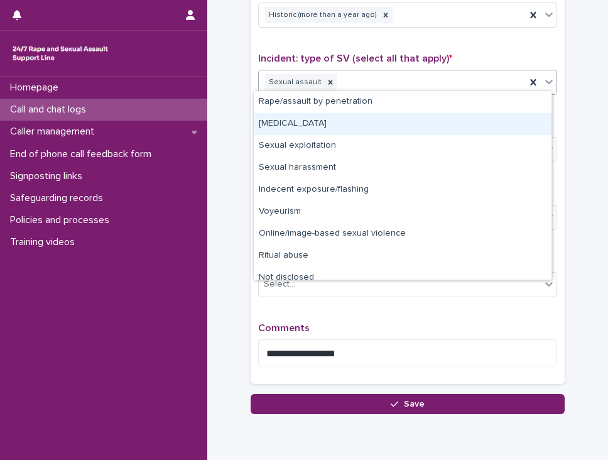
click at [298, 116] on div "[MEDICAL_DATA]" at bounding box center [403, 124] width 298 height 22
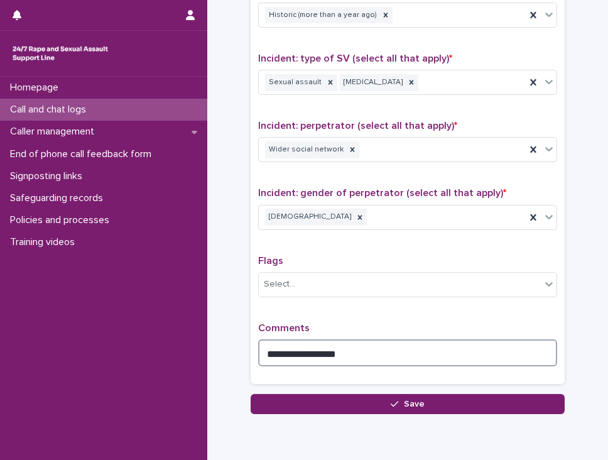
click at [371, 340] on textarea "**********" at bounding box center [407, 352] width 299 height 27
drag, startPoint x: 364, startPoint y: 353, endPoint x: 295, endPoint y: 351, distance: 69.7
click at [295, 351] on textarea "**********" at bounding box center [407, 352] width 299 height 27
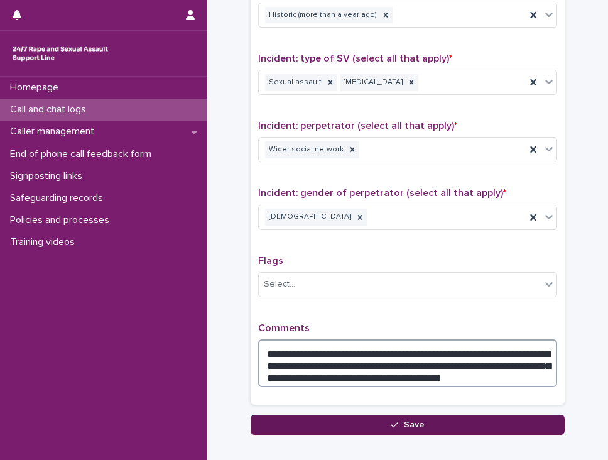
type textarea "**********"
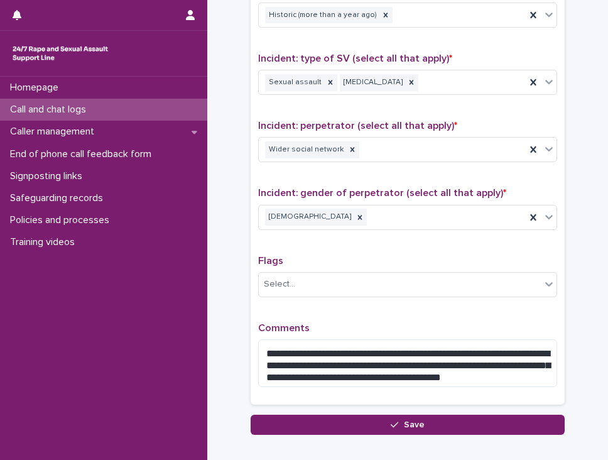
click at [352, 421] on button "Save" at bounding box center [408, 424] width 314 height 20
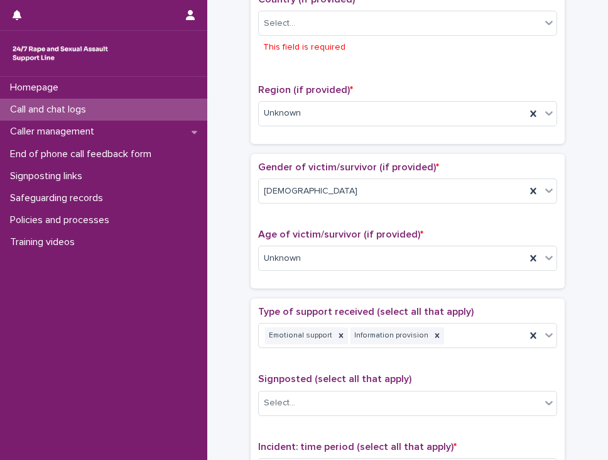
scroll to position [322, 0]
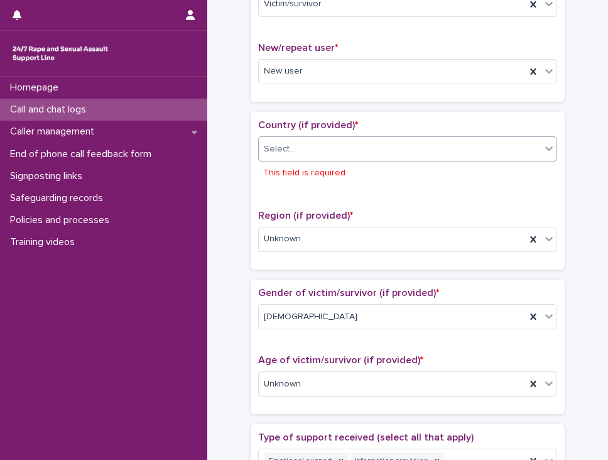
click at [389, 146] on div "Select..." at bounding box center [400, 149] width 282 height 21
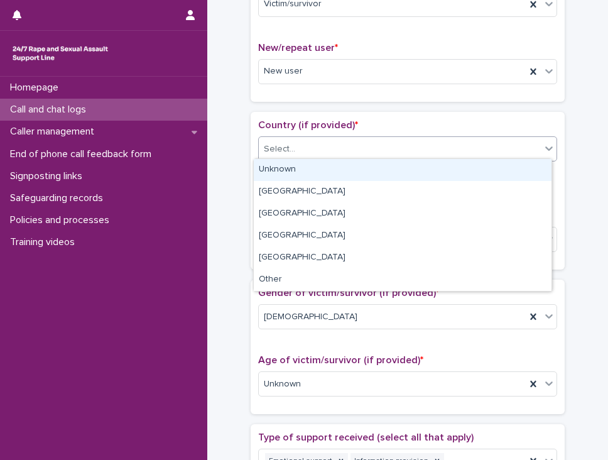
click at [336, 165] on div "Unknown" at bounding box center [403, 170] width 298 height 22
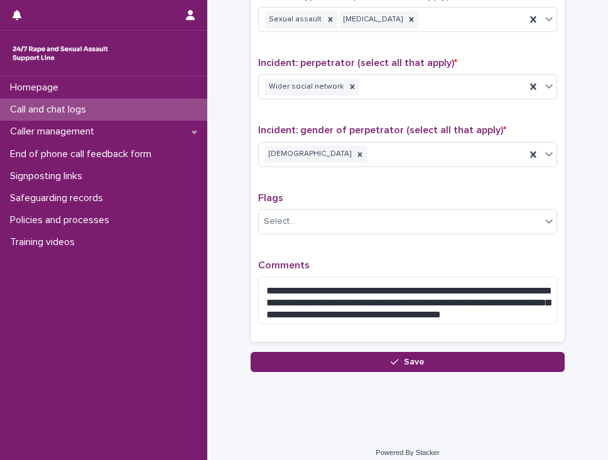
scroll to position [947, 0]
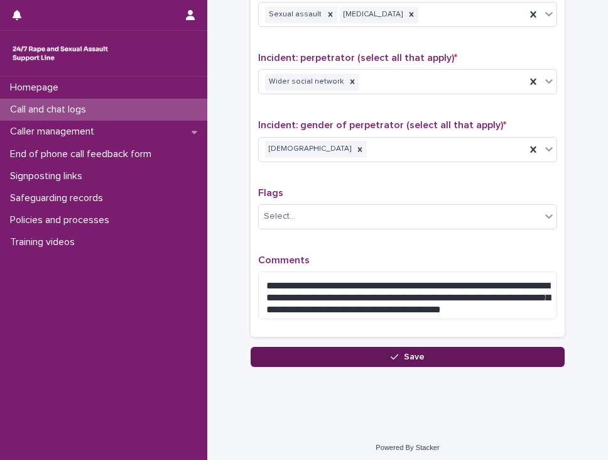
click at [371, 351] on button "Save" at bounding box center [408, 357] width 314 height 20
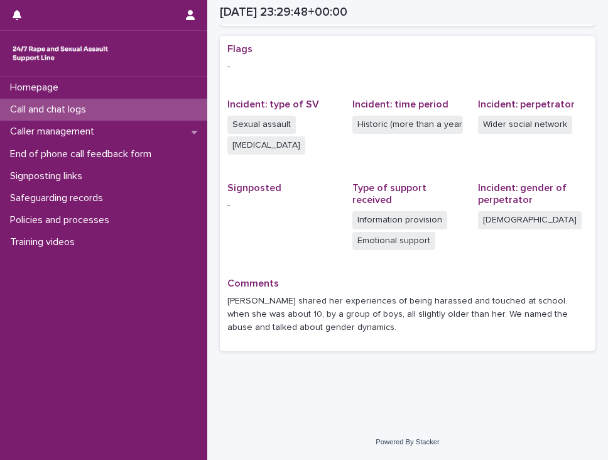
scroll to position [249, 0]
click at [196, 16] on button "button" at bounding box center [190, 15] width 24 height 30
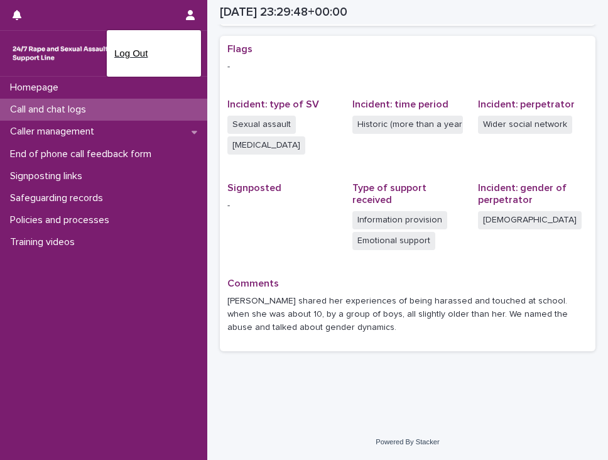
click at [157, 51] on p "Log Out" at bounding box center [153, 53] width 79 height 21
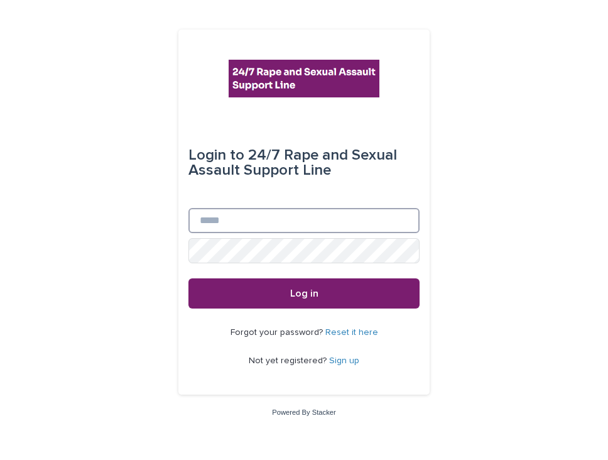
type input "**********"
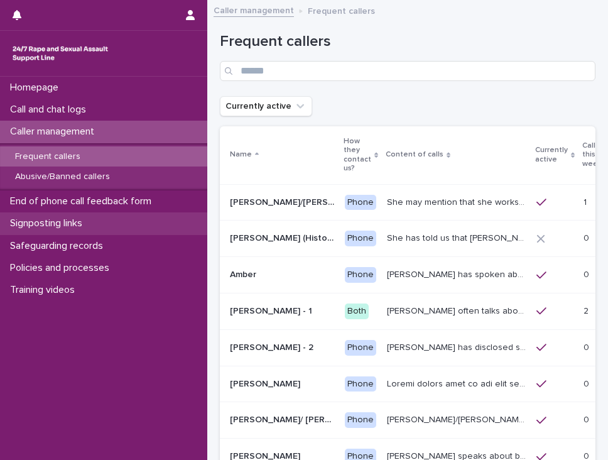
click at [34, 215] on div "Signposting links" at bounding box center [103, 223] width 207 height 22
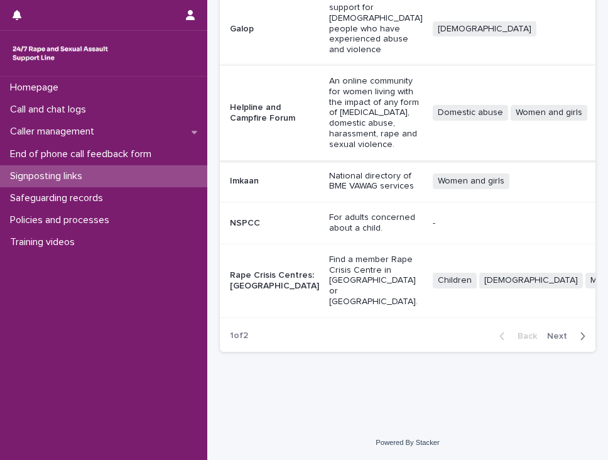
scroll to position [514, 0]
click at [555, 334] on span "Next" at bounding box center [561, 336] width 28 height 9
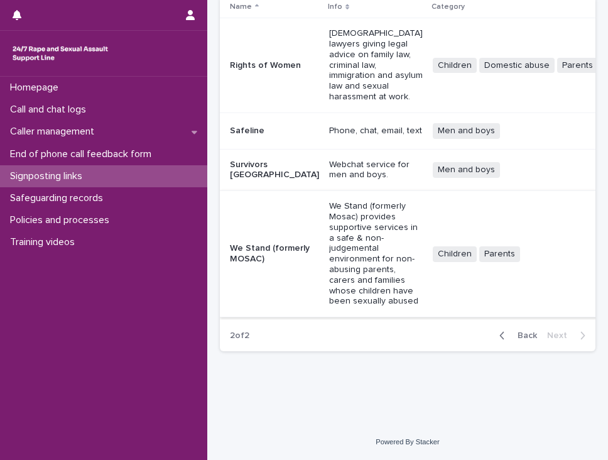
scroll to position [112, 0]
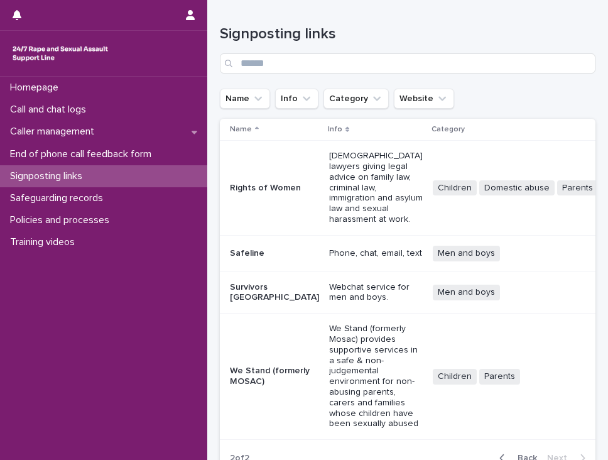
scroll to position [112, 0]
